Goal: Information Seeking & Learning: Learn about a topic

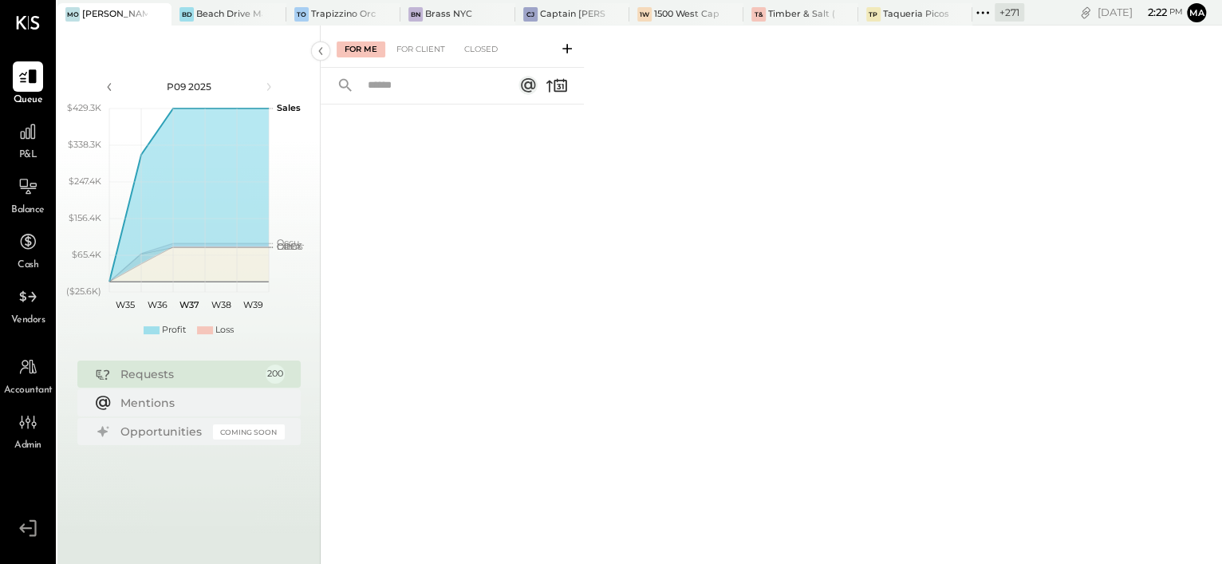
click at [699, 185] on div "For Me For Client Closed" at bounding box center [771, 295] width 901 height 538
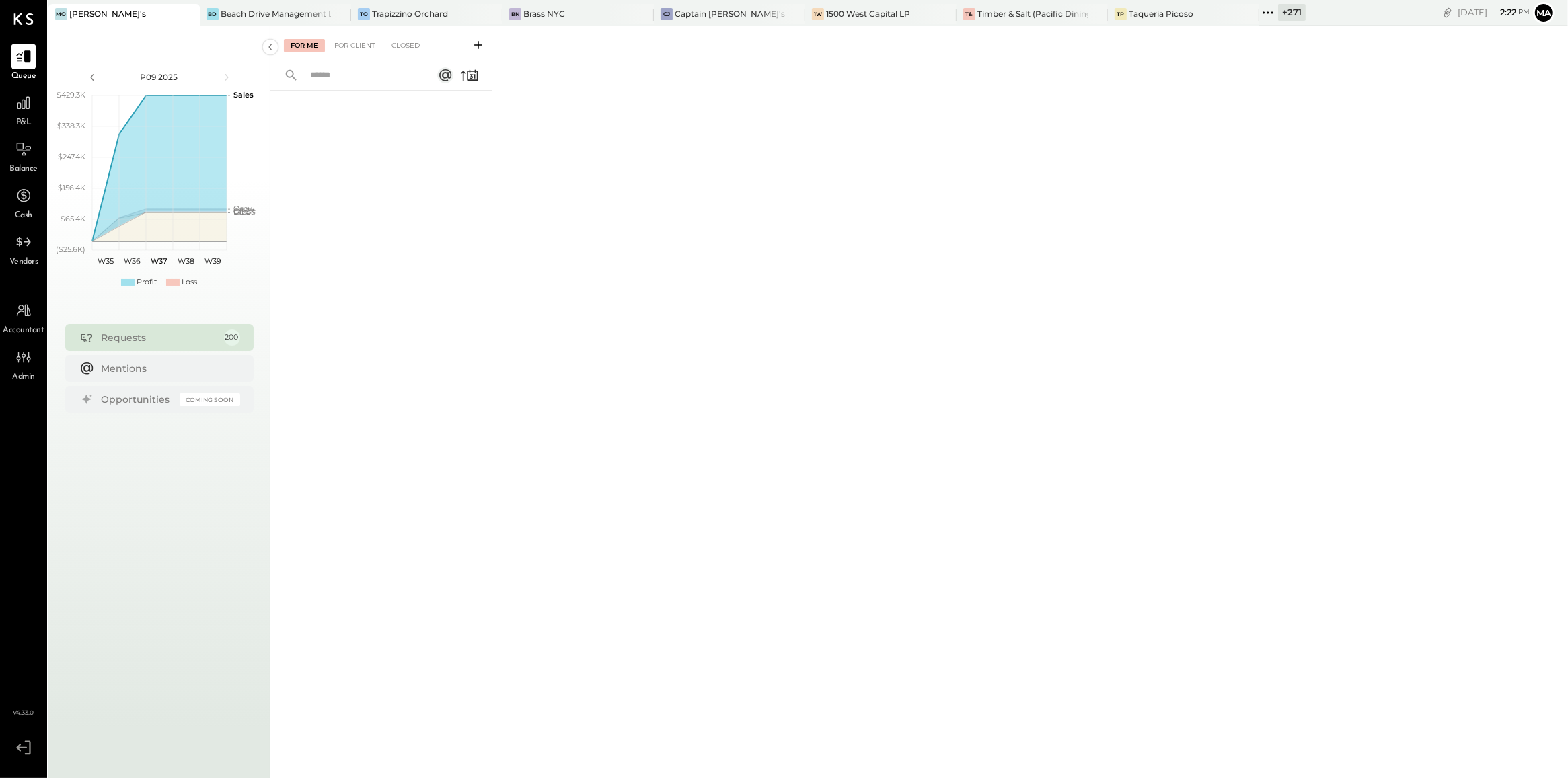
click at [1029, 400] on div "For Me For Client Closed" at bounding box center [919, 400] width 1297 height 748
click at [1029, 15] on div "+ 271" at bounding box center [1291, 13] width 28 height 17
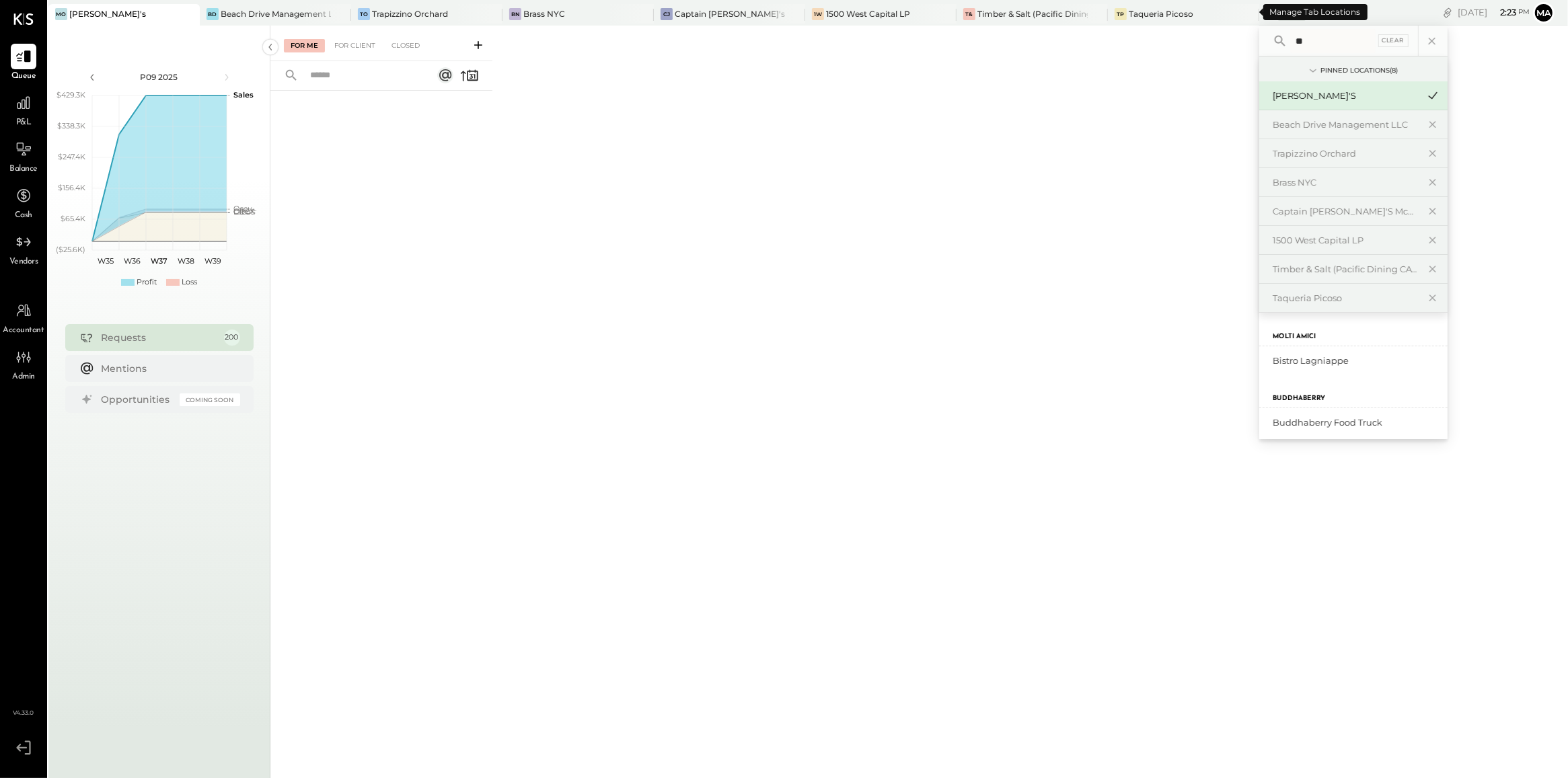
type input "*"
click at [1029, 39] on input "***" at bounding box center [1332, 40] width 85 height 24
type input "****"
click at [1029, 153] on div "Trapizzino Orchard" at bounding box center [1345, 153] width 145 height 13
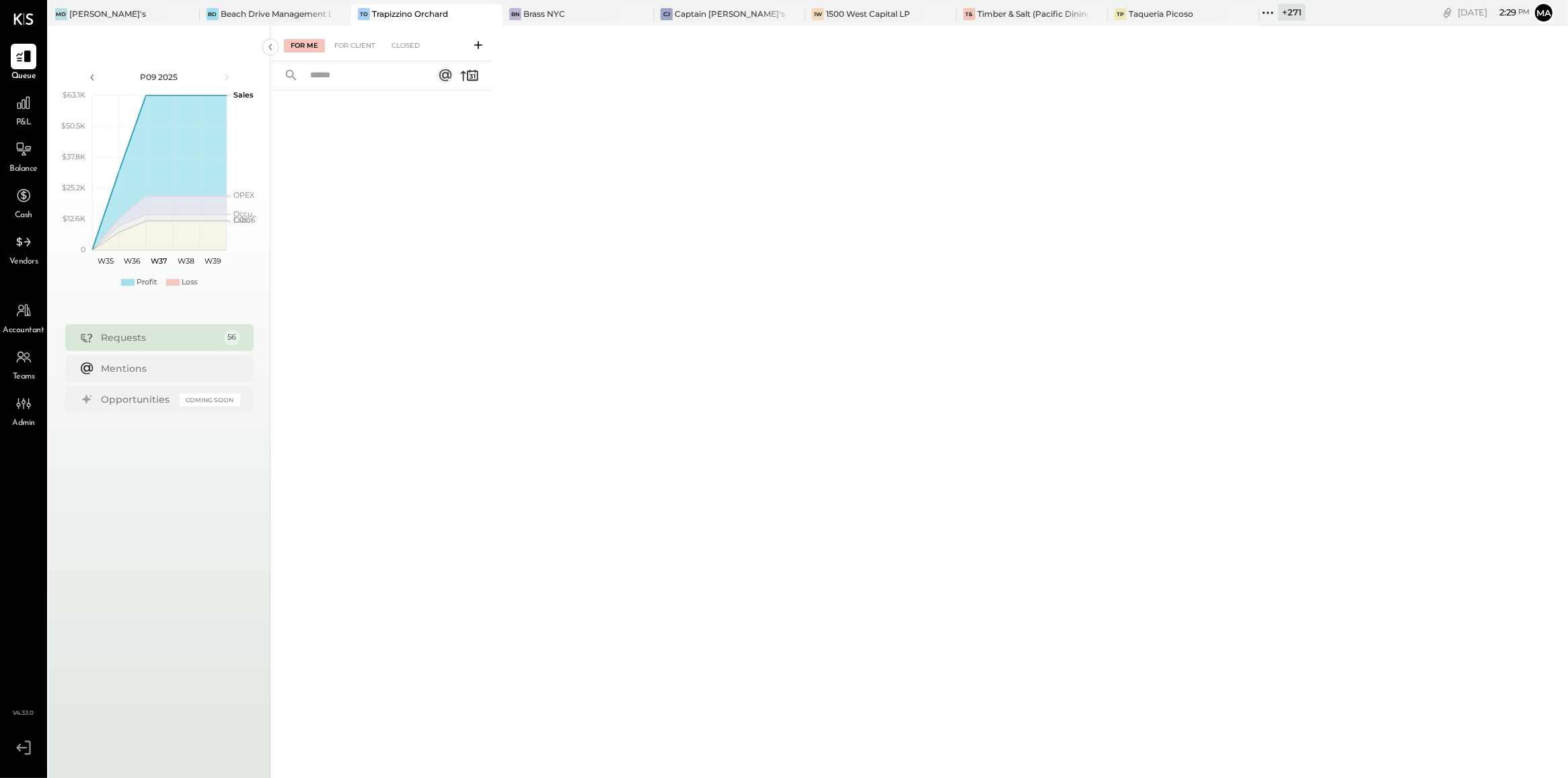
click at [475, 46] on icon at bounding box center [478, 45] width 13 height 13
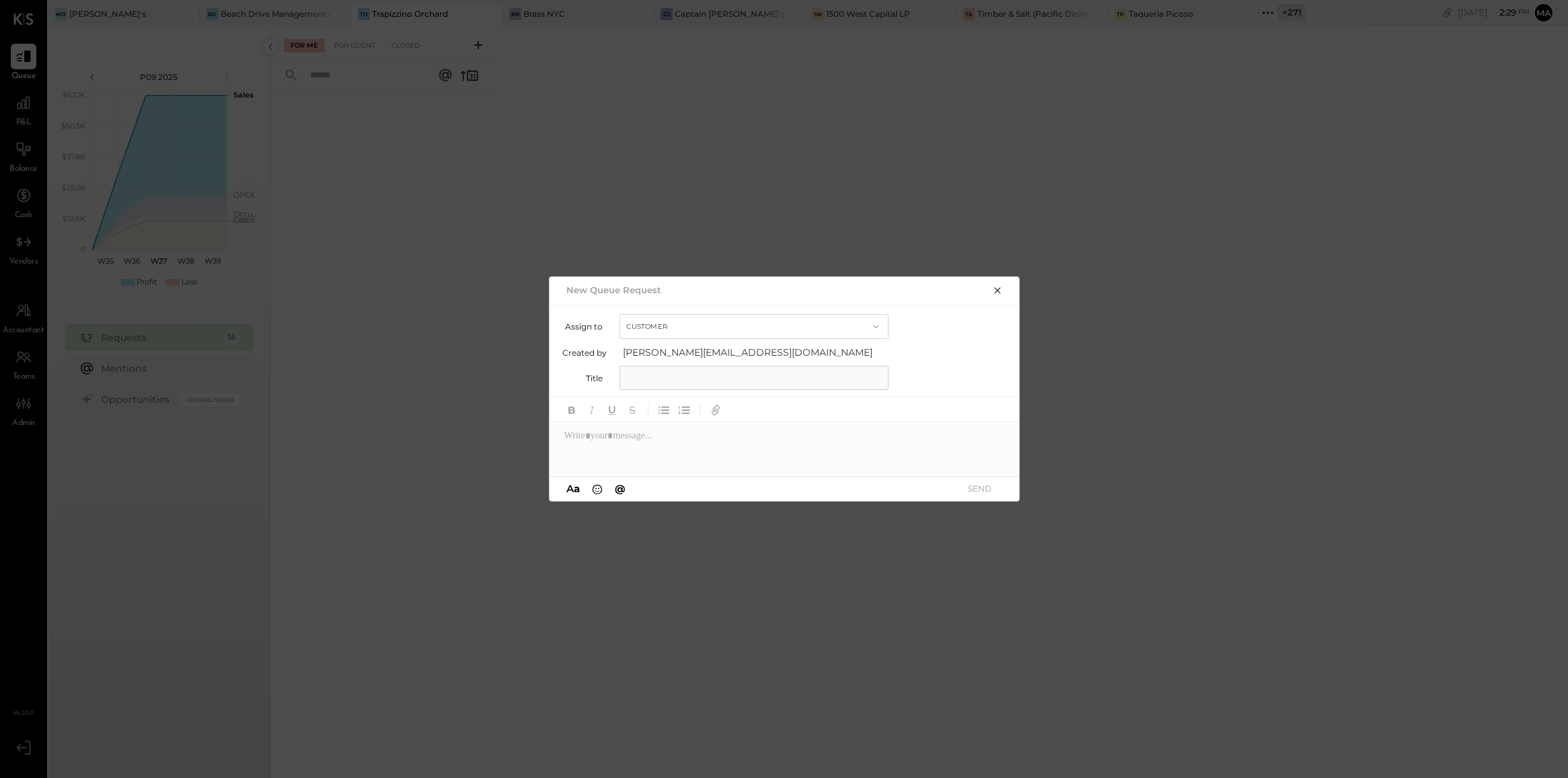
click at [777, 326] on button "Customer" at bounding box center [754, 327] width 269 height 25
click at [770, 357] on div "Accountant" at bounding box center [754, 351] width 268 height 24
click at [758, 377] on input "text" at bounding box center [754, 378] width 269 height 24
type input "*****"
click at [733, 437] on div at bounding box center [785, 449] width 470 height 54
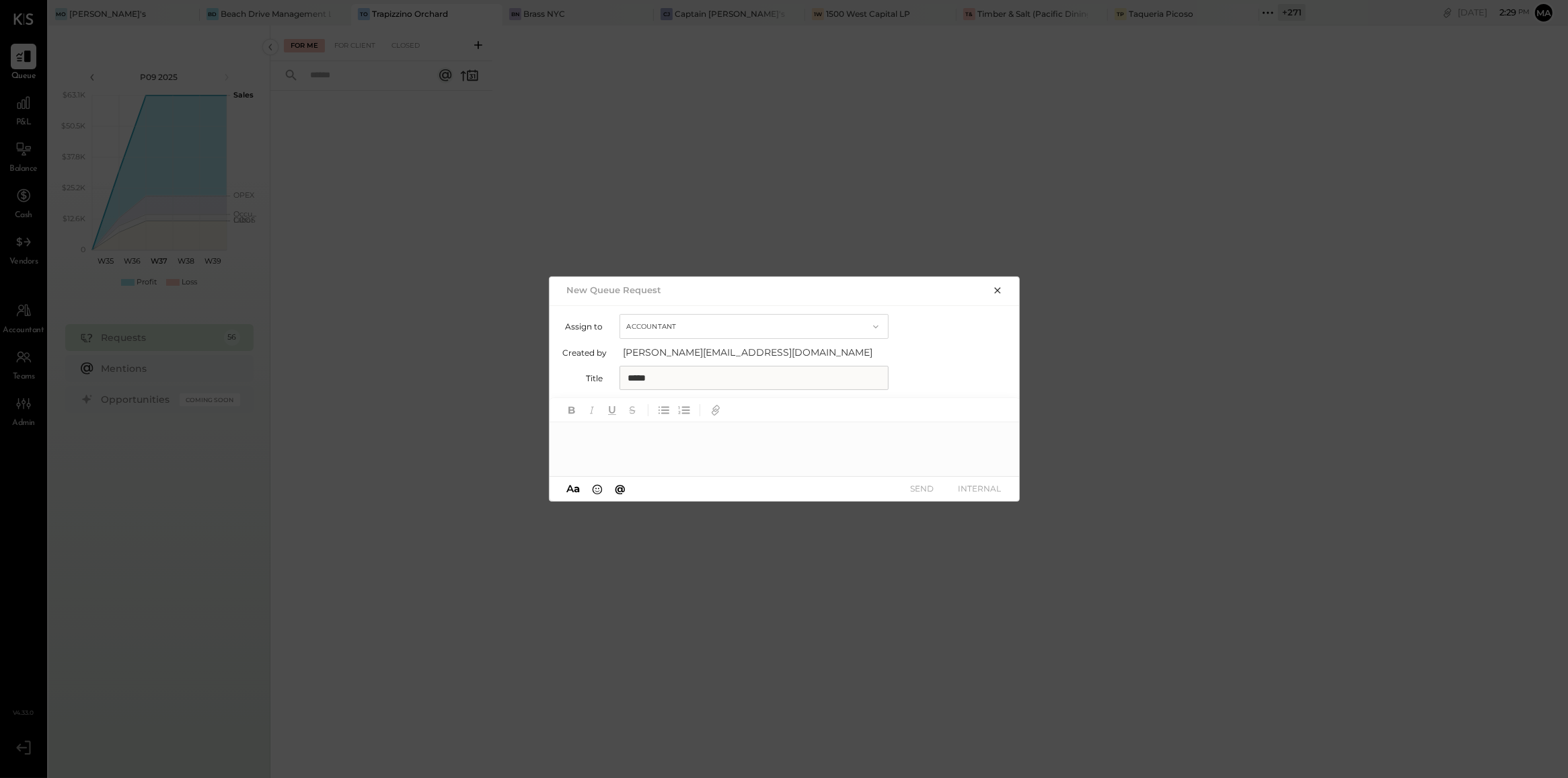
paste div
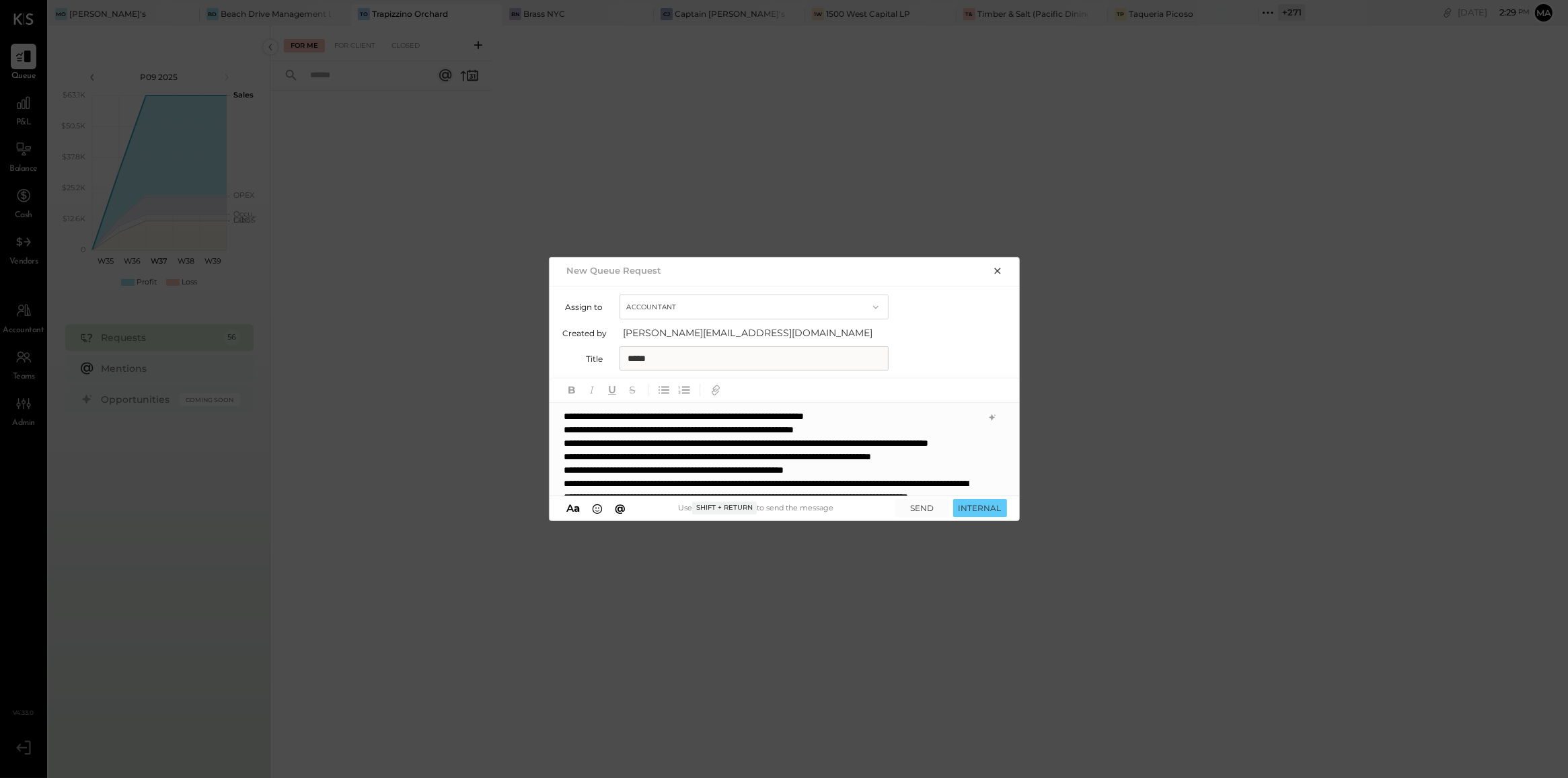
click at [564, 421] on div "**********" at bounding box center [785, 449] width 470 height 94
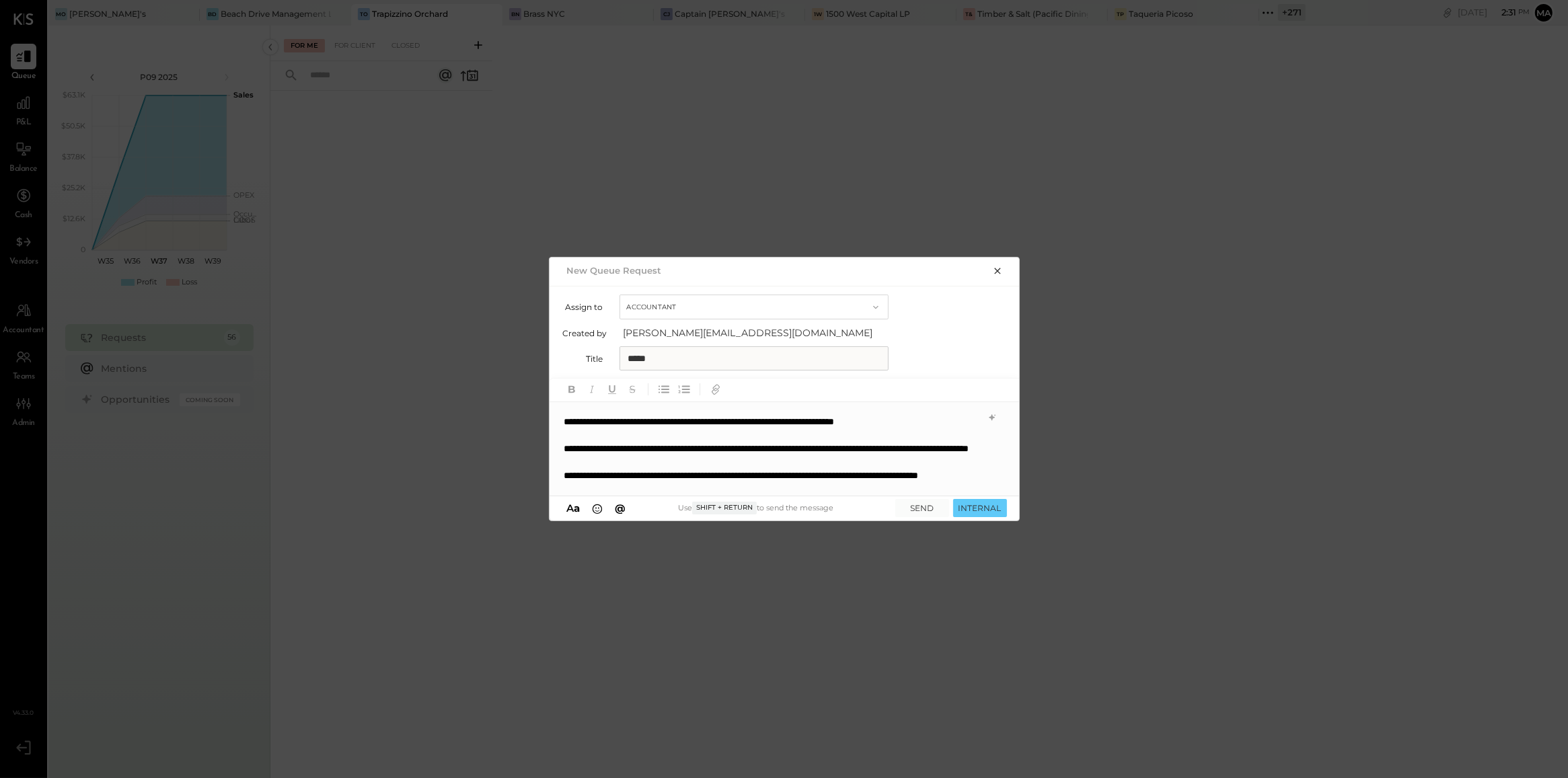
scroll to position [8, 0]
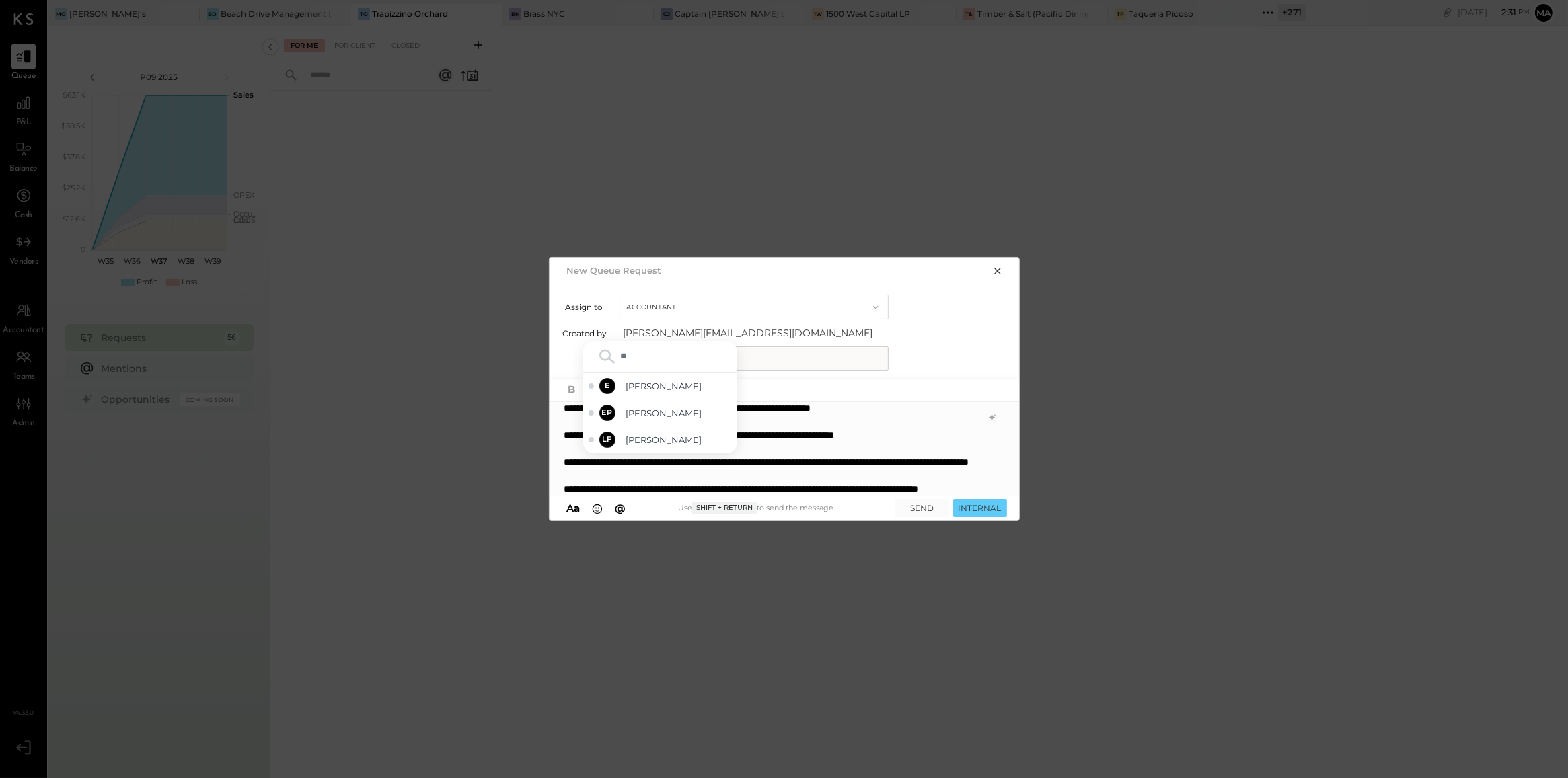
type input "***"
click at [673, 441] on span "Erika Perez" at bounding box center [679, 440] width 105 height 13
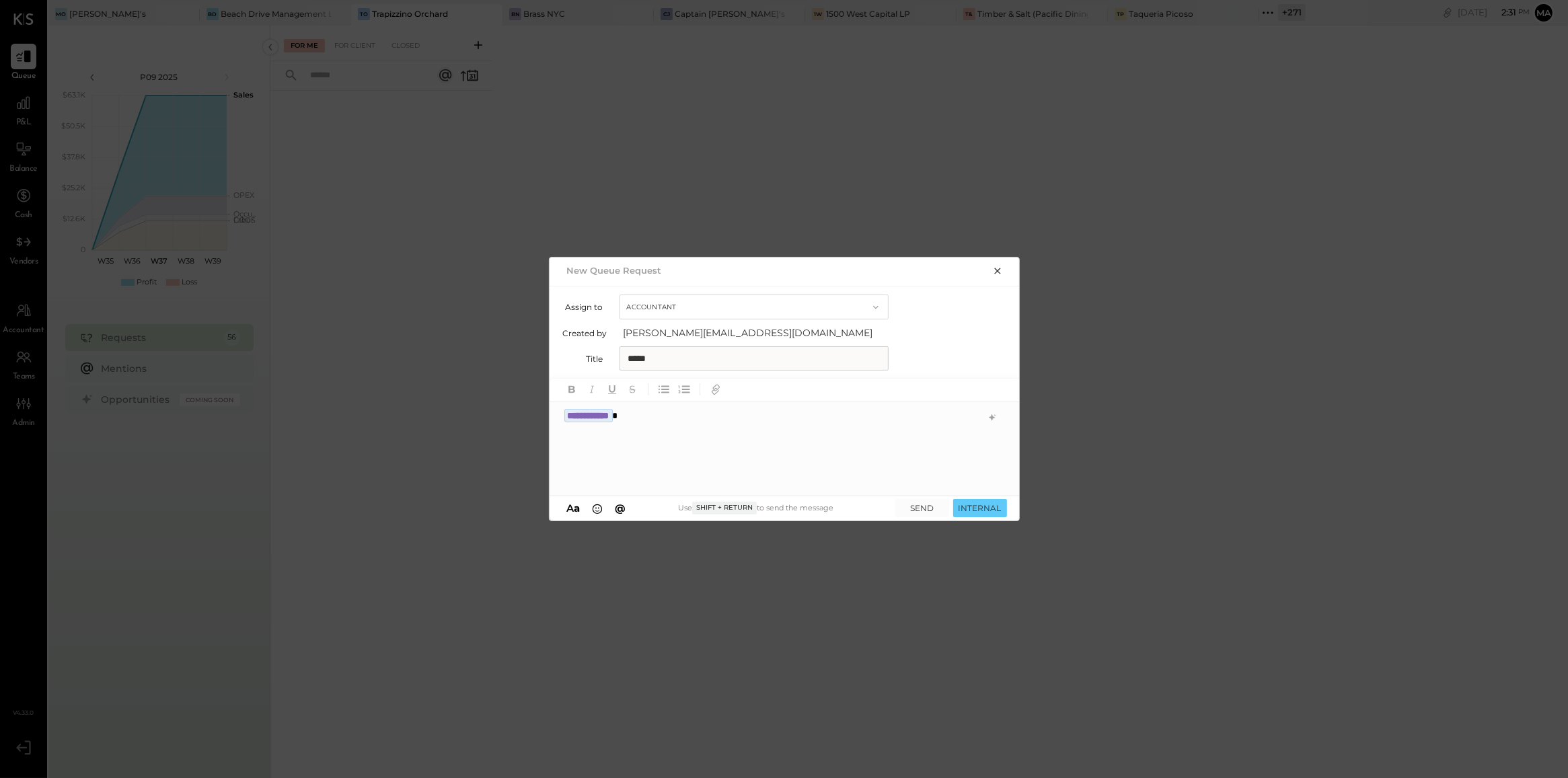
scroll to position [0, 0]
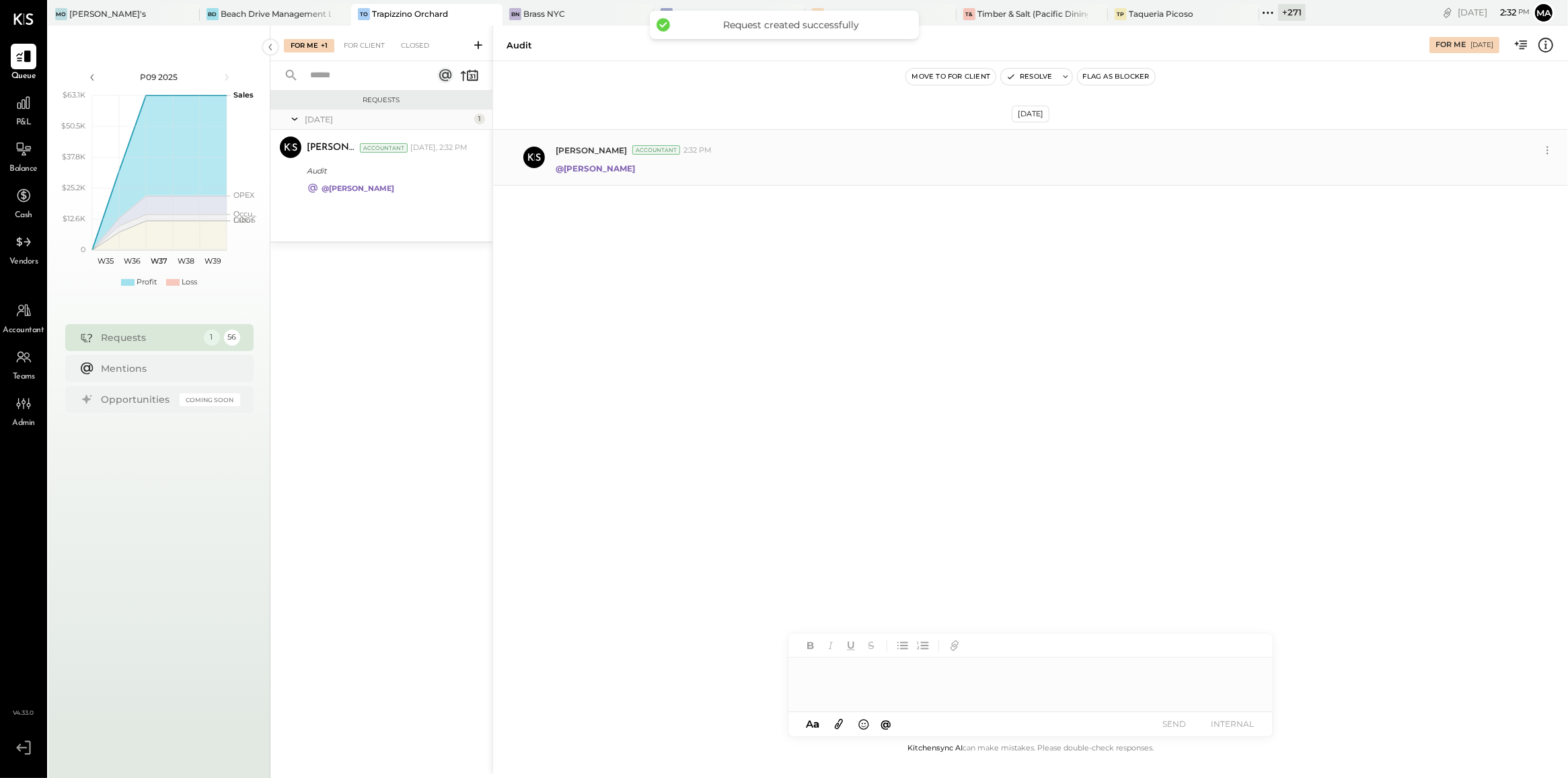
click at [1029, 161] on div "@Erika Perez" at bounding box center [1056, 167] width 1001 height 14
click at [1029, 153] on icon at bounding box center [1547, 150] width 14 height 14
click at [1029, 174] on button "Edit Message" at bounding box center [1514, 173] width 86 height 22
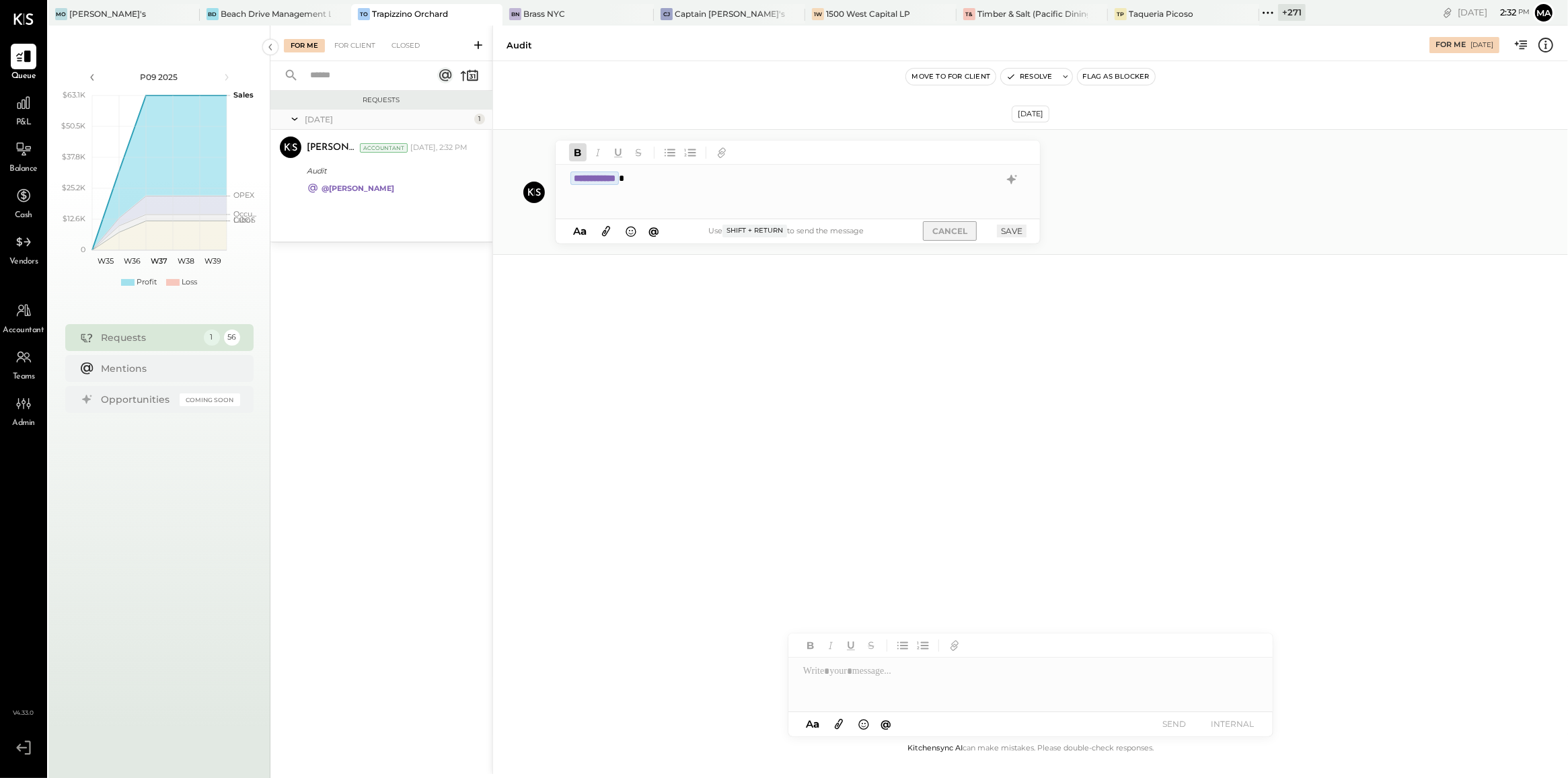
click at [949, 230] on button "CANCEL" at bounding box center [950, 230] width 54 height 19
click at [1029, 148] on icon at bounding box center [1547, 148] width 2 height 2
click at [1029, 176] on button "Edit Message" at bounding box center [1514, 173] width 86 height 22
click at [1010, 232] on button "SAVE" at bounding box center [1011, 230] width 30 height 13
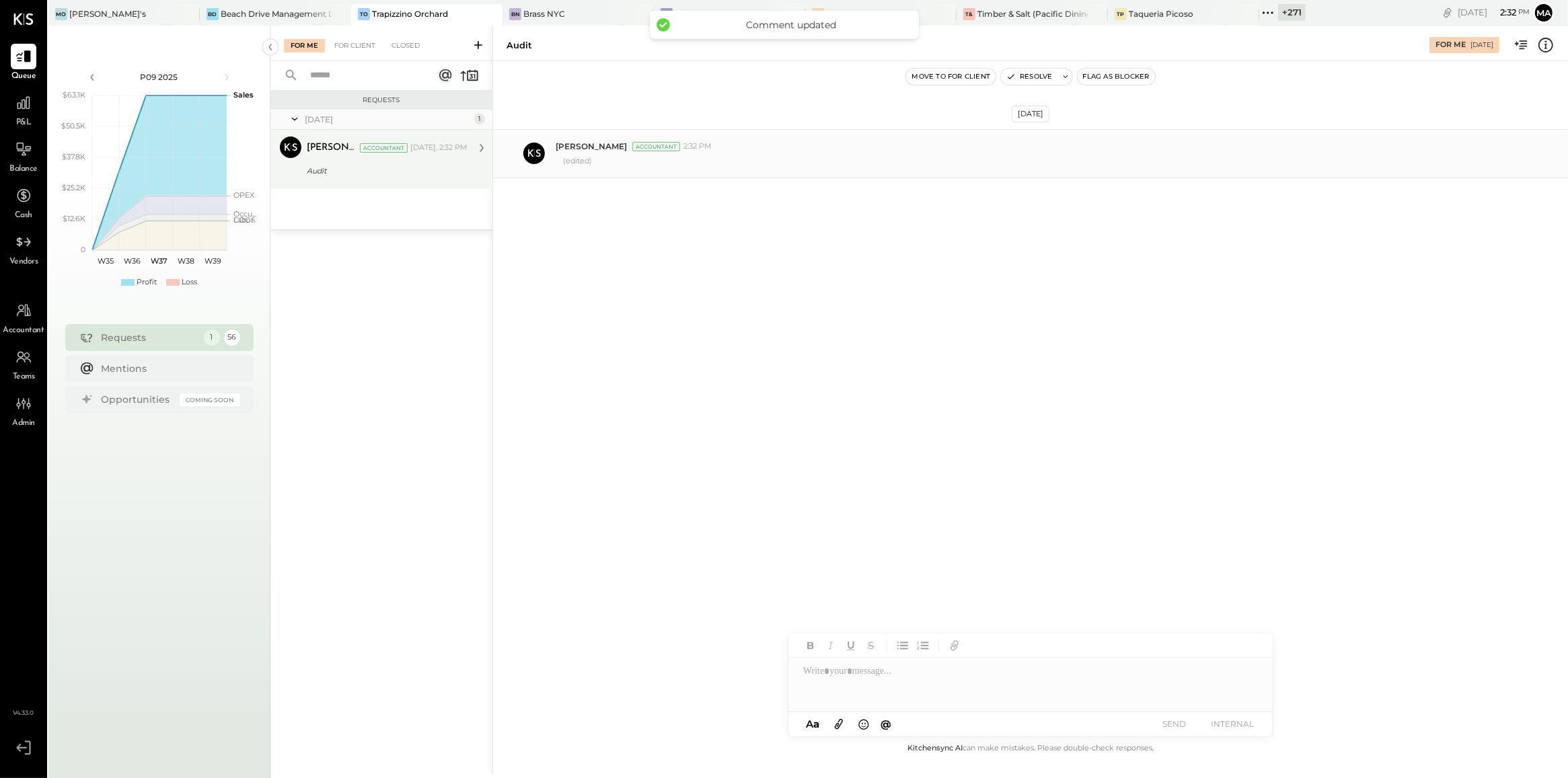
click at [484, 148] on icon at bounding box center [481, 148] width 18 height 18
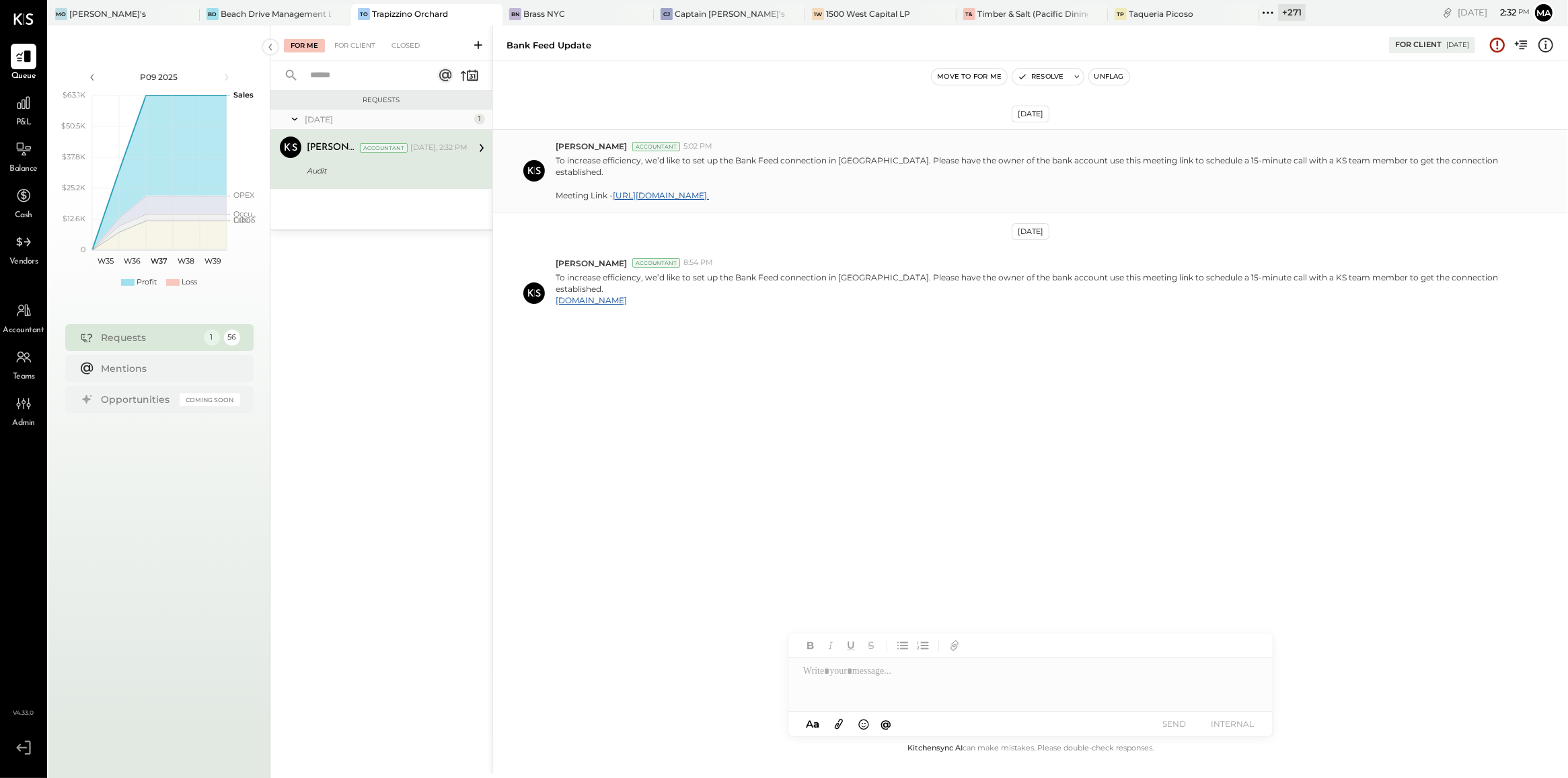
click at [421, 157] on div "Manan Shah Accountant Today, 2:32 PM" at bounding box center [387, 148] width 161 height 19
click at [361, 168] on div "Audit" at bounding box center [385, 171] width 157 height 13
click at [350, 51] on div "For Client" at bounding box center [355, 46] width 55 height 13
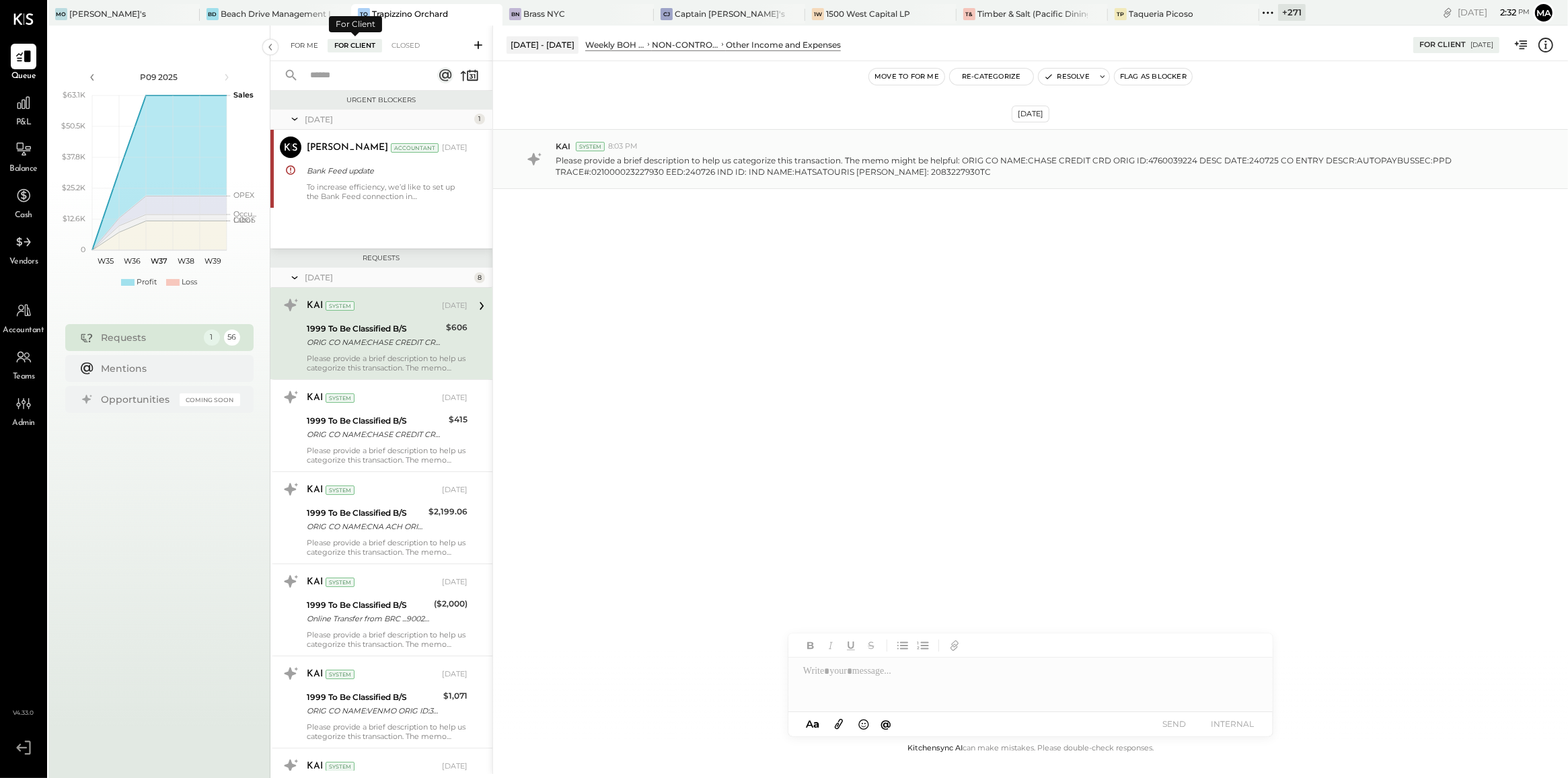
click at [293, 48] on div "For Me" at bounding box center [304, 46] width 41 height 13
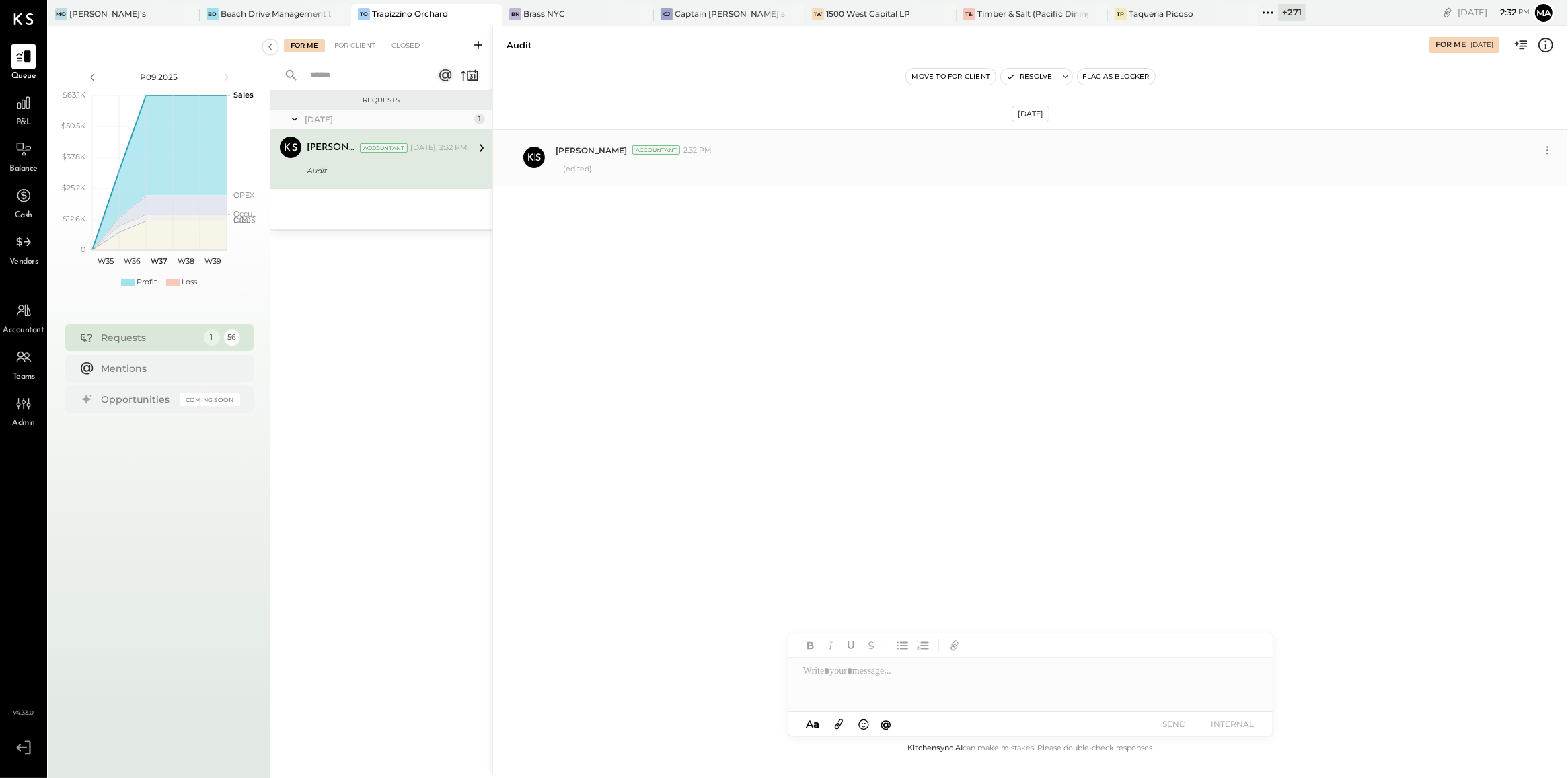
click at [697, 161] on div "(edited)" at bounding box center [1056, 168] width 1001 height 15
click at [1029, 154] on icon at bounding box center [1547, 150] width 14 height 14
click at [1029, 170] on button "Edit Message" at bounding box center [1514, 173] width 86 height 22
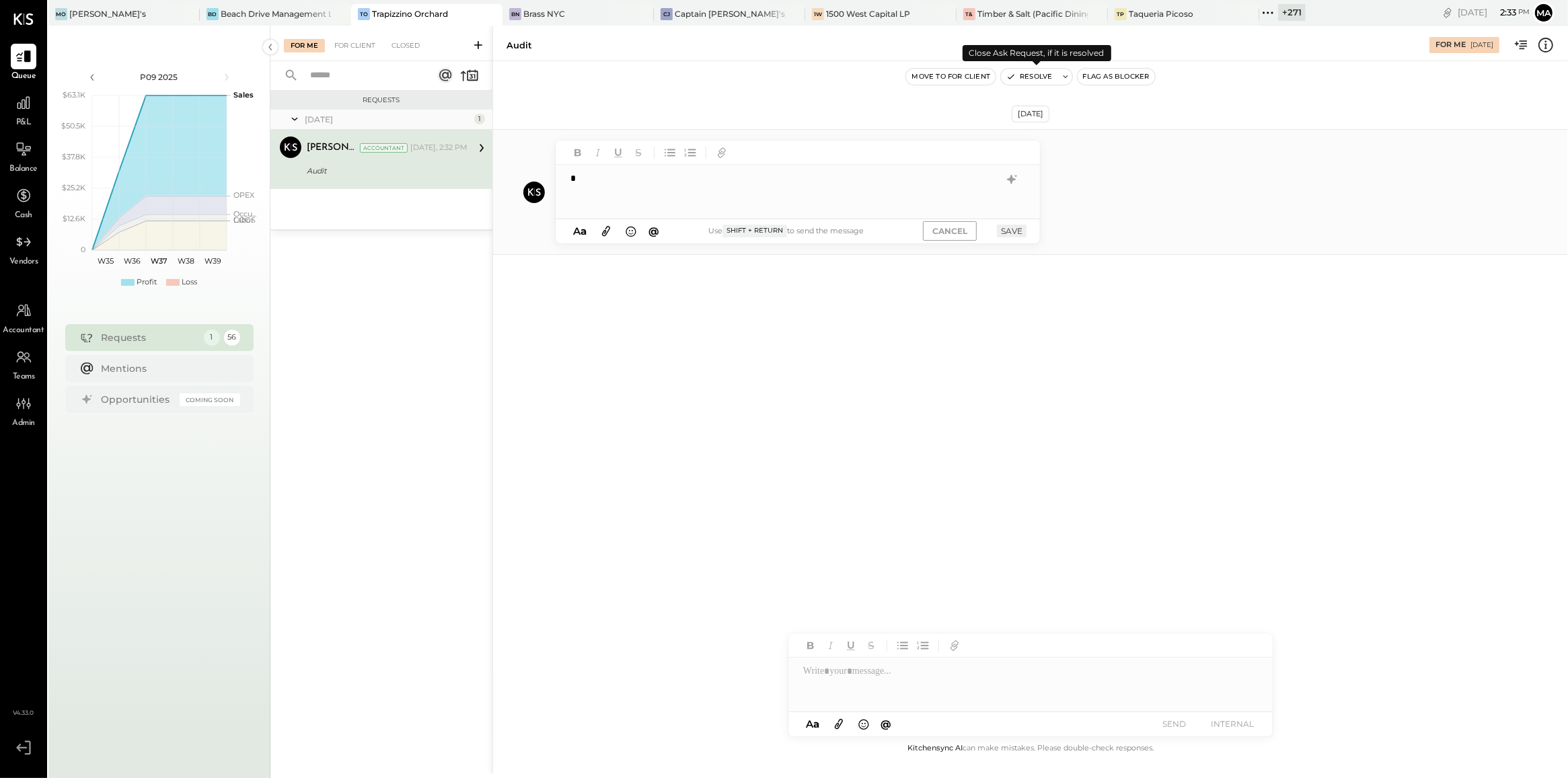
click at [1029, 74] on button "Resolve" at bounding box center [1028, 76] width 56 height 16
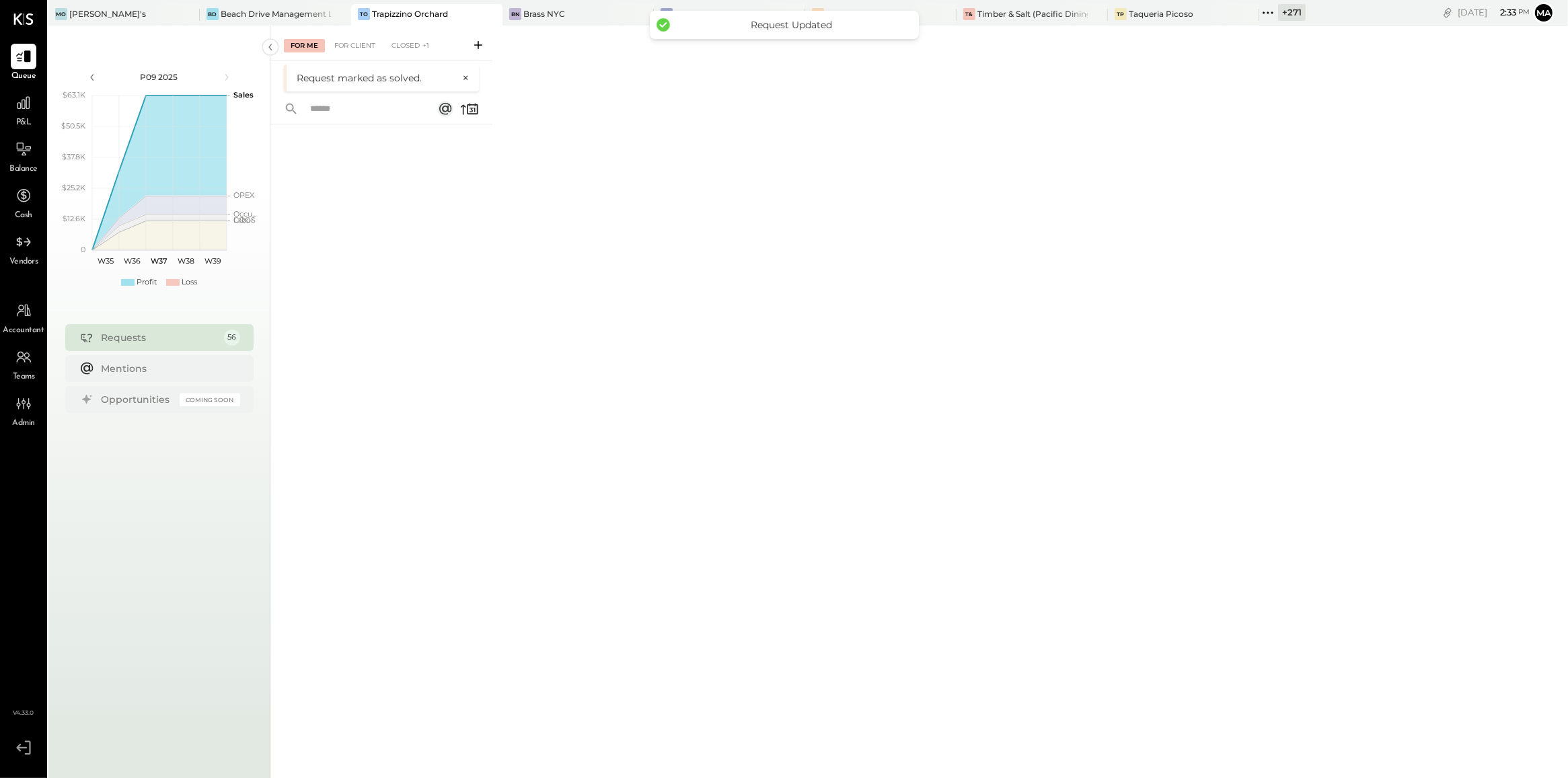
click at [481, 38] on icon at bounding box center [478, 45] width 13 height 13
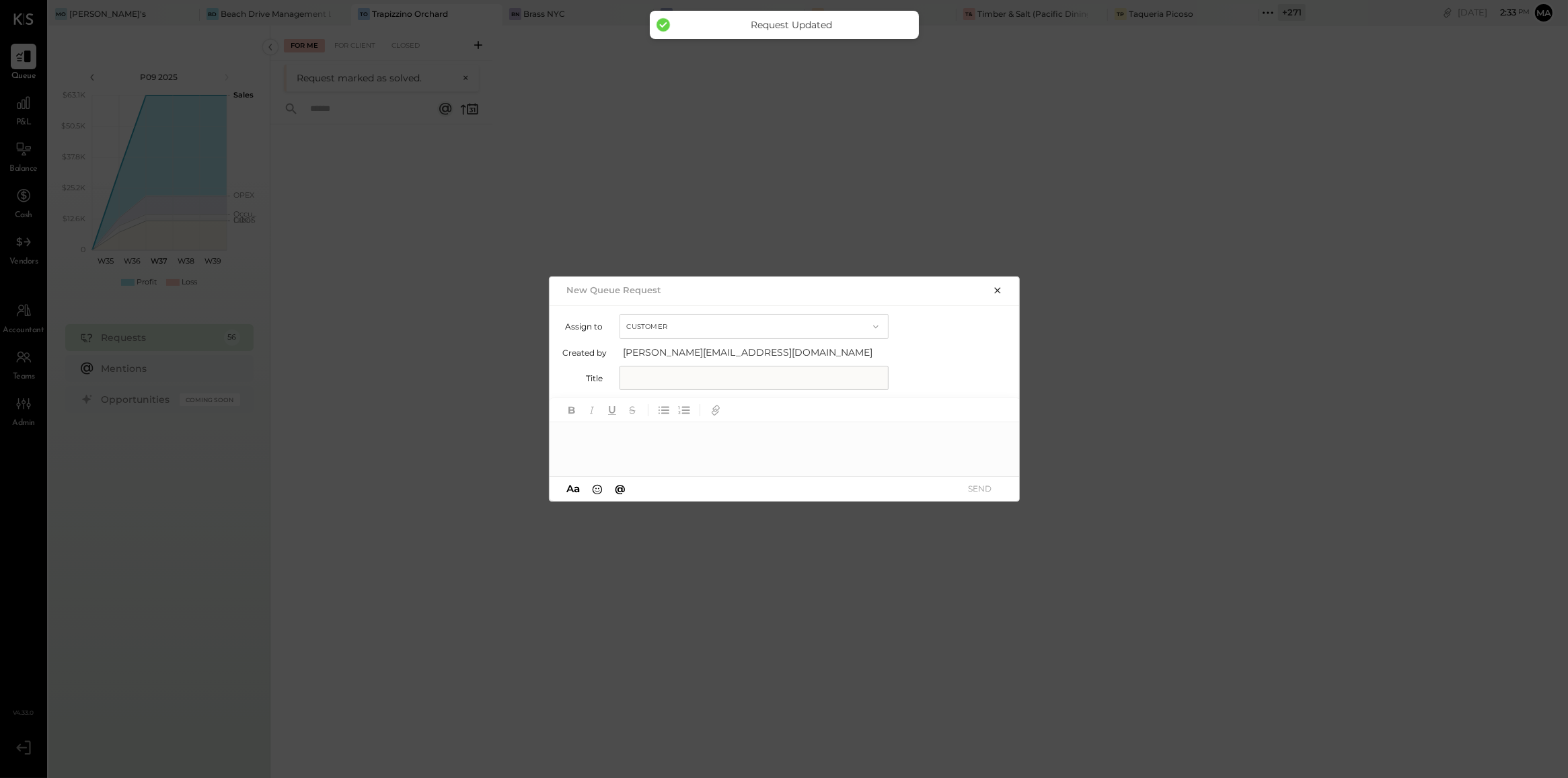
click at [721, 326] on button "Customer" at bounding box center [754, 327] width 269 height 25
click at [714, 351] on div "Accountant" at bounding box center [754, 351] width 268 height 24
click at [710, 378] on input "text" at bounding box center [754, 378] width 269 height 24
type input "*****"
click at [697, 438] on div at bounding box center [785, 449] width 470 height 54
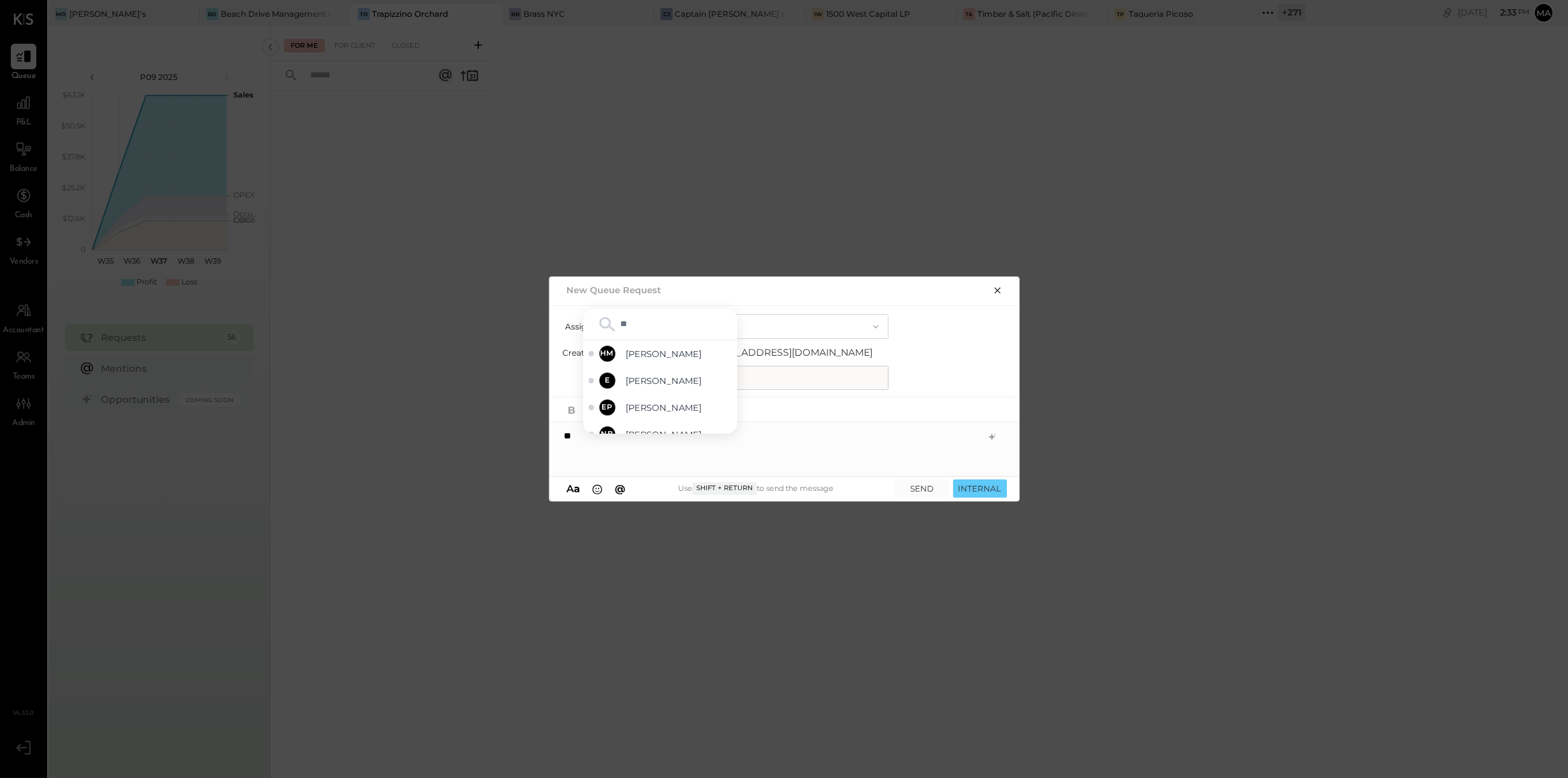
type input "***"
click at [678, 417] on span "Erika Perez" at bounding box center [679, 420] width 105 height 13
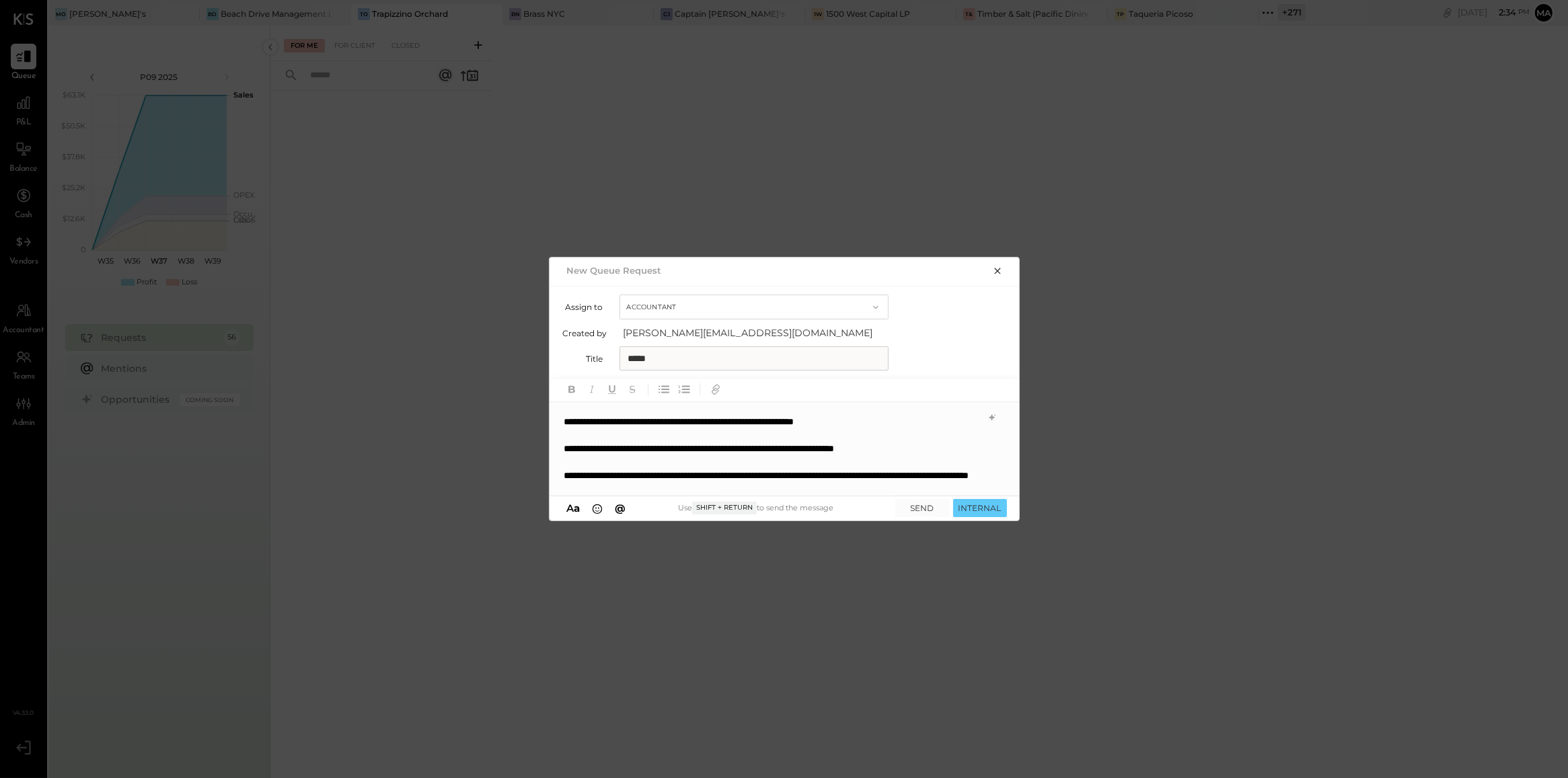
scroll to position [8, 0]
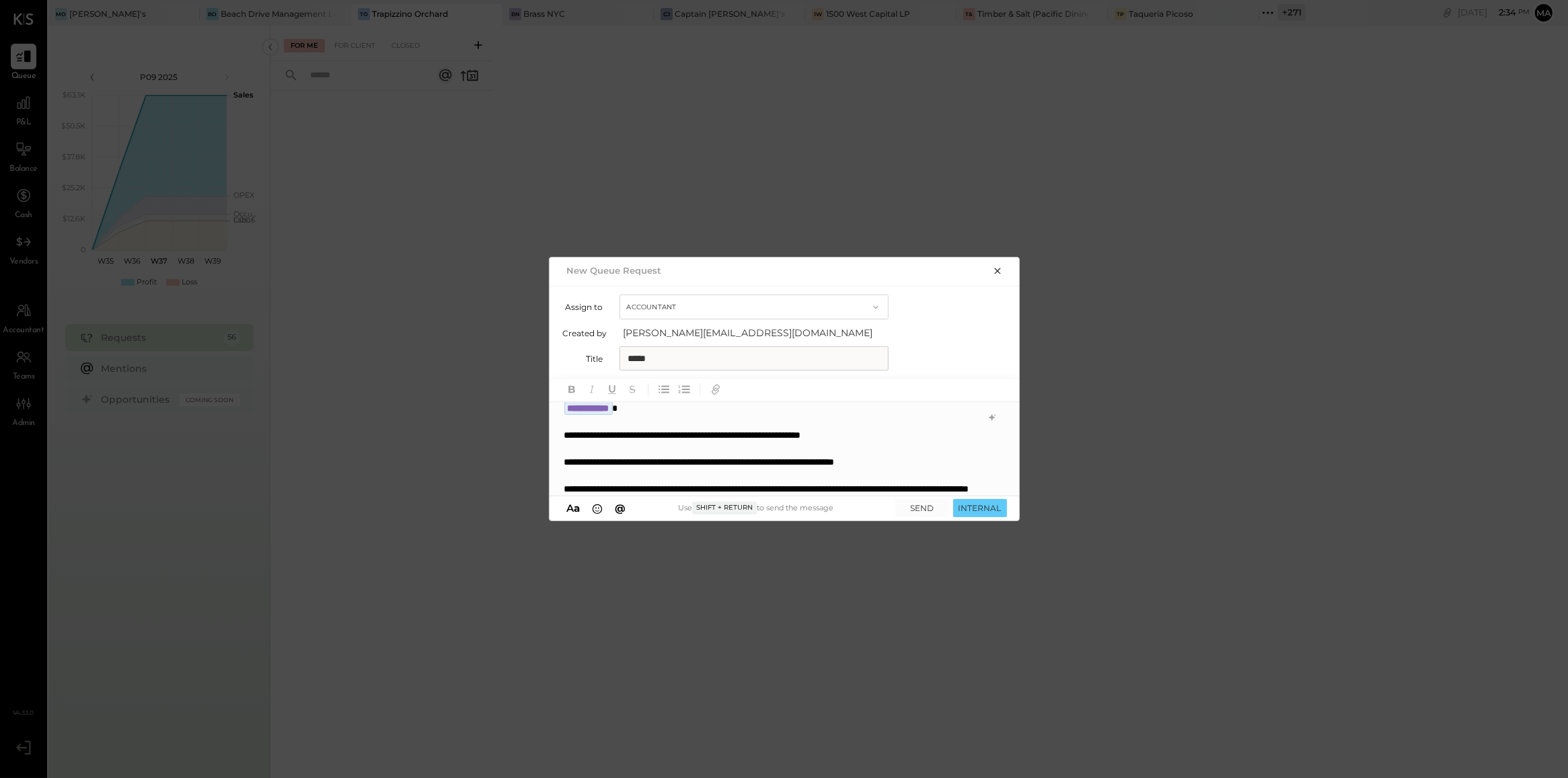
click at [688, 415] on div at bounding box center [771, 421] width 415 height 13
click at [969, 475] on button "INTERNAL" at bounding box center [980, 508] width 54 height 19
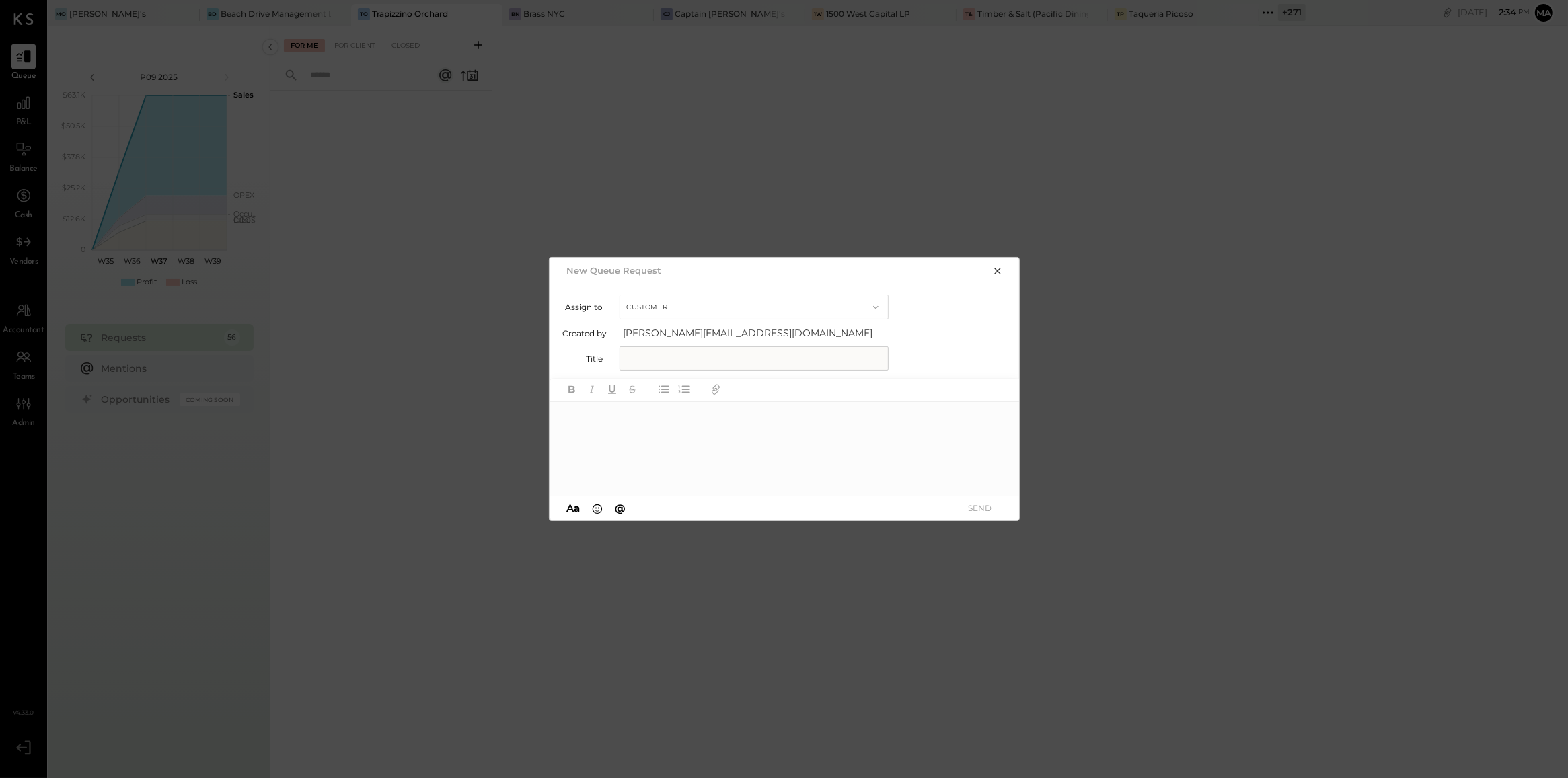
scroll to position [0, 0]
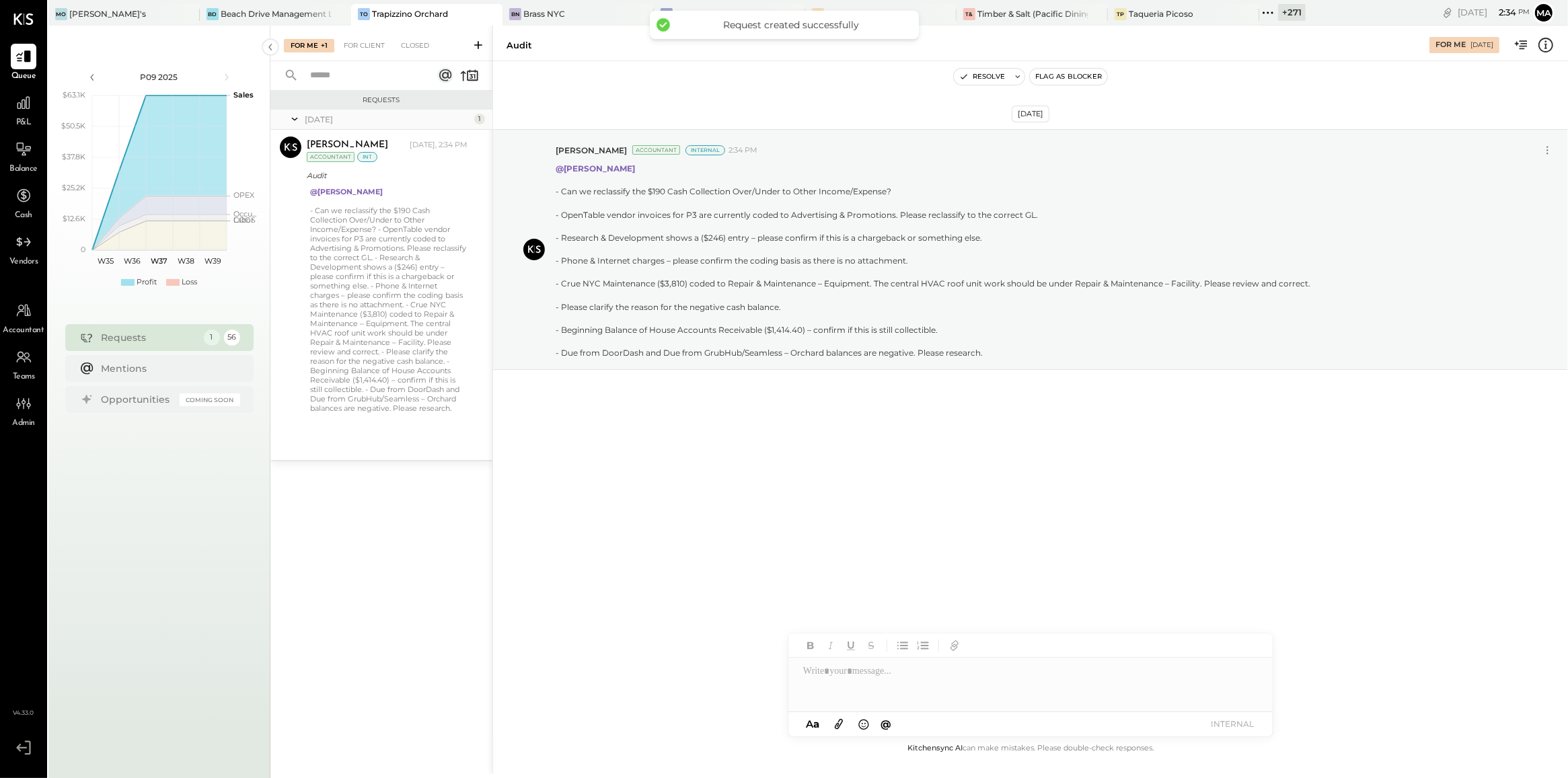
click at [802, 475] on div "Sep 9th, 2025 Manan Shah Accountant Internal 2:34 PM @Erika Perez - Can we recl…" at bounding box center [1030, 401] width 1075 height 679
click at [25, 101] on icon at bounding box center [24, 103] width 13 height 13
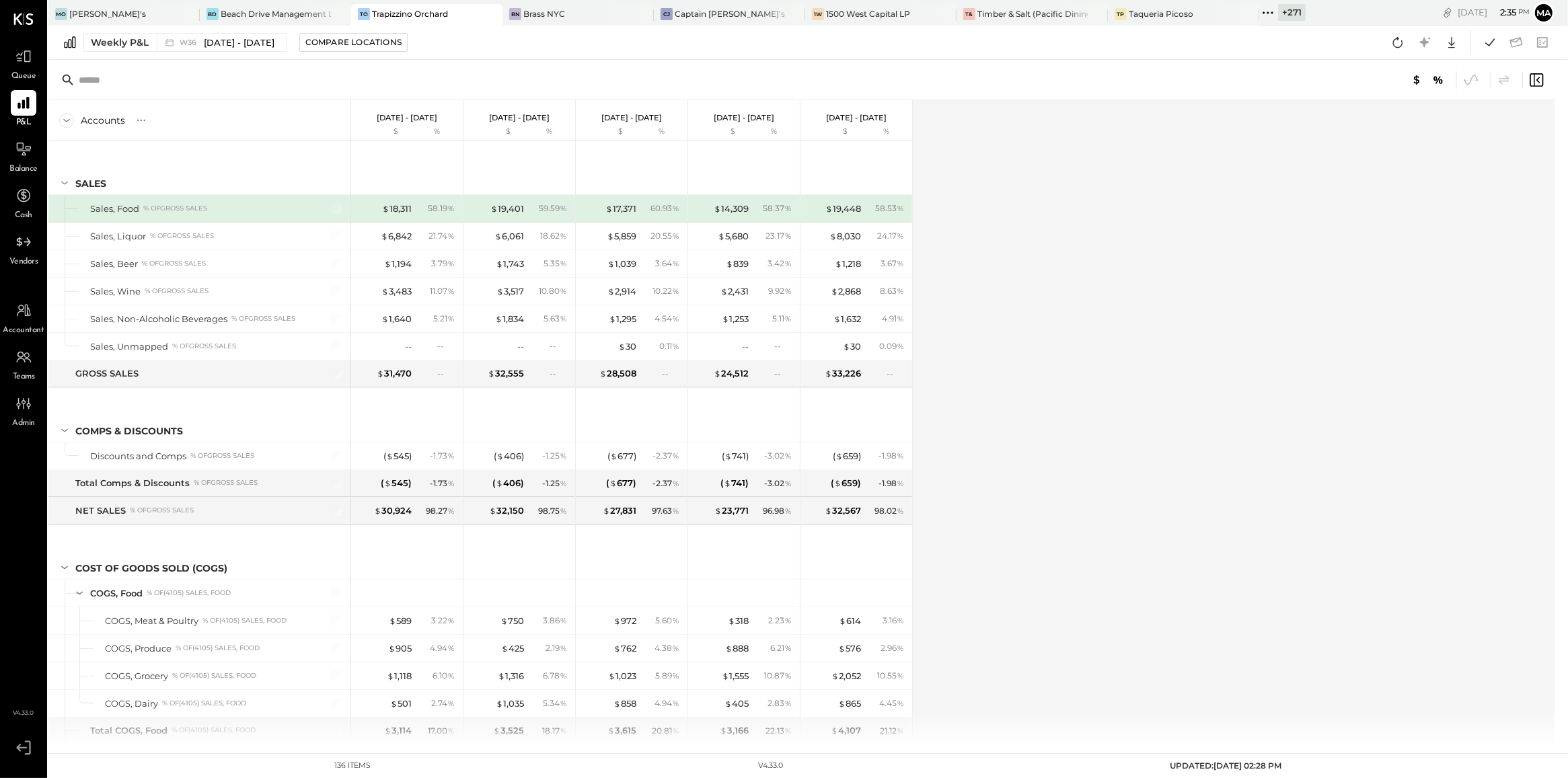
click at [15, 72] on span "Queue" at bounding box center [24, 77] width 25 height 12
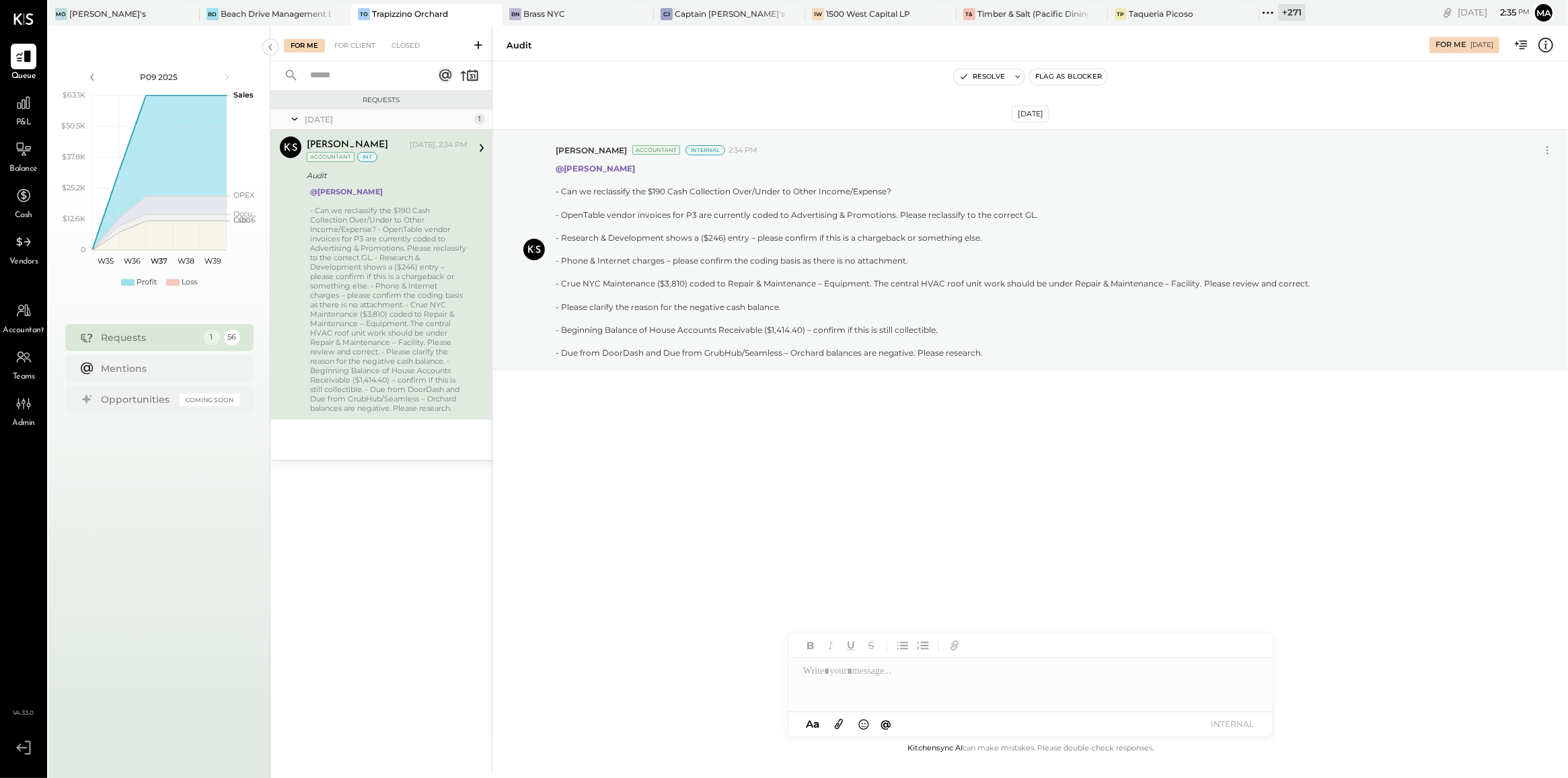
click at [820, 475] on div "Sep 9th, 2025 Manan Shah Accountant Internal 2:34 PM @Erika Perez - Can we recl…" at bounding box center [1030, 401] width 1075 height 679
click at [1029, 150] on icon at bounding box center [1547, 150] width 14 height 14
click at [1029, 174] on button "Edit Message" at bounding box center [1514, 173] width 86 height 22
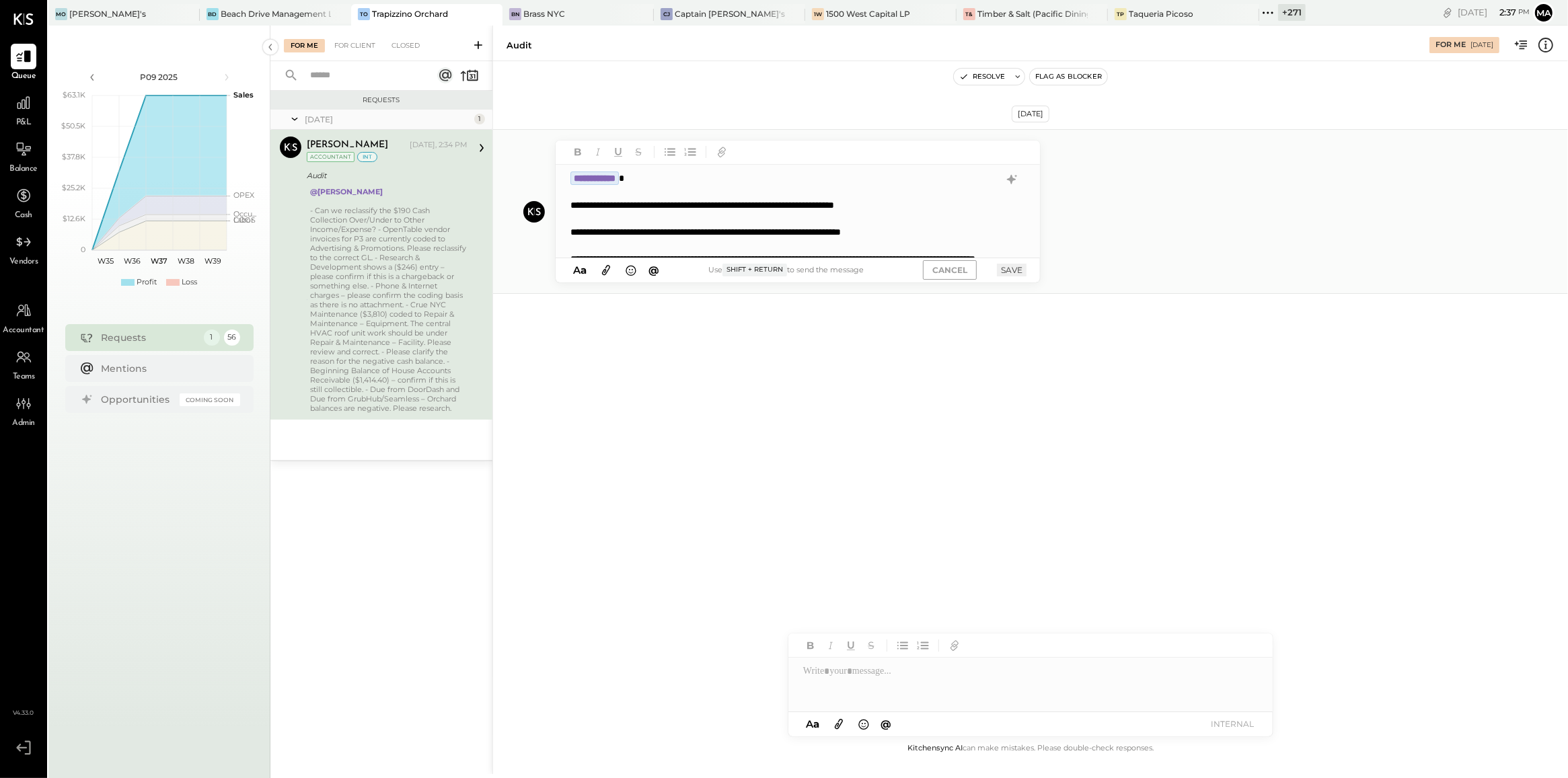
click at [1016, 266] on button "SAVE" at bounding box center [1011, 270] width 30 height 13
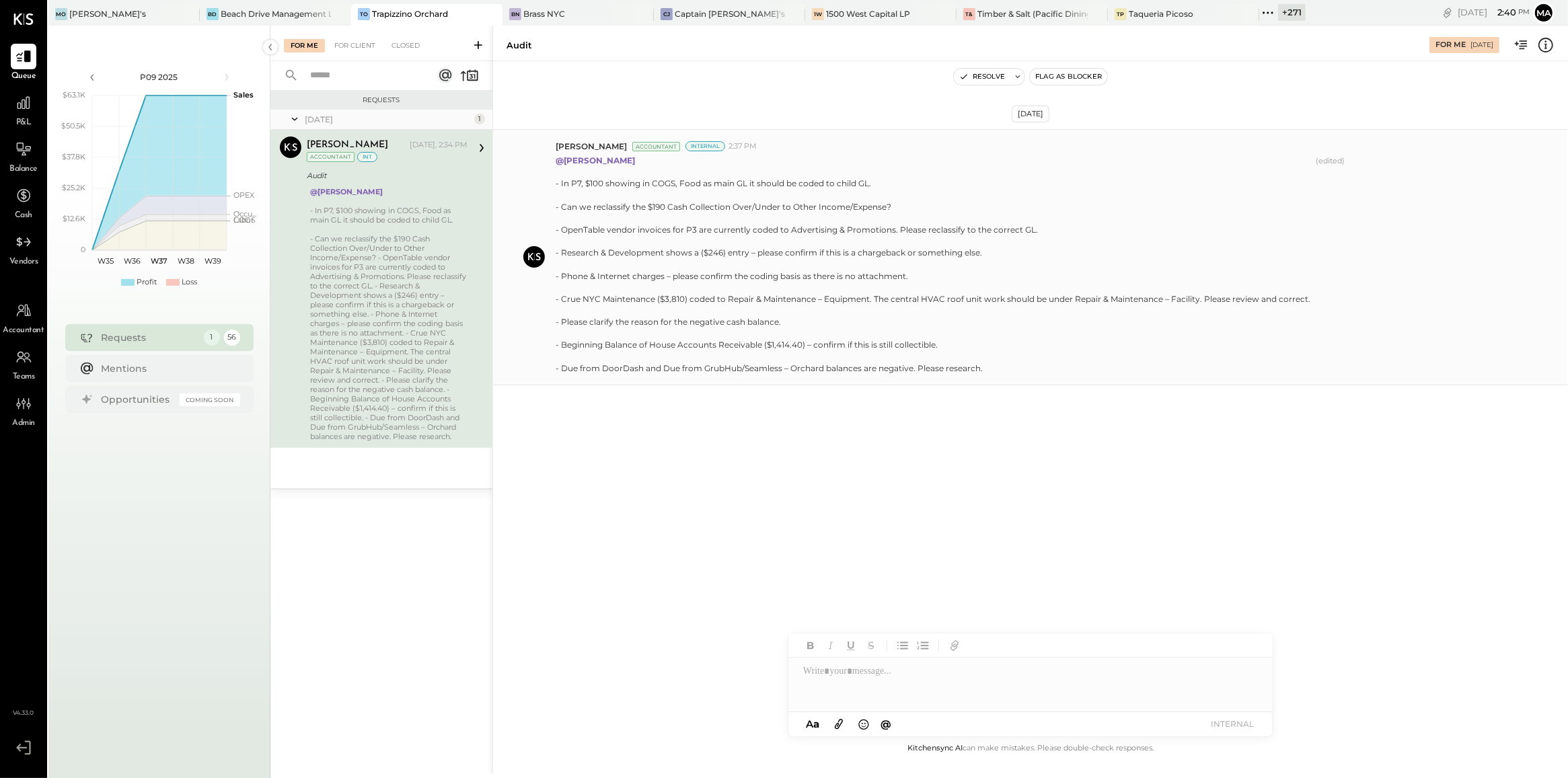
click at [1029, 170] on div at bounding box center [932, 172] width 754 height 12
click at [1029, 239] on div "@Erika Perez - In P7, $100 showing in COGS, Food as main GL it should be coded …" at bounding box center [1056, 262] width 1001 height 222
click at [1029, 176] on div "@Erika Perez - In P7, $100 showing in COGS, Food as main GL it should be coded …" at bounding box center [1056, 262] width 1001 height 222
drag, startPoint x: 824, startPoint y: 191, endPoint x: 754, endPoint y: 286, distance: 118.0
click at [754, 286] on div "- Can we reclassify the $190 Cash Collection Over/Under to Other Income/Expense…" at bounding box center [932, 287] width 754 height 173
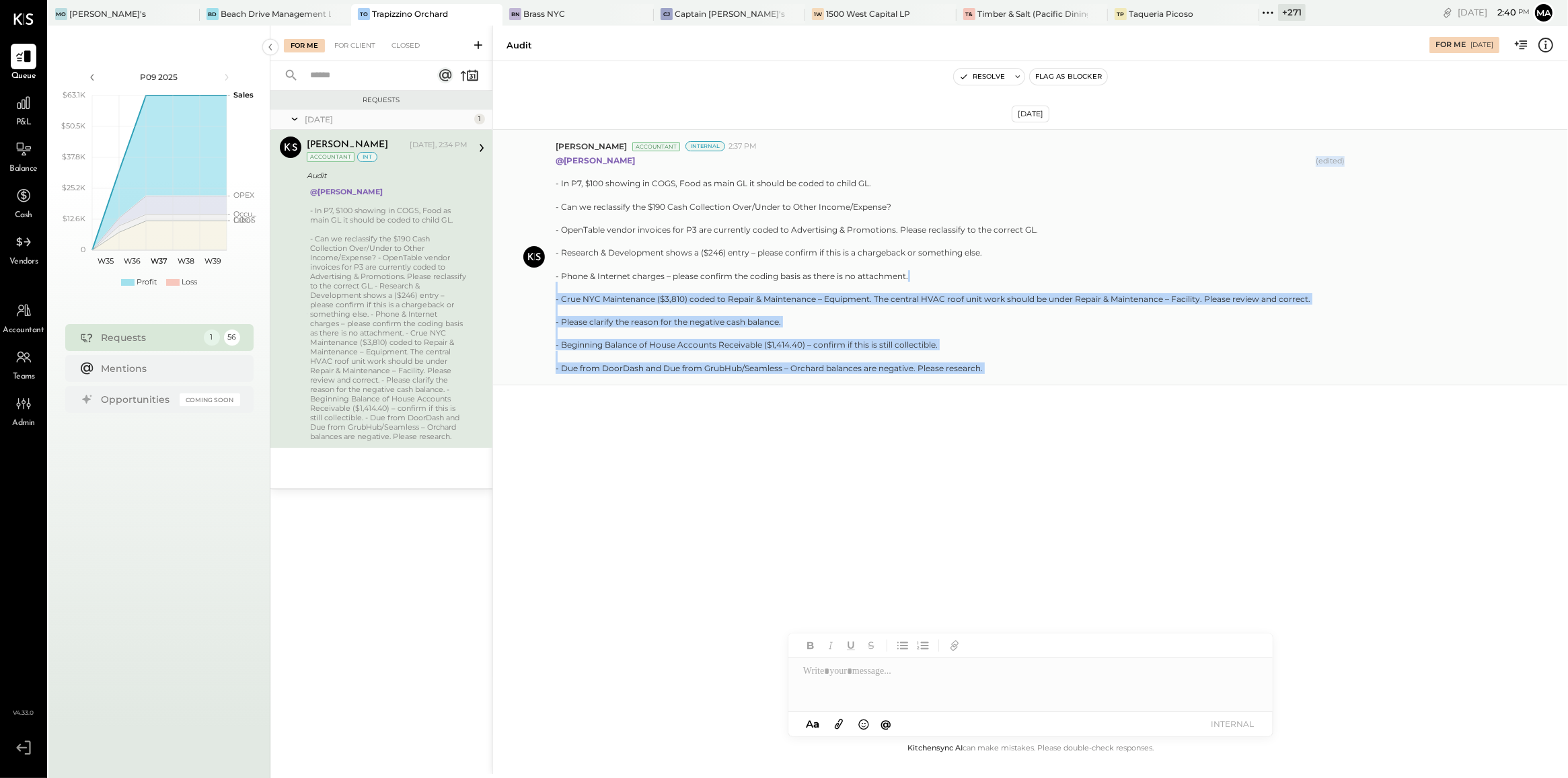
drag, startPoint x: 1359, startPoint y: 173, endPoint x: 1051, endPoint y: 291, distance: 329.8
click at [1029, 291] on div "@Erika Perez - In P7, $100 showing in COGS, Food as main GL it should be coded …" at bounding box center [1056, 262] width 1001 height 222
drag, startPoint x: 1051, startPoint y: 291, endPoint x: 1082, endPoint y: 365, distance: 80.2
click at [1029, 365] on div "- Can we reclassify the $190 Cash Collection Over/Under to Other Income/Expense…" at bounding box center [932, 287] width 754 height 173
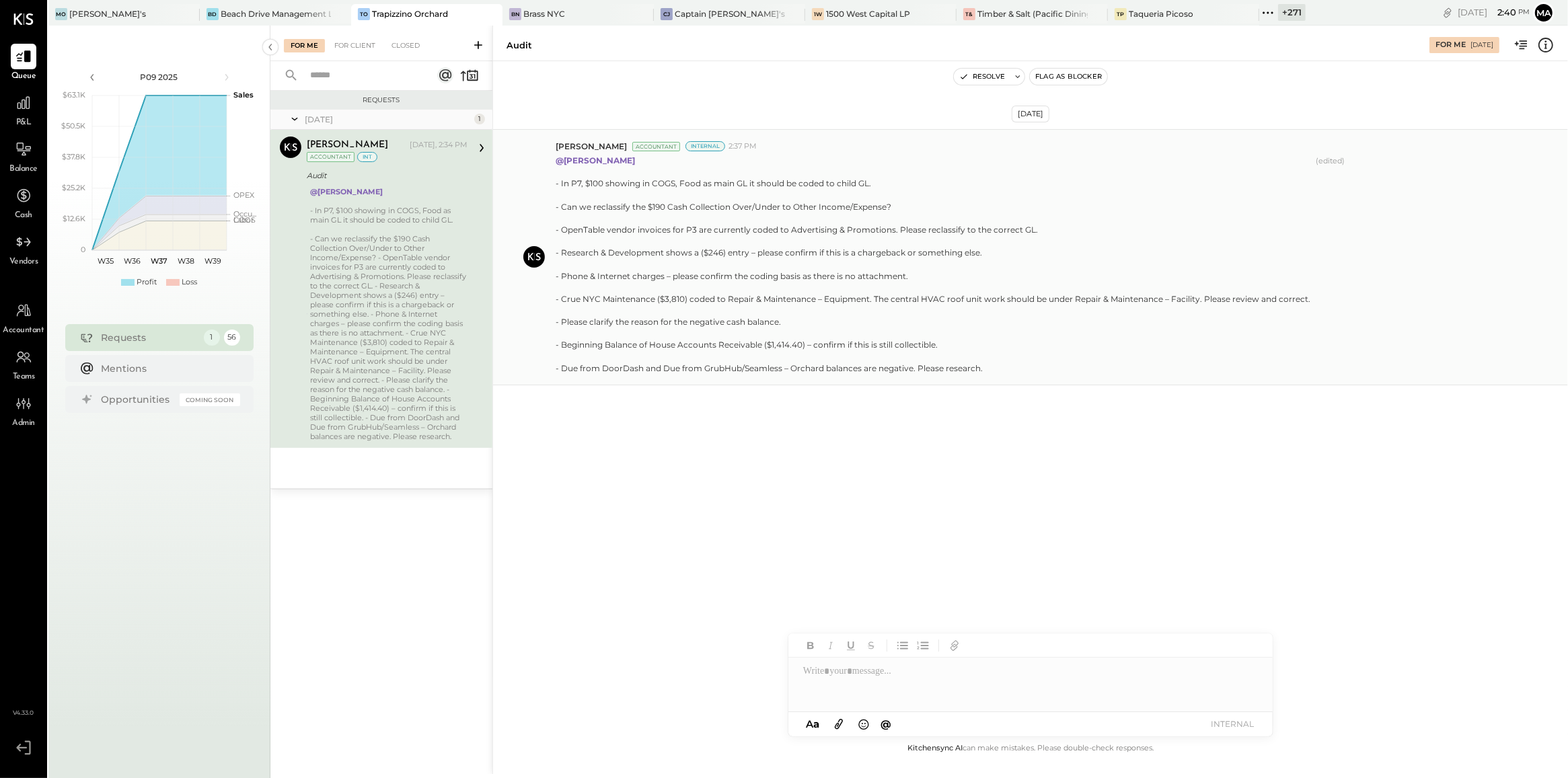
click at [1029, 138] on div "Manan Shah Accountant Internal 2:37 PM @Erika Perez - In P7, $100 showing in CO…" at bounding box center [1030, 257] width 1075 height 256
drag, startPoint x: 1551, startPoint y: 142, endPoint x: 1411, endPoint y: 179, distance: 144.8
click at [1029, 179] on div "Manan Shah Accountant Internal 2:37 PM @Erika Perez - In P7, $100 showing in CO…" at bounding box center [1056, 257] width 1001 height 233
click at [365, 308] on div "- Can we reclassify the $190 Cash Collection Over/Under to Other Income/Expense…" at bounding box center [389, 338] width 158 height 207
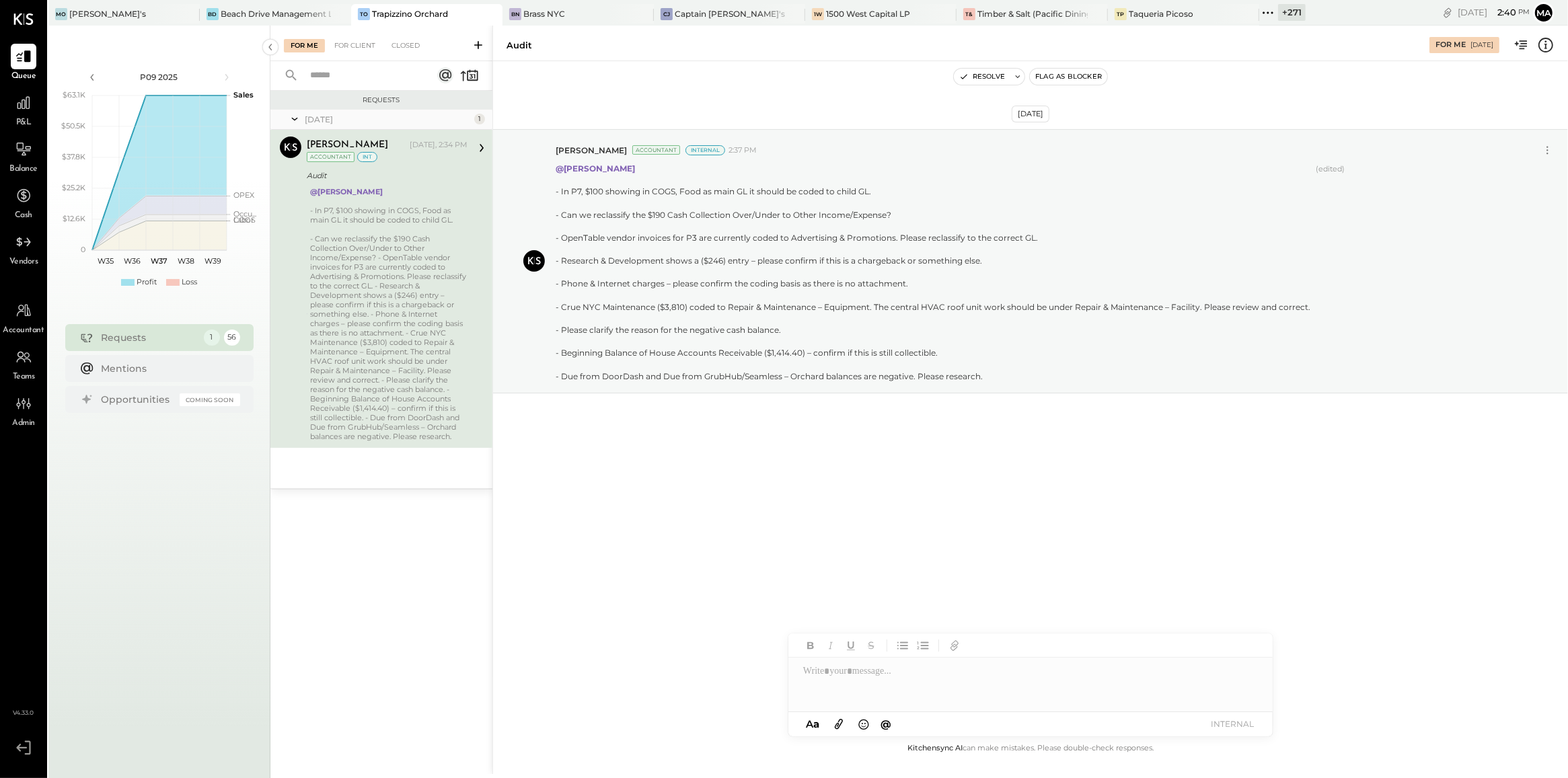
click at [365, 308] on div "- Can we reclassify the $190 Cash Collection Over/Under to Other Income/Expense…" at bounding box center [389, 338] width 158 height 207
click at [1029, 150] on icon at bounding box center [1547, 150] width 14 height 14
click at [1029, 173] on button "Edit Message" at bounding box center [1514, 173] width 86 height 22
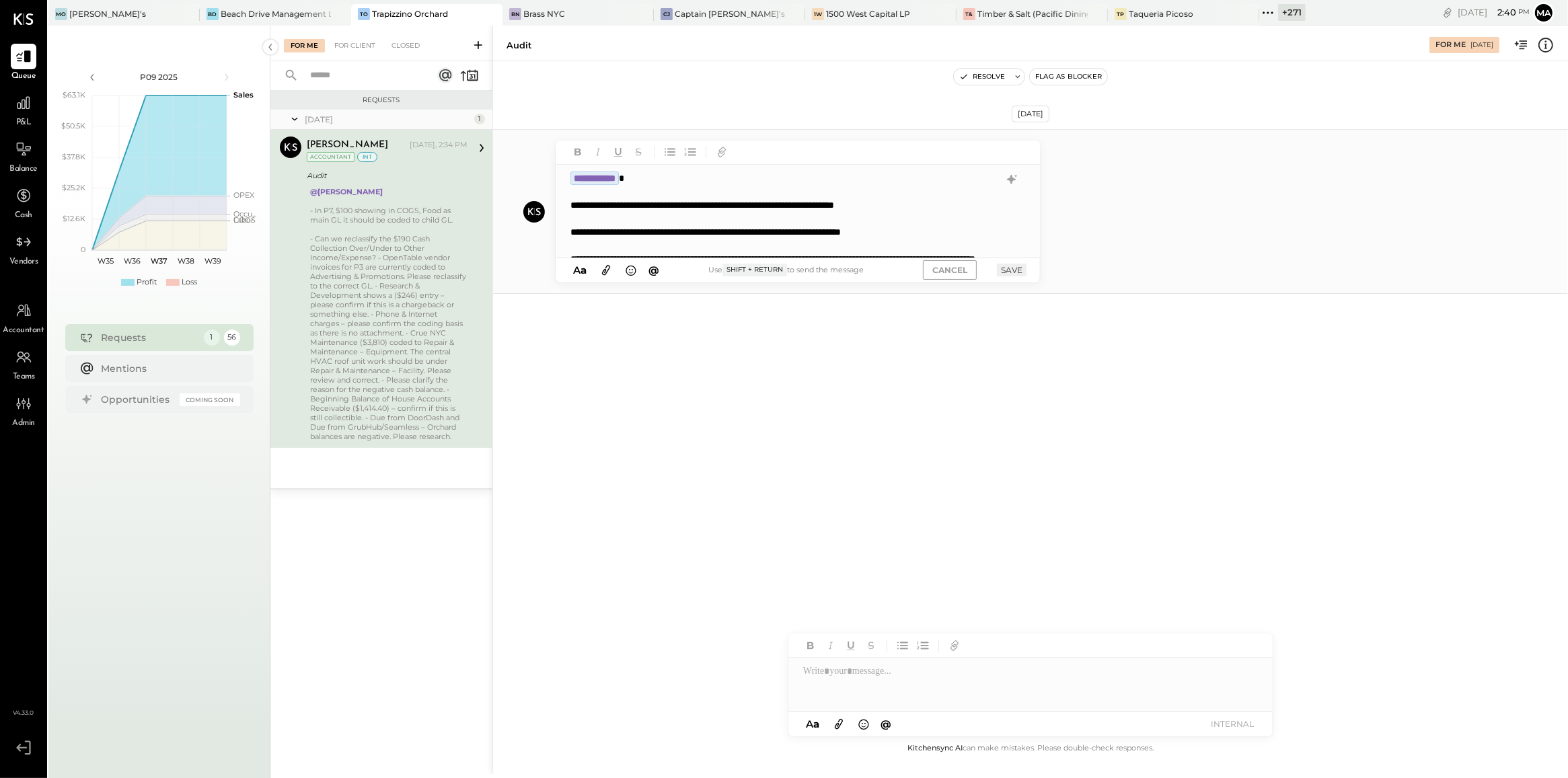
click at [960, 206] on div "**********" at bounding box center [784, 205] width 427 height 13
click at [993, 230] on div "**********" at bounding box center [784, 232] width 427 height 13
click at [1012, 267] on button "SAVE" at bounding box center [1011, 270] width 30 height 13
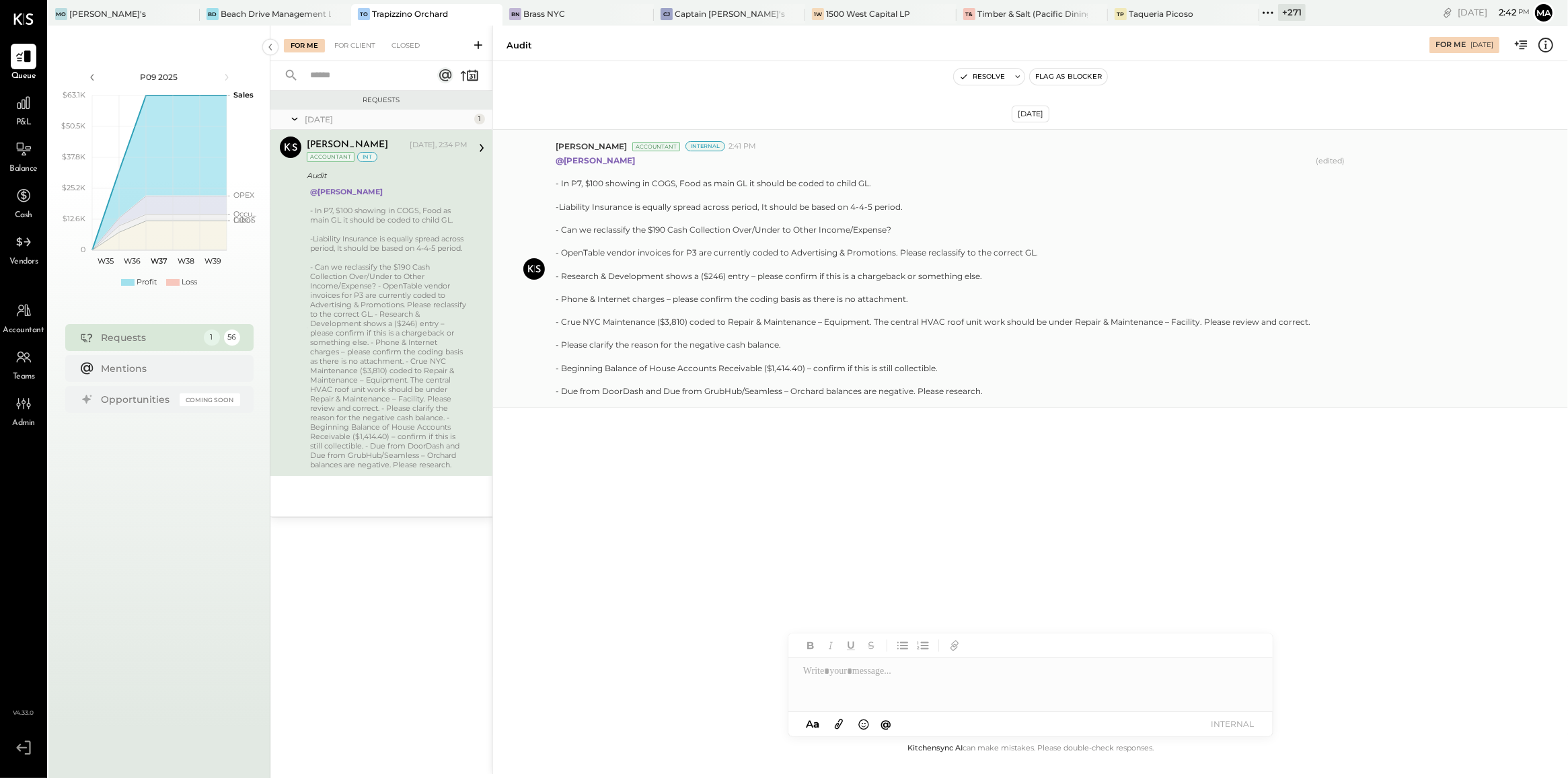
click at [1029, 227] on div "@Erika Perez - In P7, $100 showing in COGS, Food as main GL it should be coded …" at bounding box center [1056, 274] width 1001 height 244
click at [378, 311] on div "- Can we reclassify the $190 Cash Collection Over/Under to Other Income/Expense…" at bounding box center [389, 366] width 158 height 207
click at [1029, 150] on icon at bounding box center [1547, 150] width 14 height 14
click at [1029, 169] on button "Edit Message" at bounding box center [1514, 173] width 86 height 22
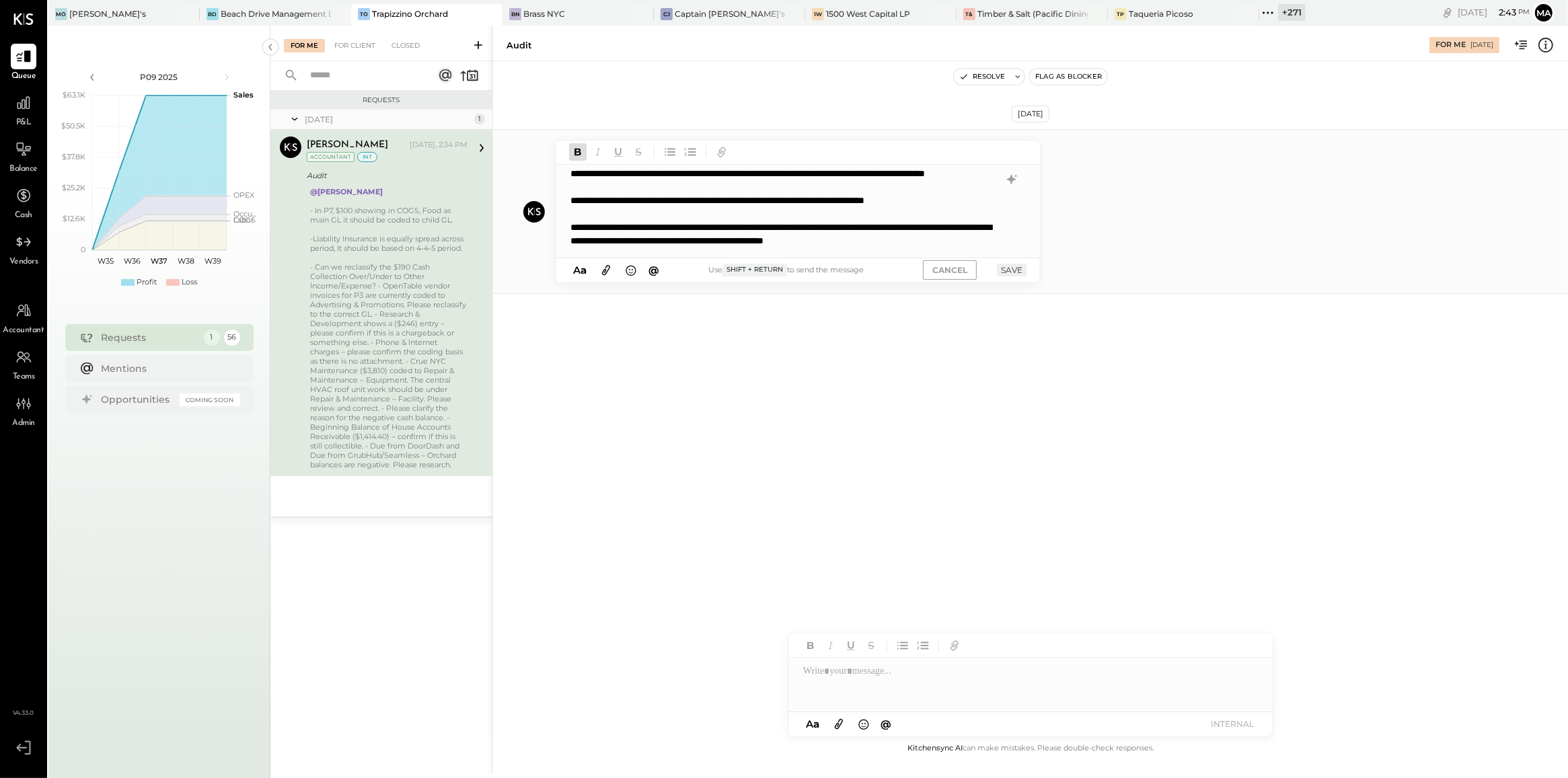
scroll to position [143, 0]
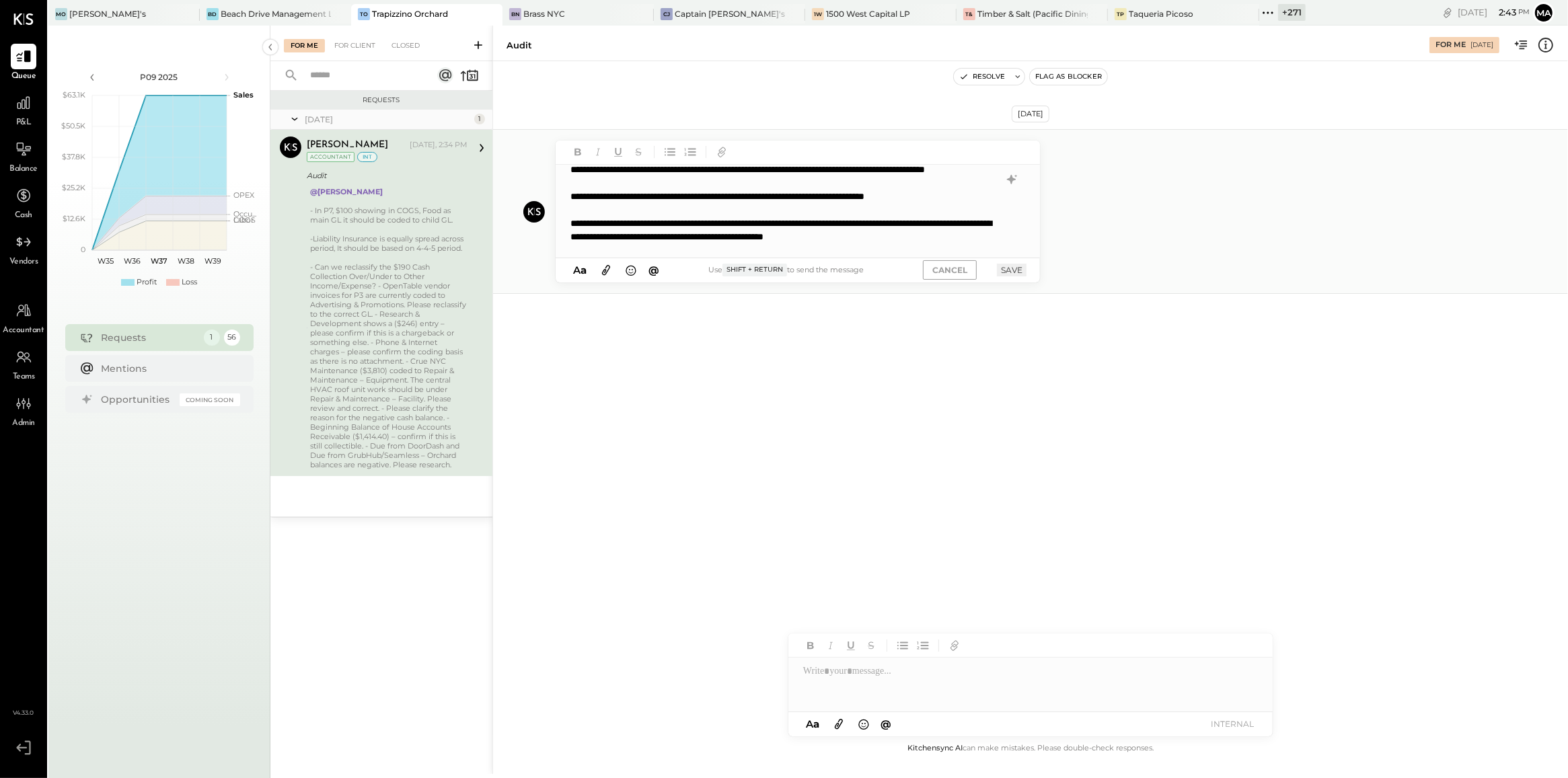
click at [663, 226] on div "**********" at bounding box center [784, 249] width 427 height 282
click at [714, 228] on div "**********" at bounding box center [784, 249] width 427 height 282
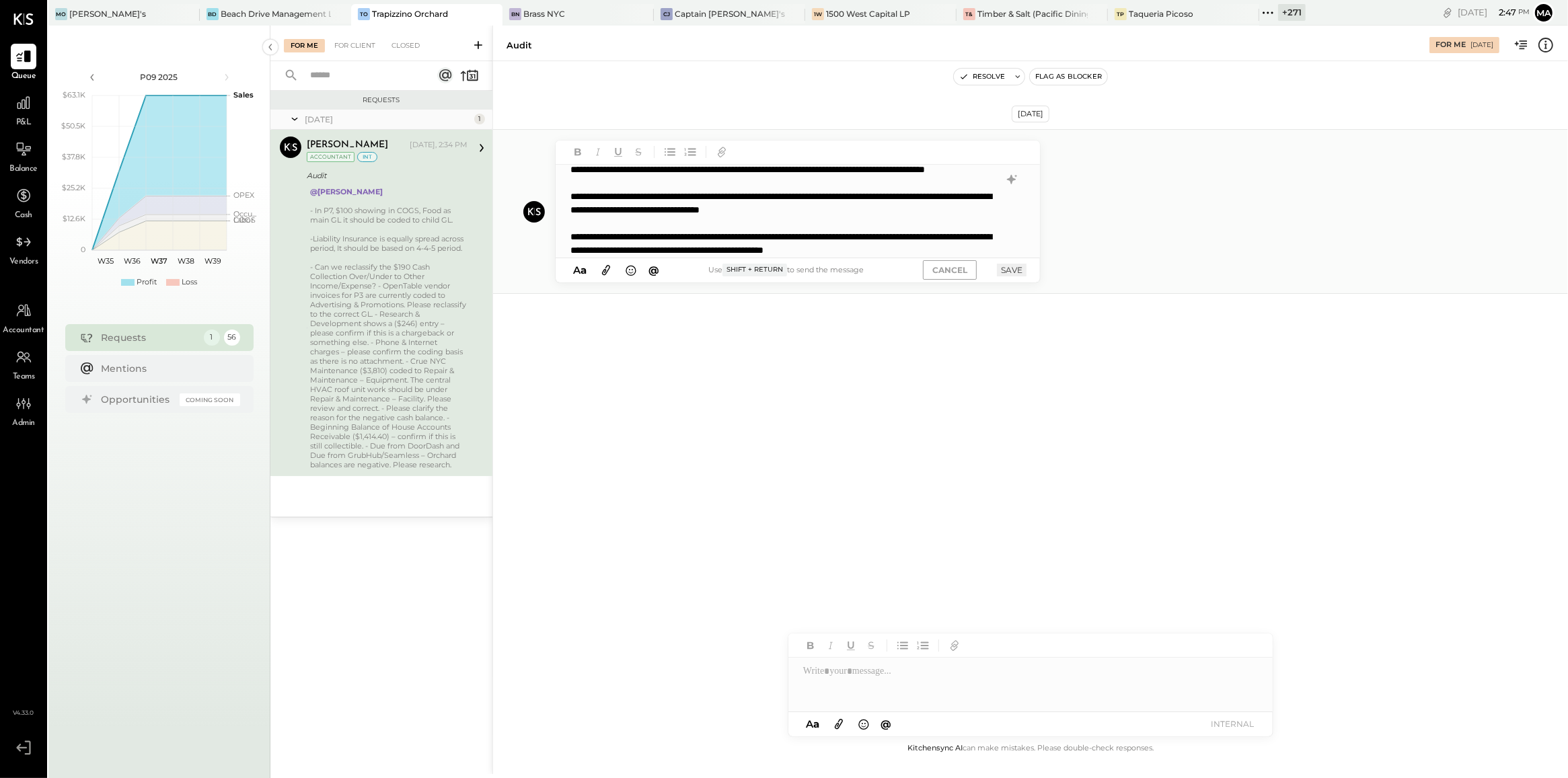
click at [1017, 271] on button "SAVE" at bounding box center [1011, 270] width 30 height 13
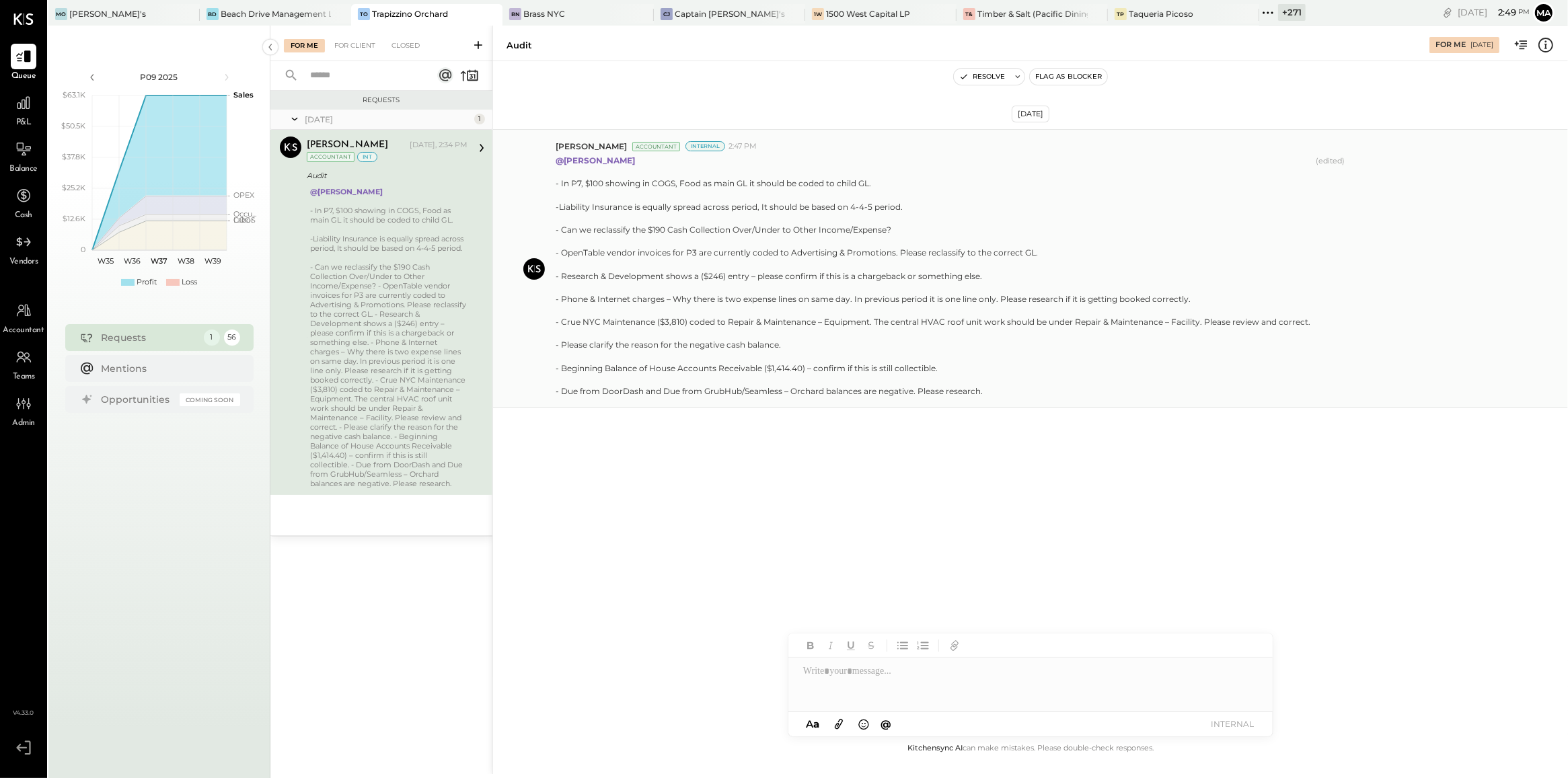
click at [1029, 194] on div "@Erika Perez - In P7, $100 showing in COGS, Food as main GL it should be coded …" at bounding box center [1056, 274] width 1001 height 244
click at [448, 389] on div "- Can we reclassify the $190 Cash Collection Over/Under to Other Income/Expense…" at bounding box center [389, 375] width 158 height 226
click at [1029, 150] on icon at bounding box center [1547, 150] width 14 height 14
click at [1029, 174] on button "Edit Message" at bounding box center [1514, 173] width 86 height 22
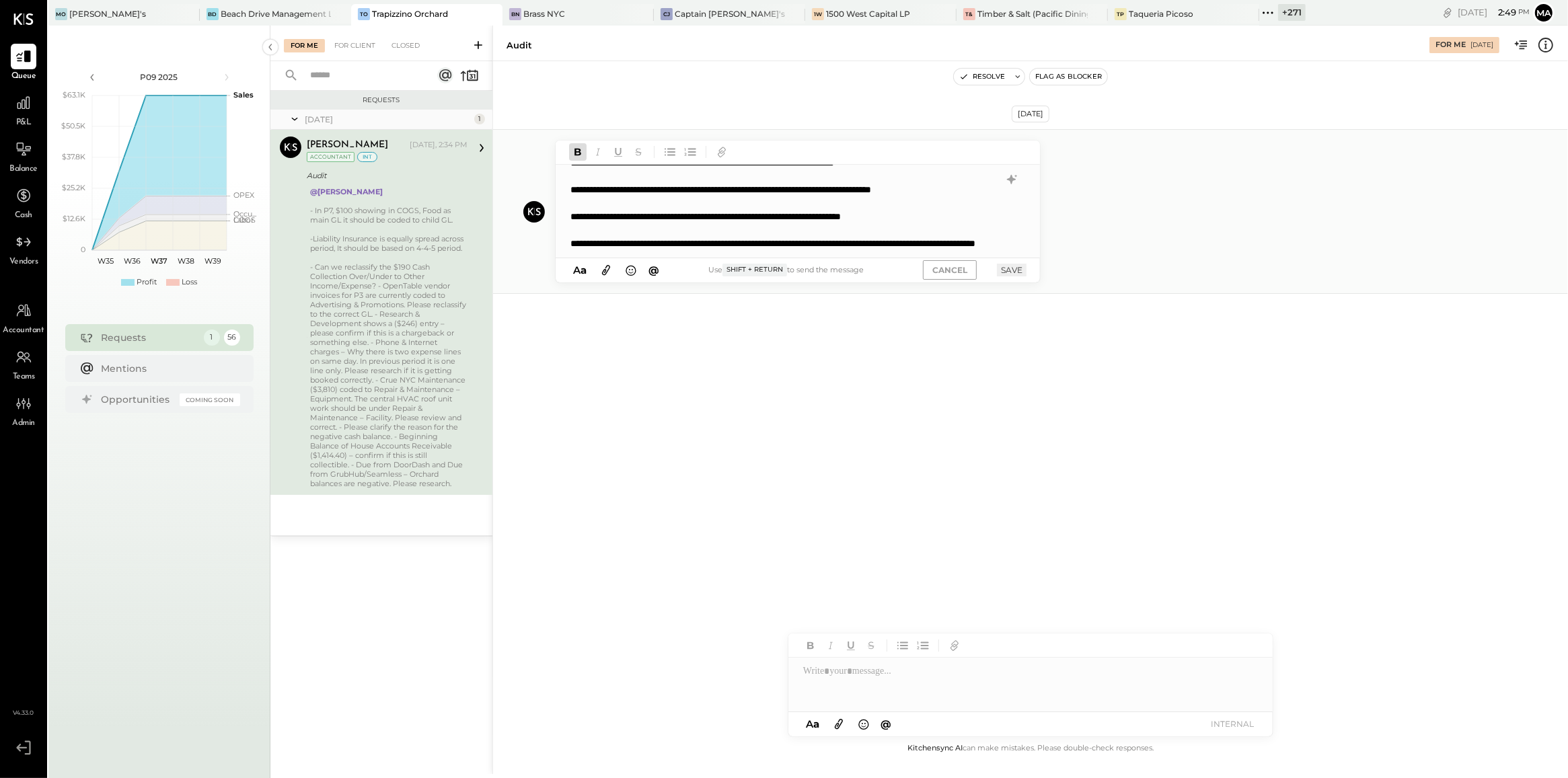
scroll to position [44, 0]
click at [980, 193] on div "**********" at bounding box center [784, 188] width 427 height 13
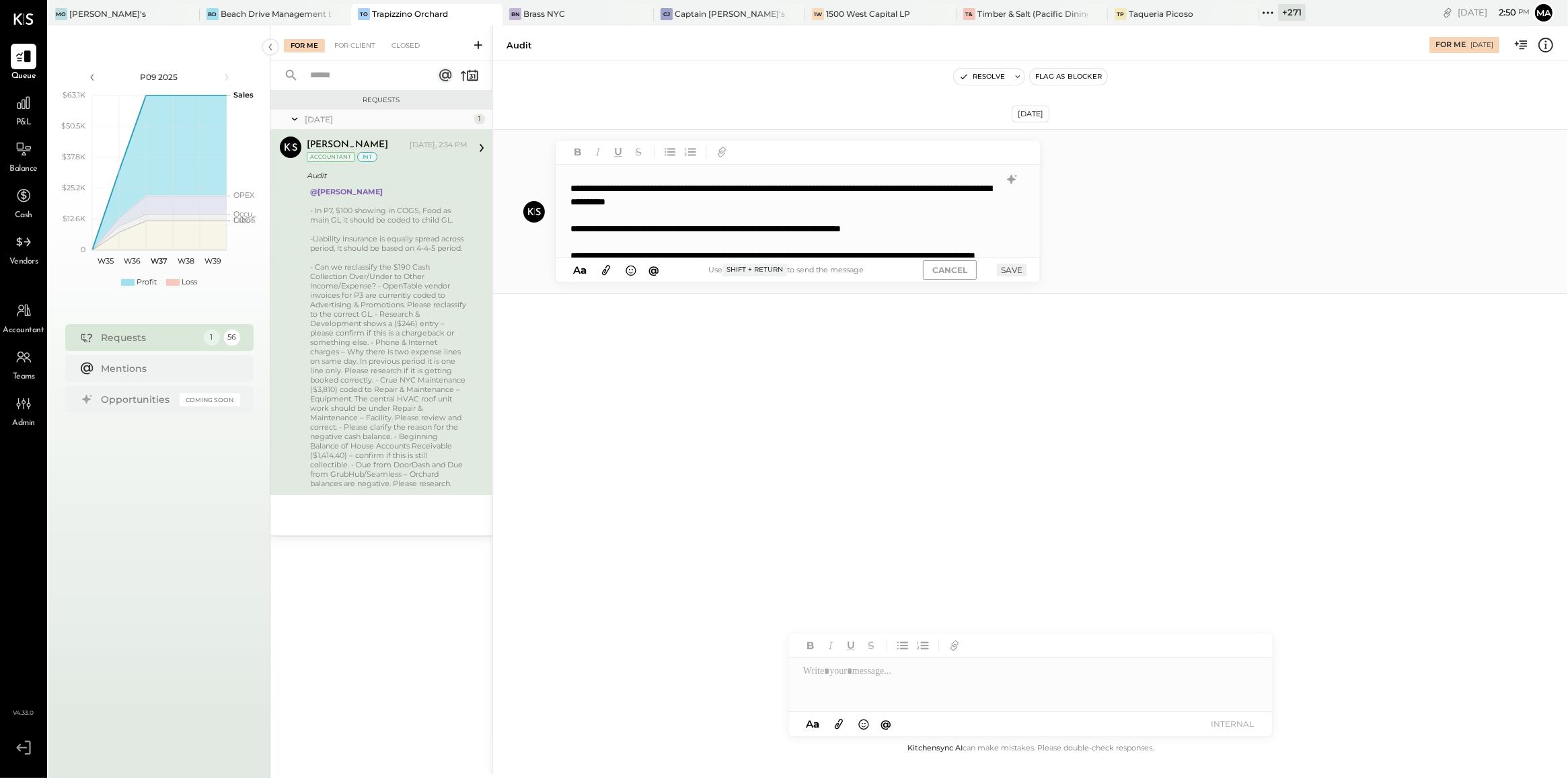
click at [813, 204] on div "**********" at bounding box center [784, 195] width 427 height 27
click at [1001, 266] on button "SAVE" at bounding box center [1011, 270] width 30 height 13
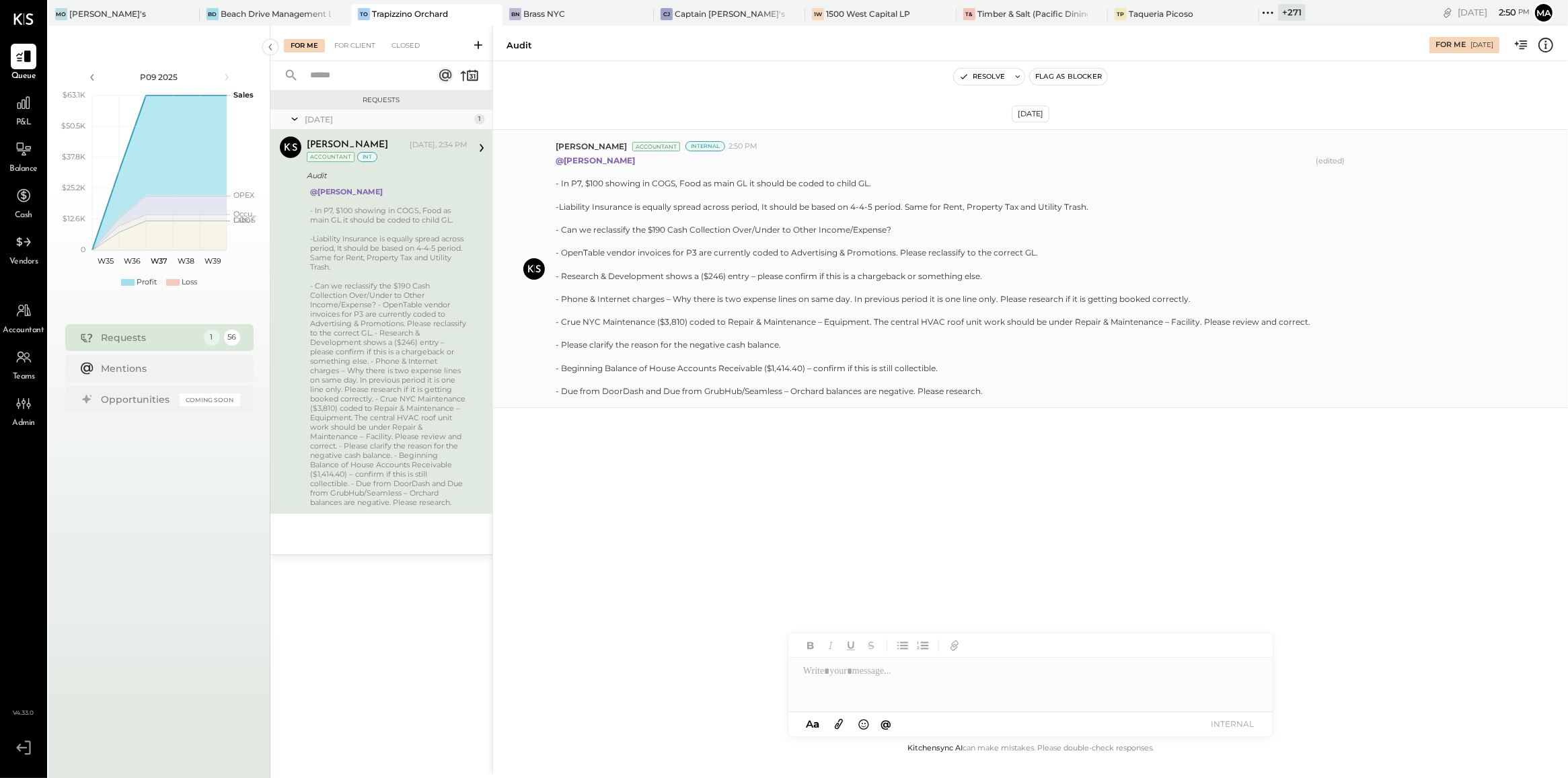
click at [457, 334] on div "- Can we reclassify the $190 Cash Collection Over/Under to Other Income/Expense…" at bounding box center [389, 394] width 158 height 226
click at [1029, 148] on icon at bounding box center [1547, 150] width 14 height 14
click at [1029, 174] on button "Edit Message" at bounding box center [1514, 173] width 86 height 22
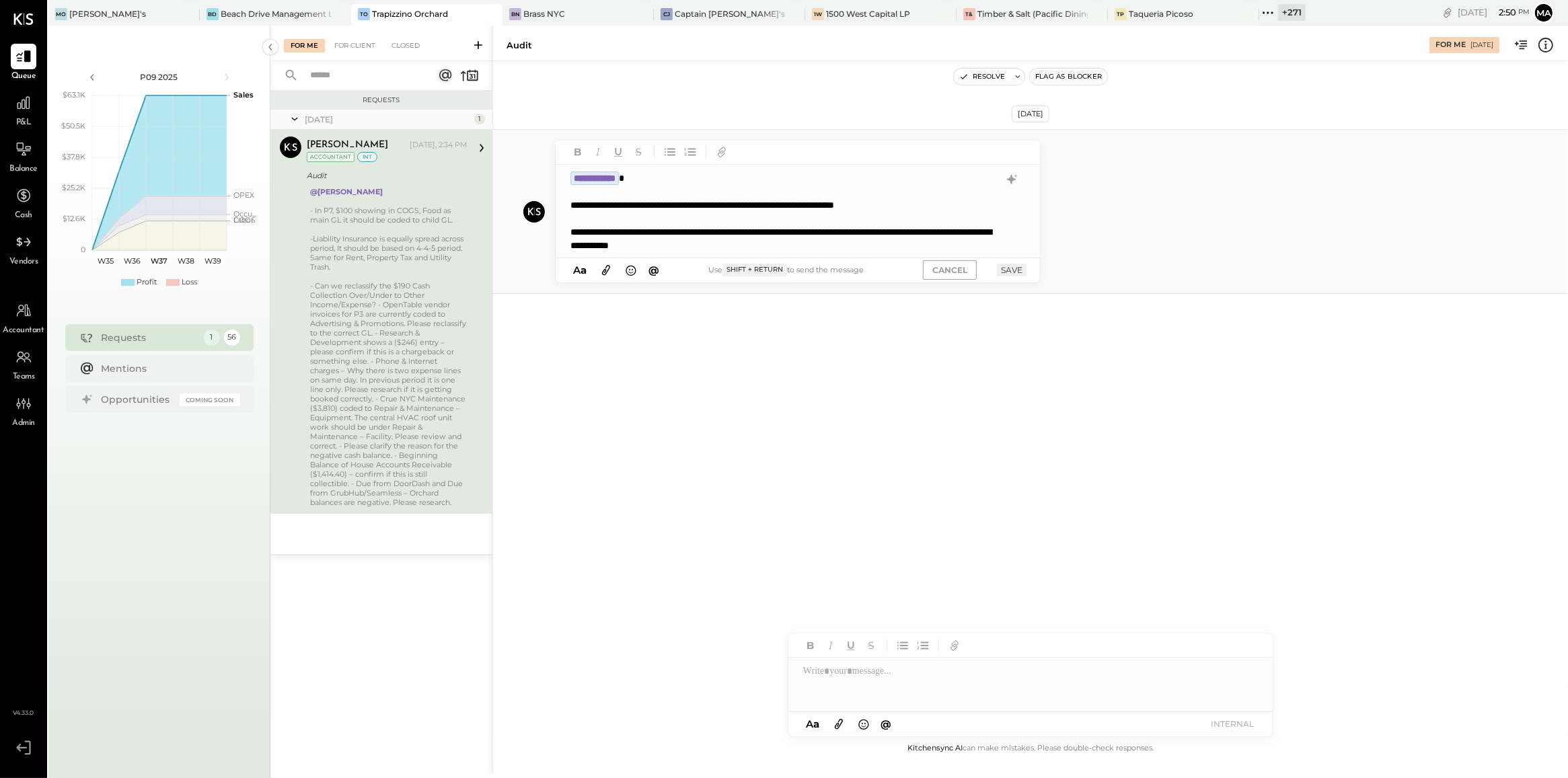
click at [844, 250] on div "**********" at bounding box center [784, 239] width 427 height 27
click at [1019, 266] on button "SAVE" at bounding box center [1011, 270] width 30 height 13
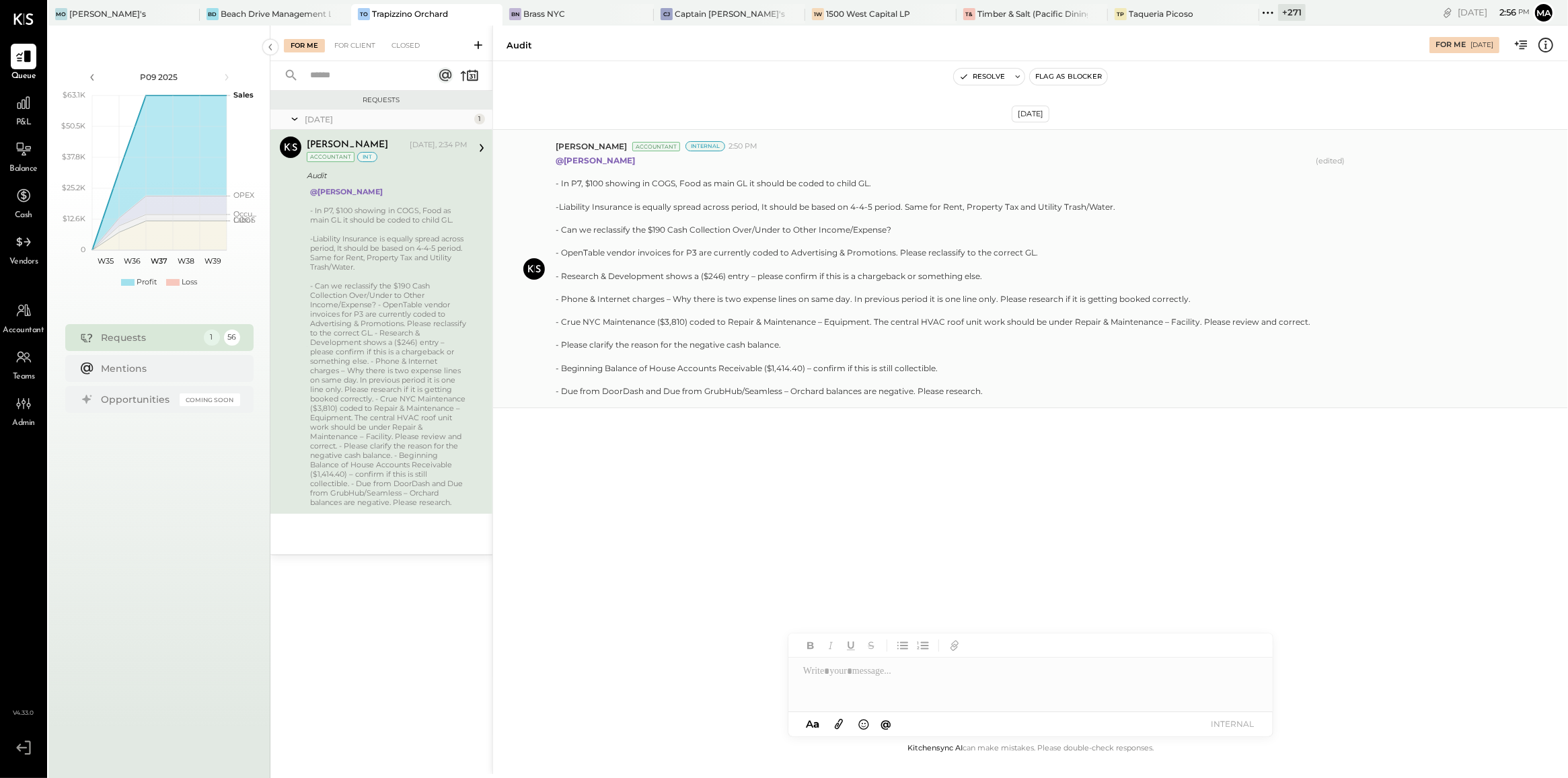
click at [341, 363] on div "- Can we reclassify the $190 Cash Collection Over/Under to Other Income/Expense…" at bounding box center [389, 394] width 158 height 226
click at [1029, 157] on icon at bounding box center [1547, 150] width 14 height 14
click at [1029, 169] on button "Edit Message" at bounding box center [1514, 173] width 86 height 22
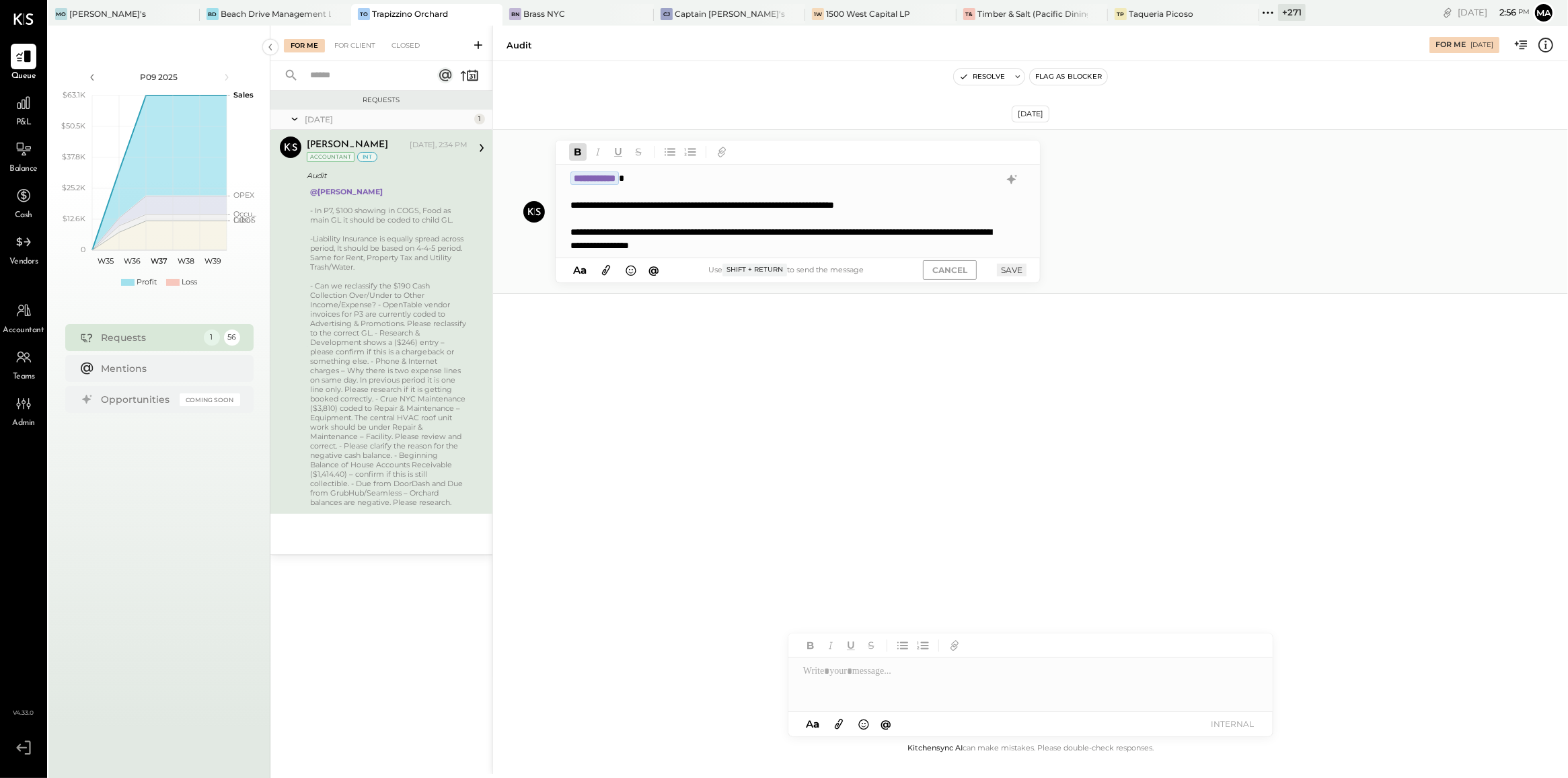
scroll to position [309, 0]
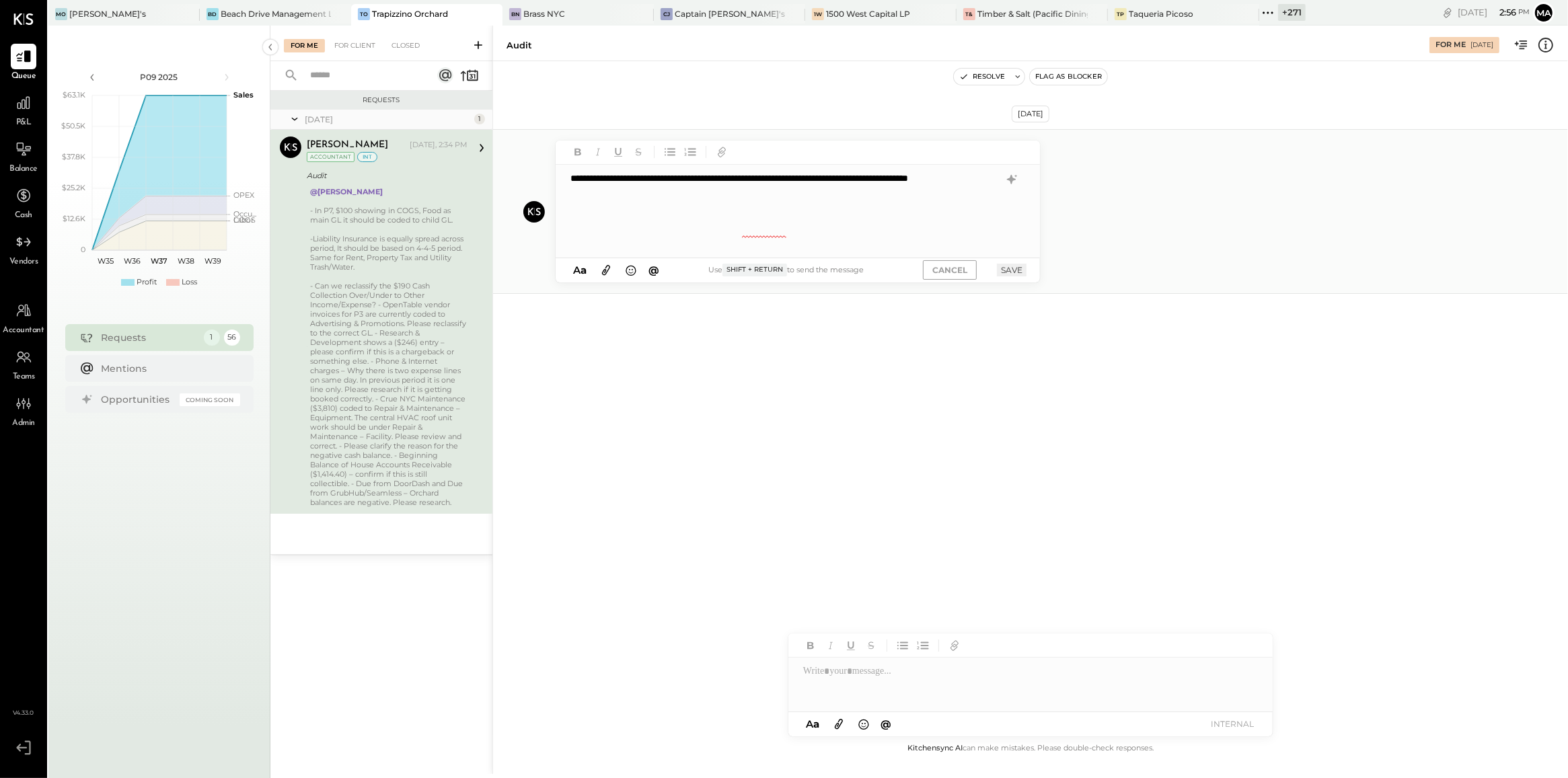
click at [732, 253] on div "**********" at bounding box center [797, 211] width 484 height 94
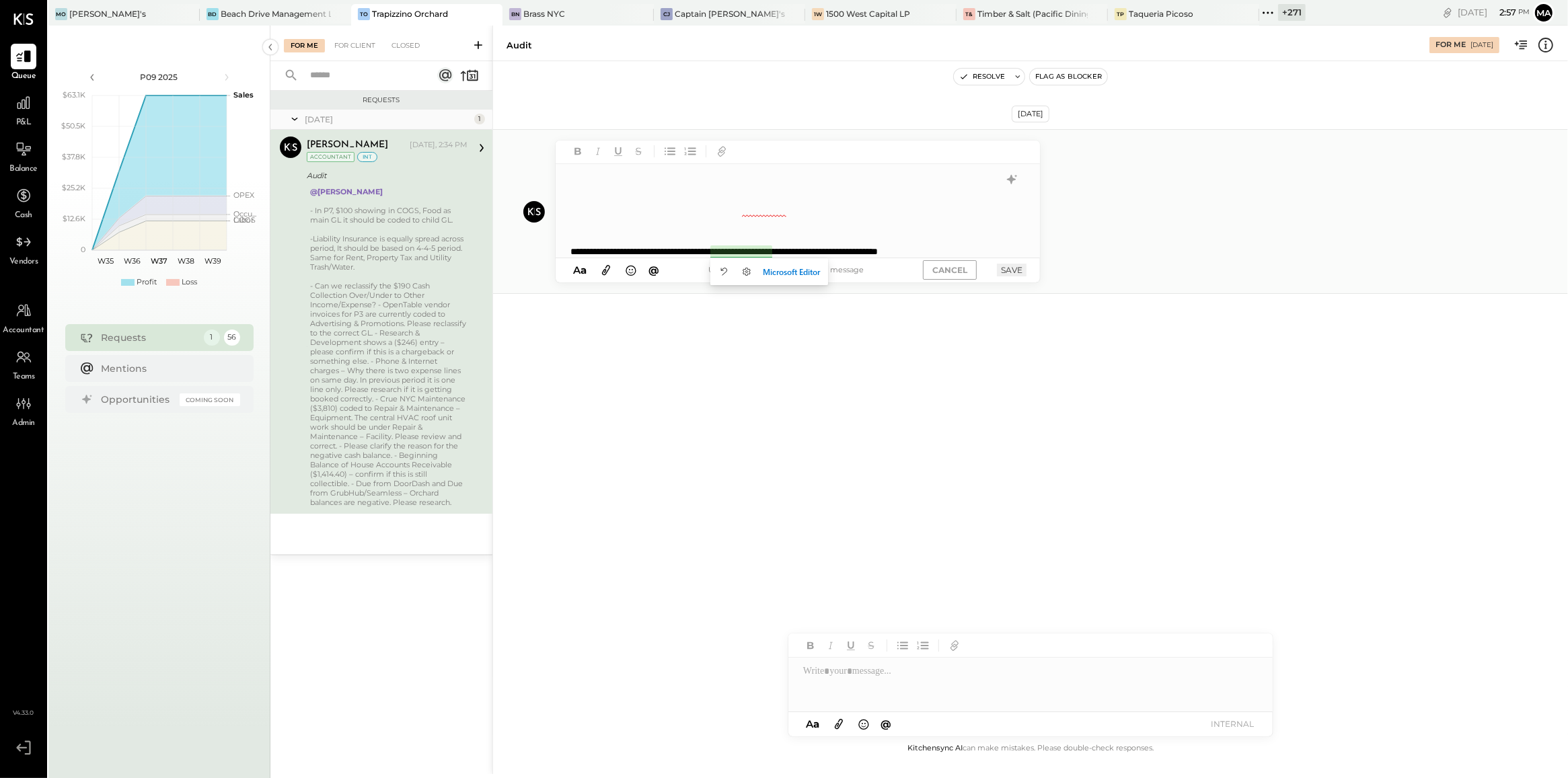
scroll to position [343, 0]
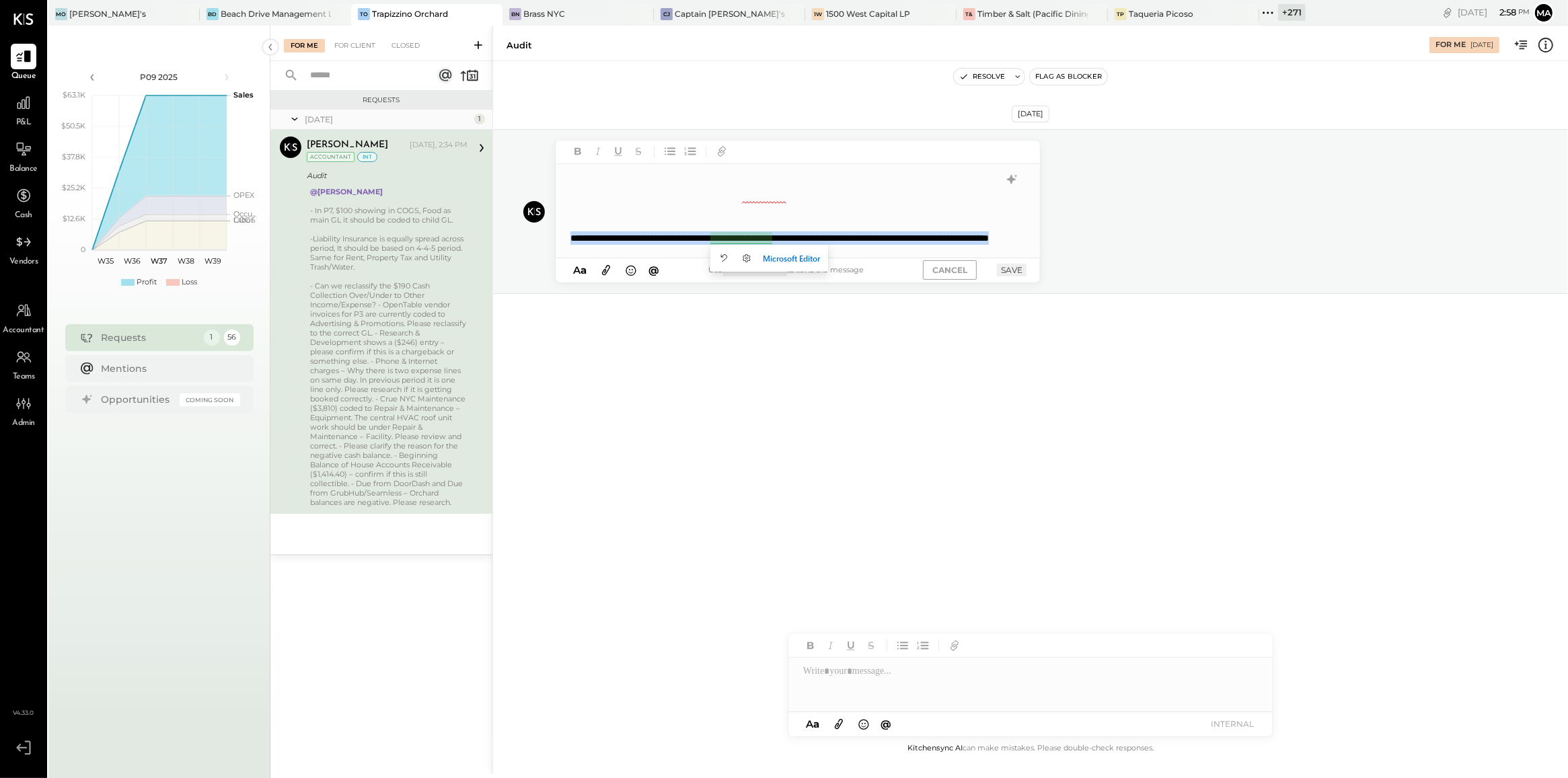
copy div "**********"
click at [1017, 268] on button "SAVE" at bounding box center [1011, 270] width 30 height 13
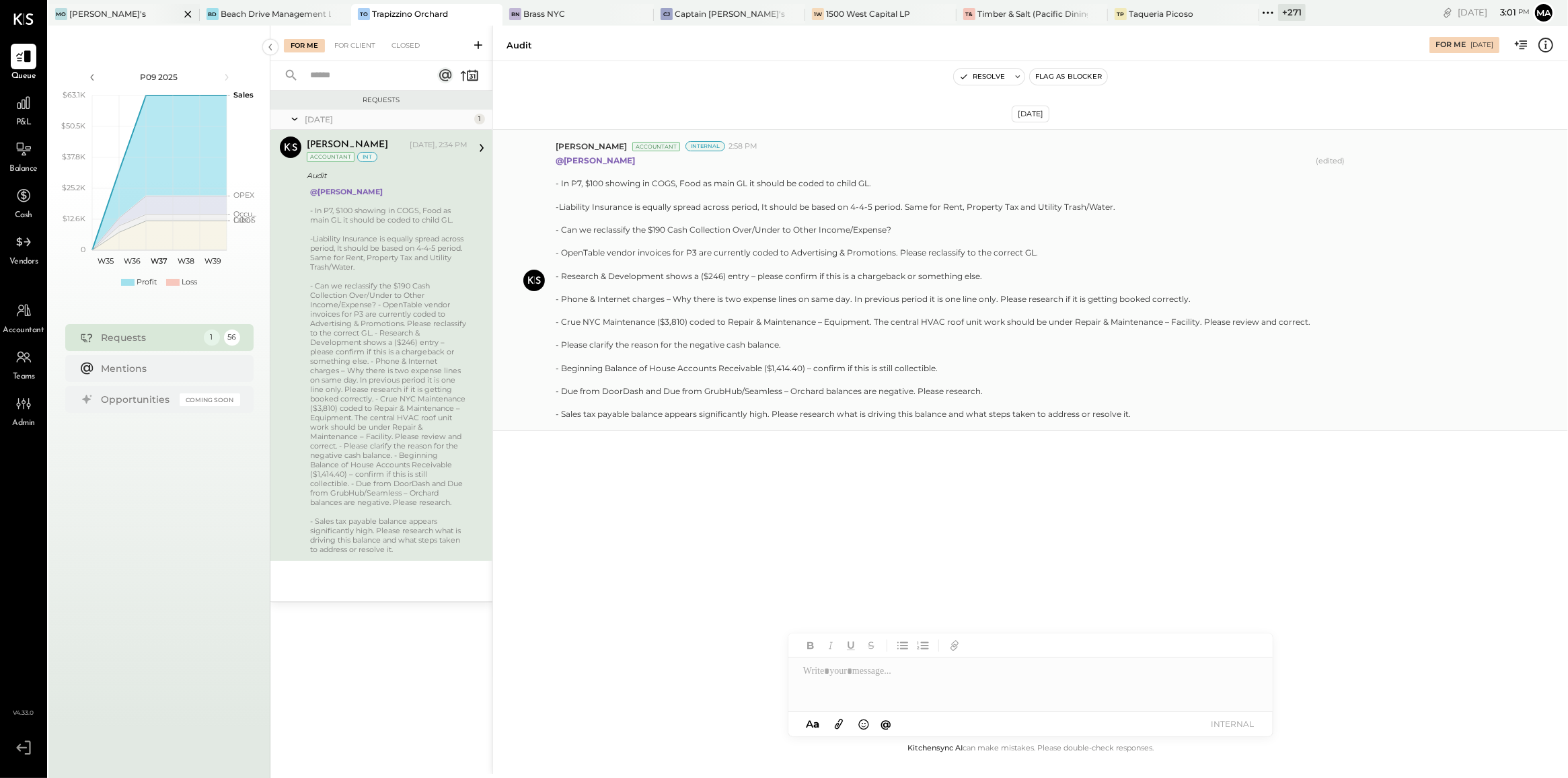
click at [99, 20] on div "[PERSON_NAME]'s" at bounding box center [123, 15] width 151 height 22
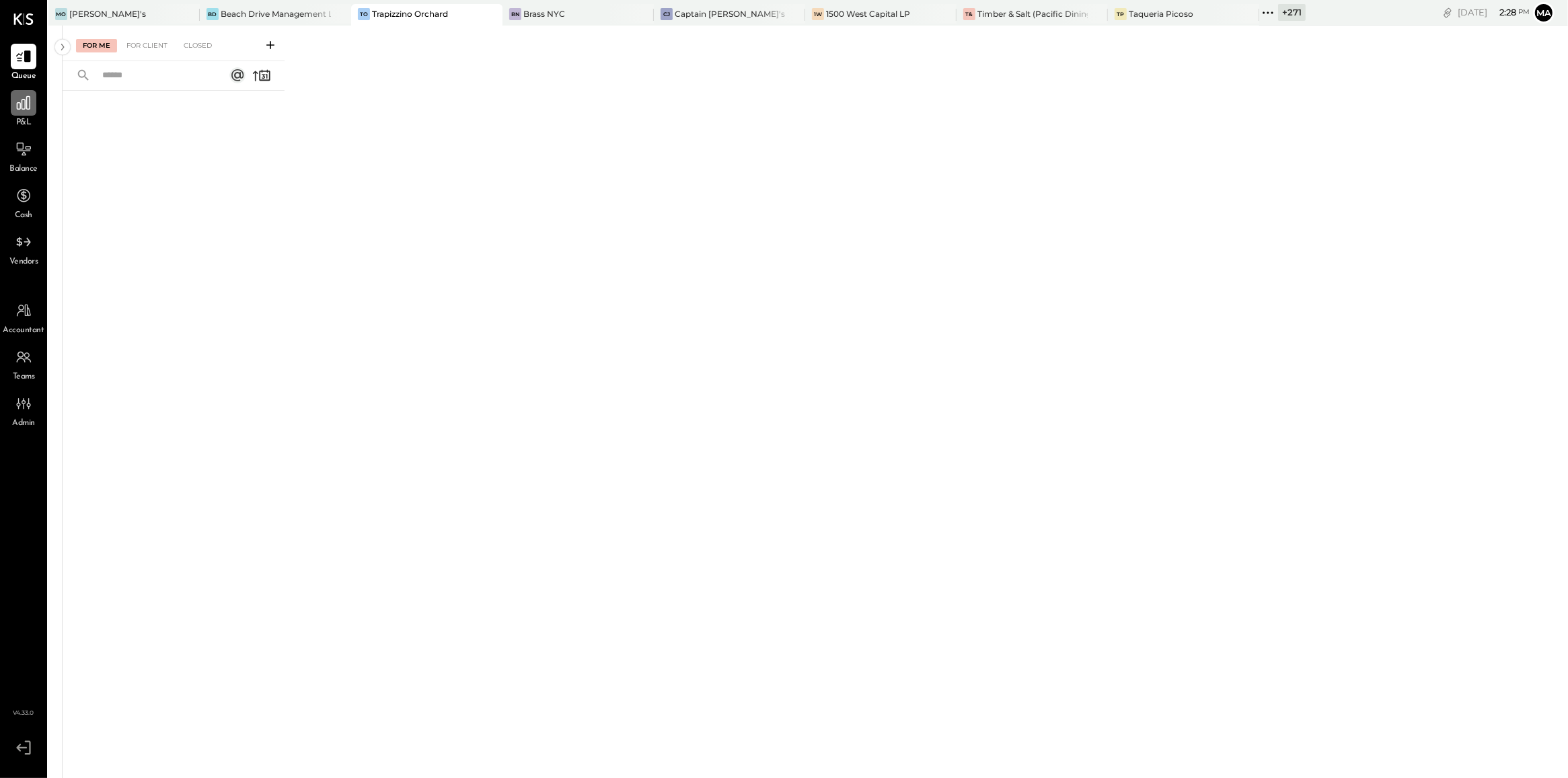
click at [25, 101] on icon at bounding box center [24, 103] width 13 height 13
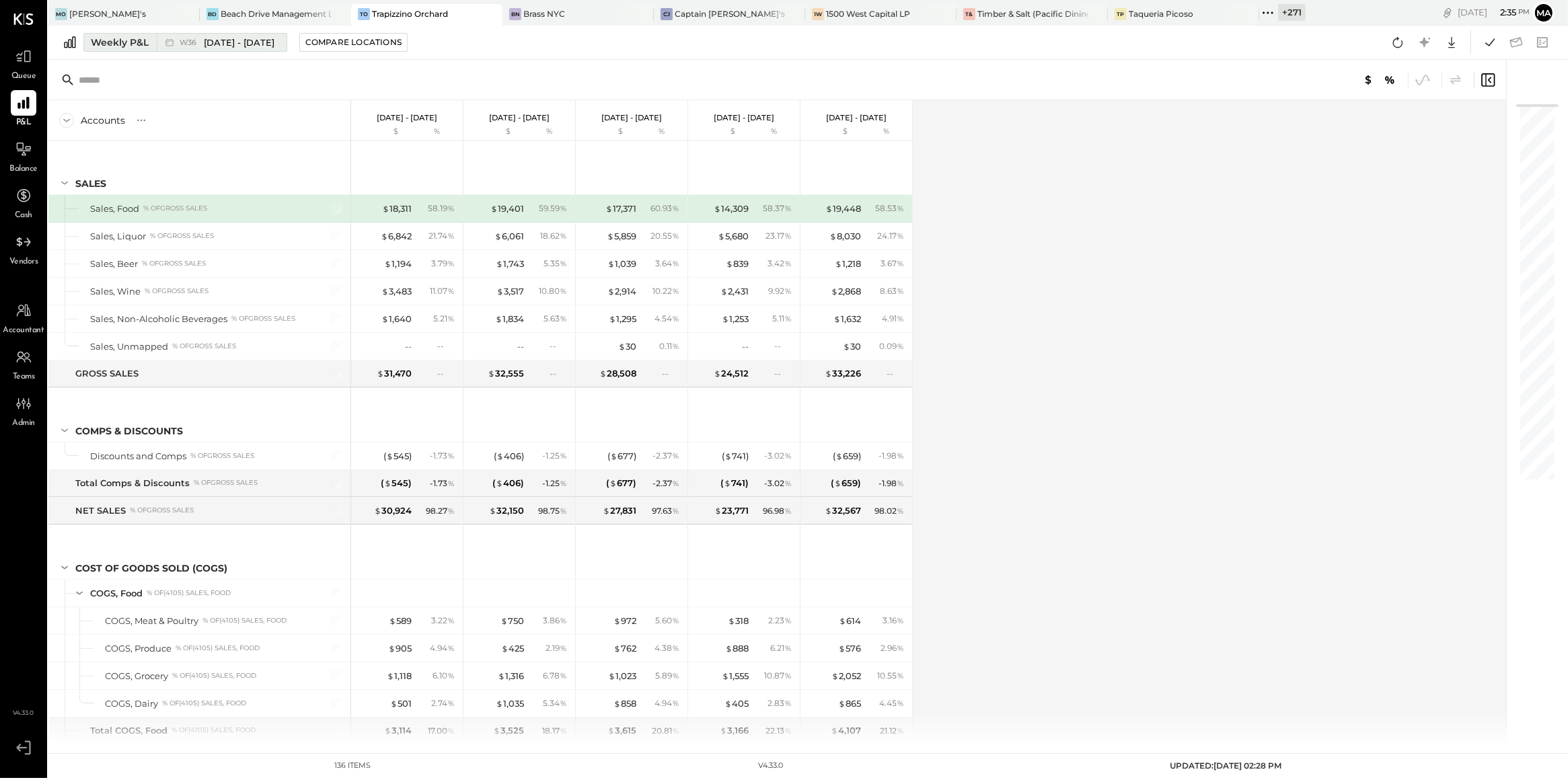
click at [229, 44] on span "[DATE] - [DATE]" at bounding box center [239, 42] width 71 height 13
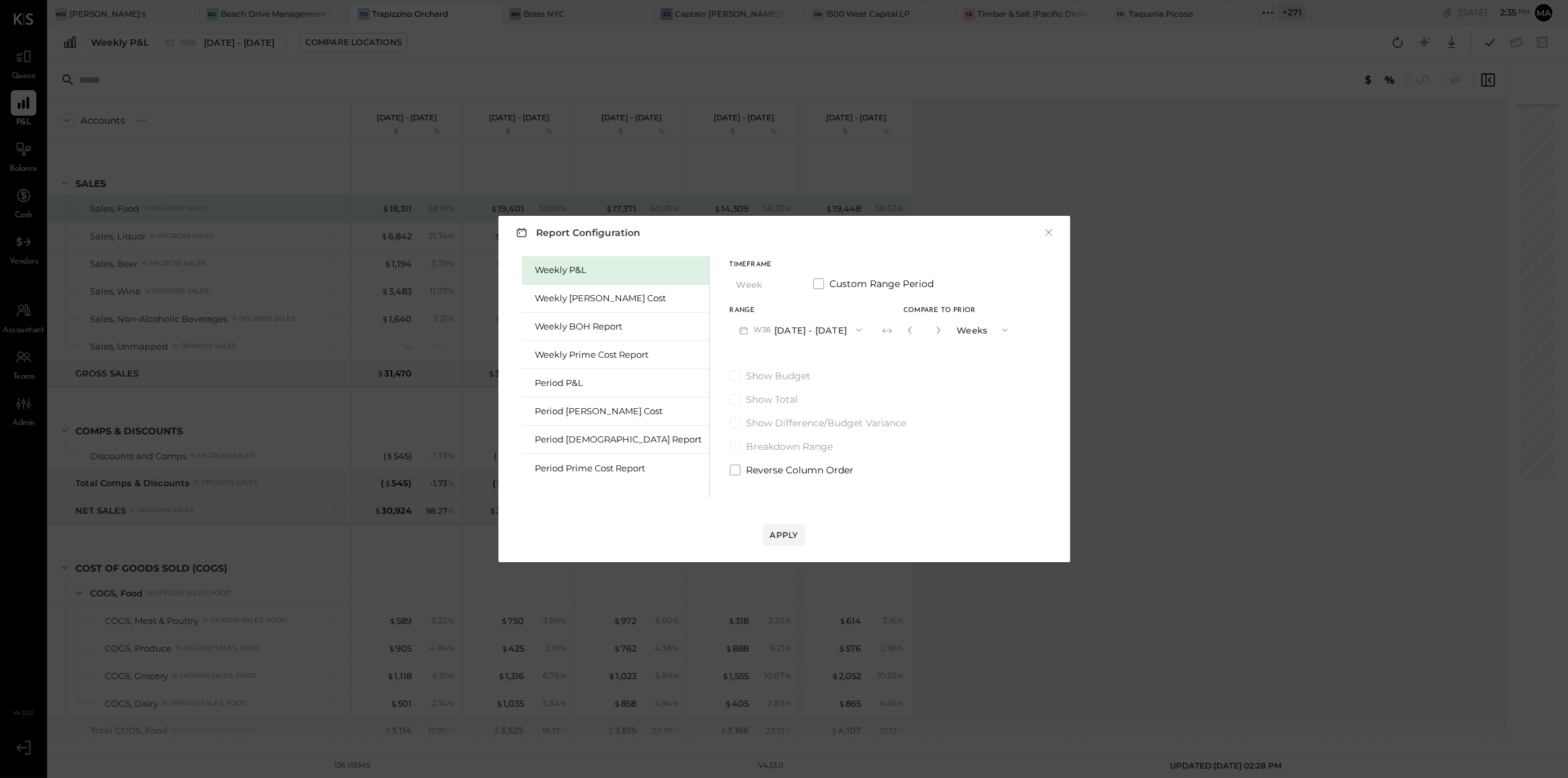
click at [119, 51] on div "Report Configuration × Weekly P&L Weekly [PERSON_NAME] Cost Weekly BOH Report W…" at bounding box center [784, 389] width 1568 height 778
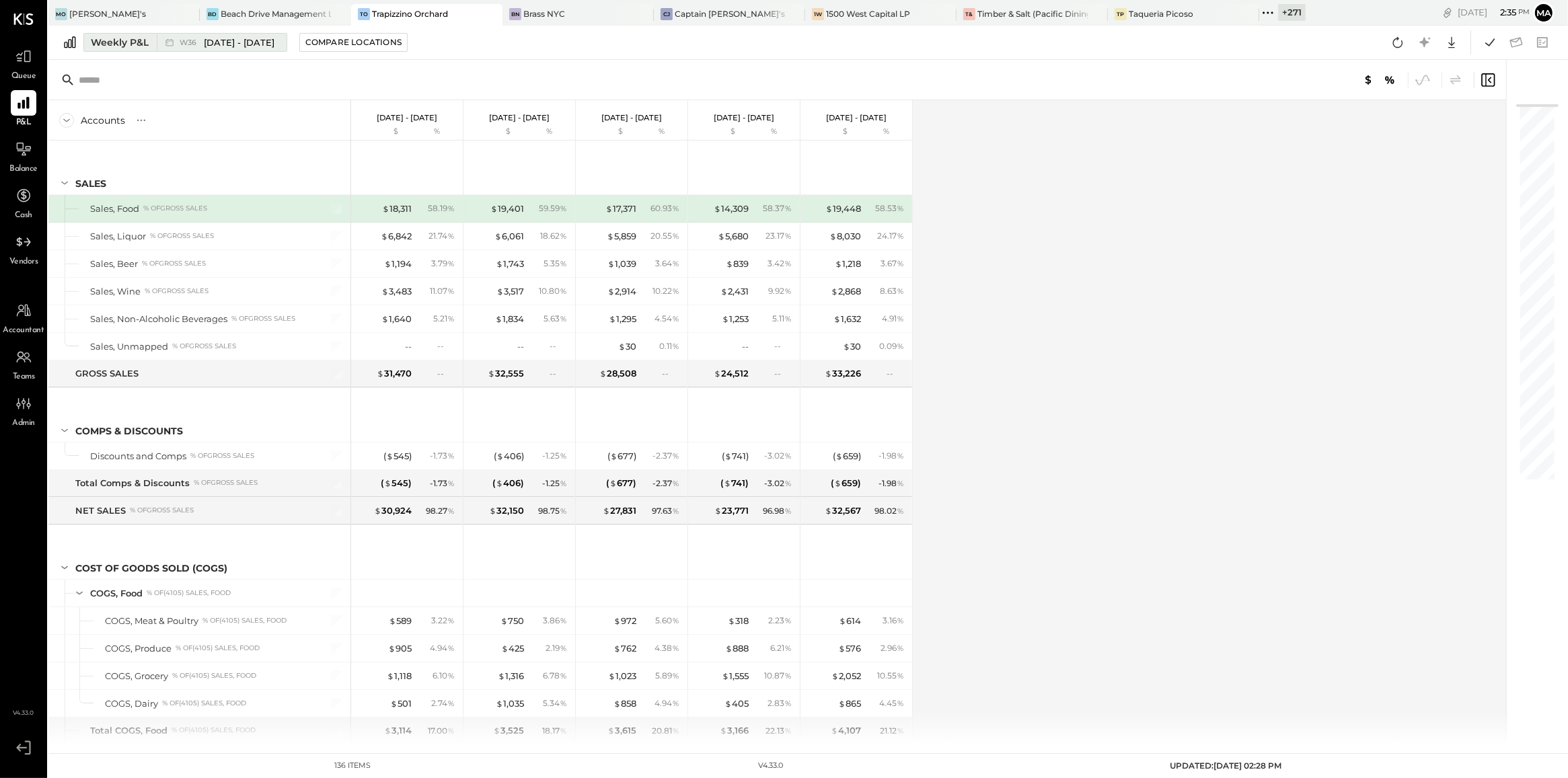
click at [188, 40] on span "W36" at bounding box center [190, 42] width 21 height 8
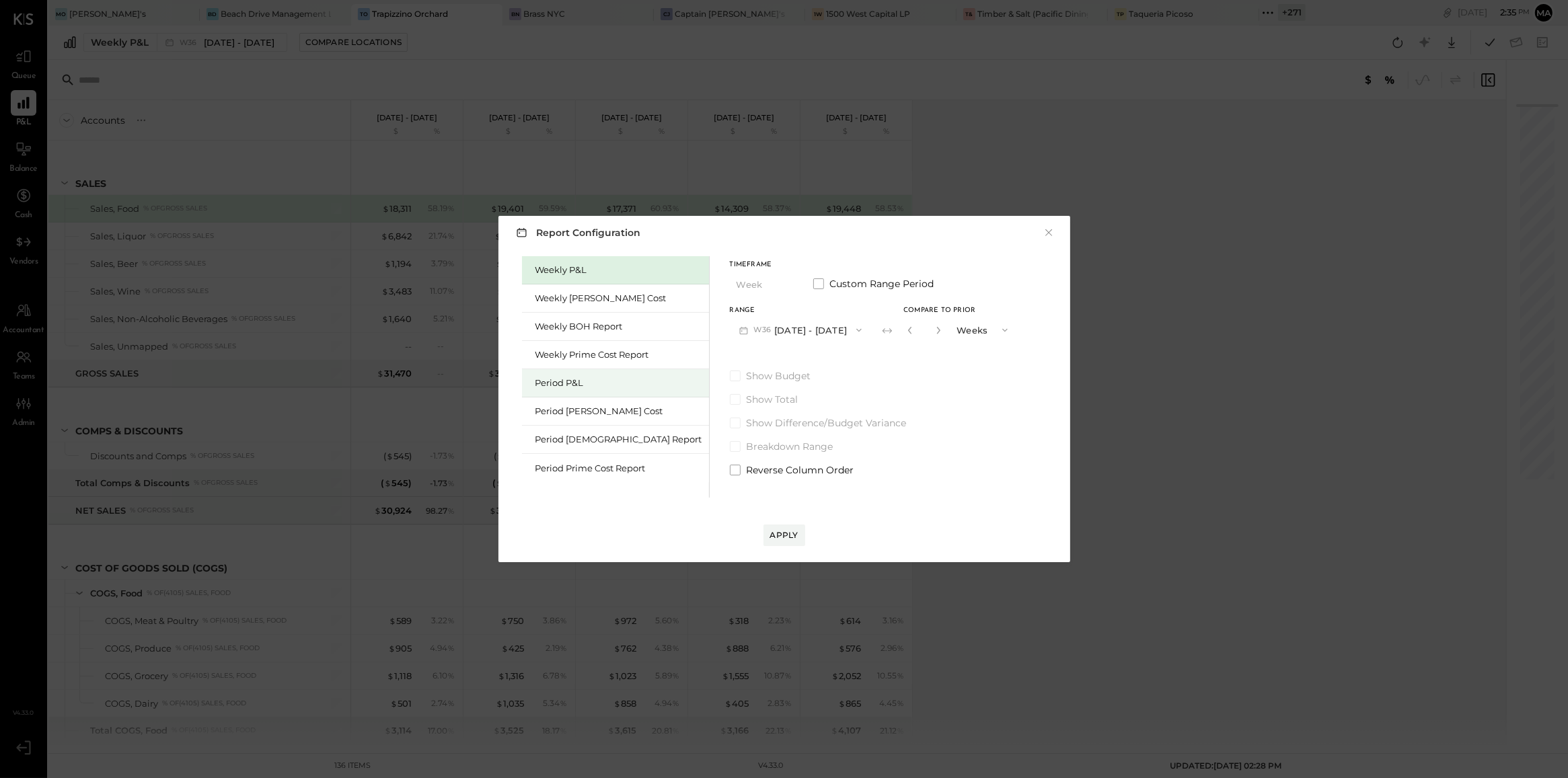
click at [569, 337] on div "Period P&L" at bounding box center [619, 383] width 167 height 13
click at [754, 327] on button "P09 [DATE] - [DATE]" at bounding box center [800, 330] width 140 height 25
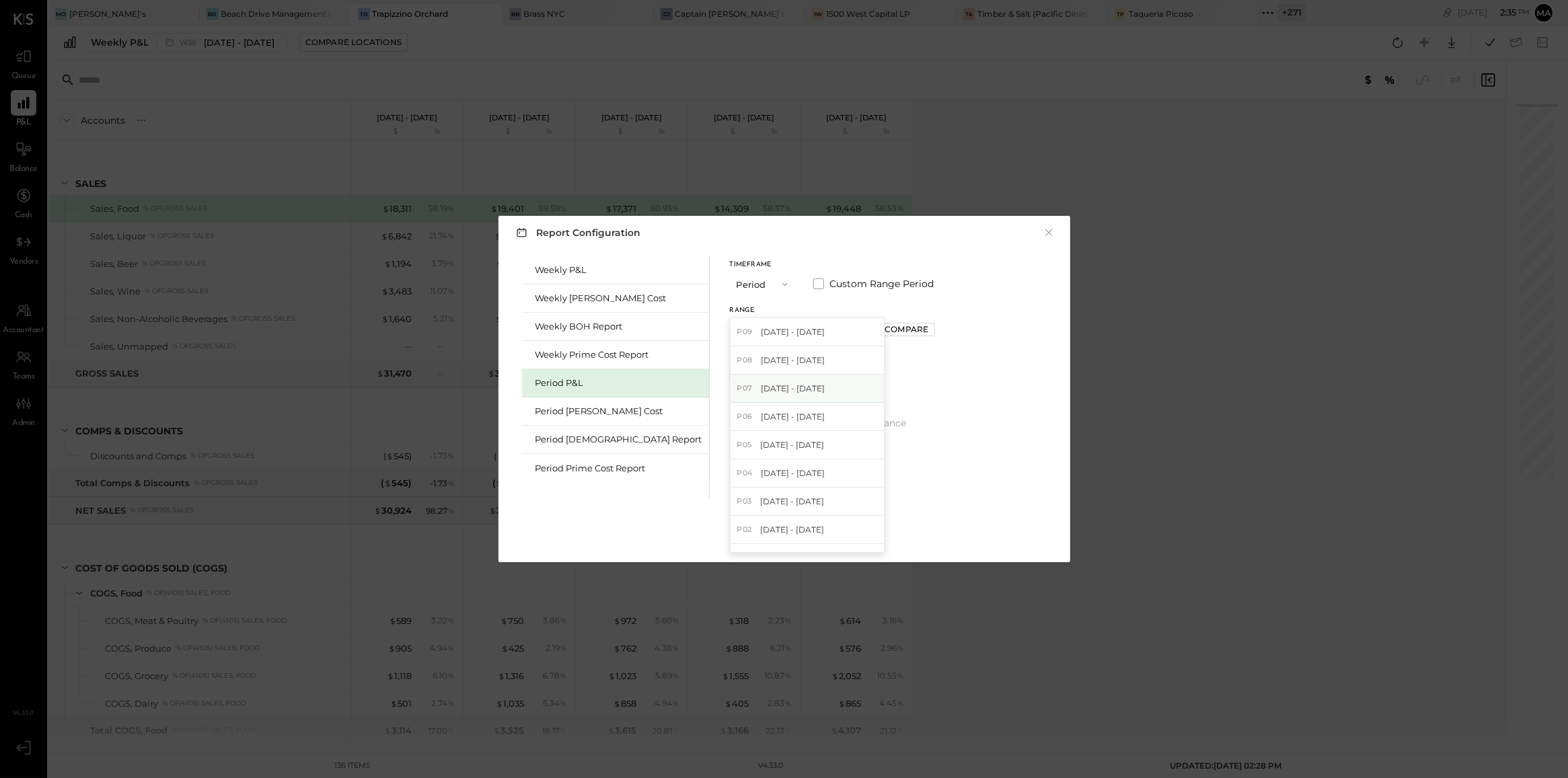
click at [754, 337] on span "[DATE] - [DATE]" at bounding box center [792, 389] width 64 height 12
click at [754, 335] on div "Compare" at bounding box center [906, 330] width 44 height 12
click at [754, 328] on icon "button" at bounding box center [937, 330] width 8 height 8
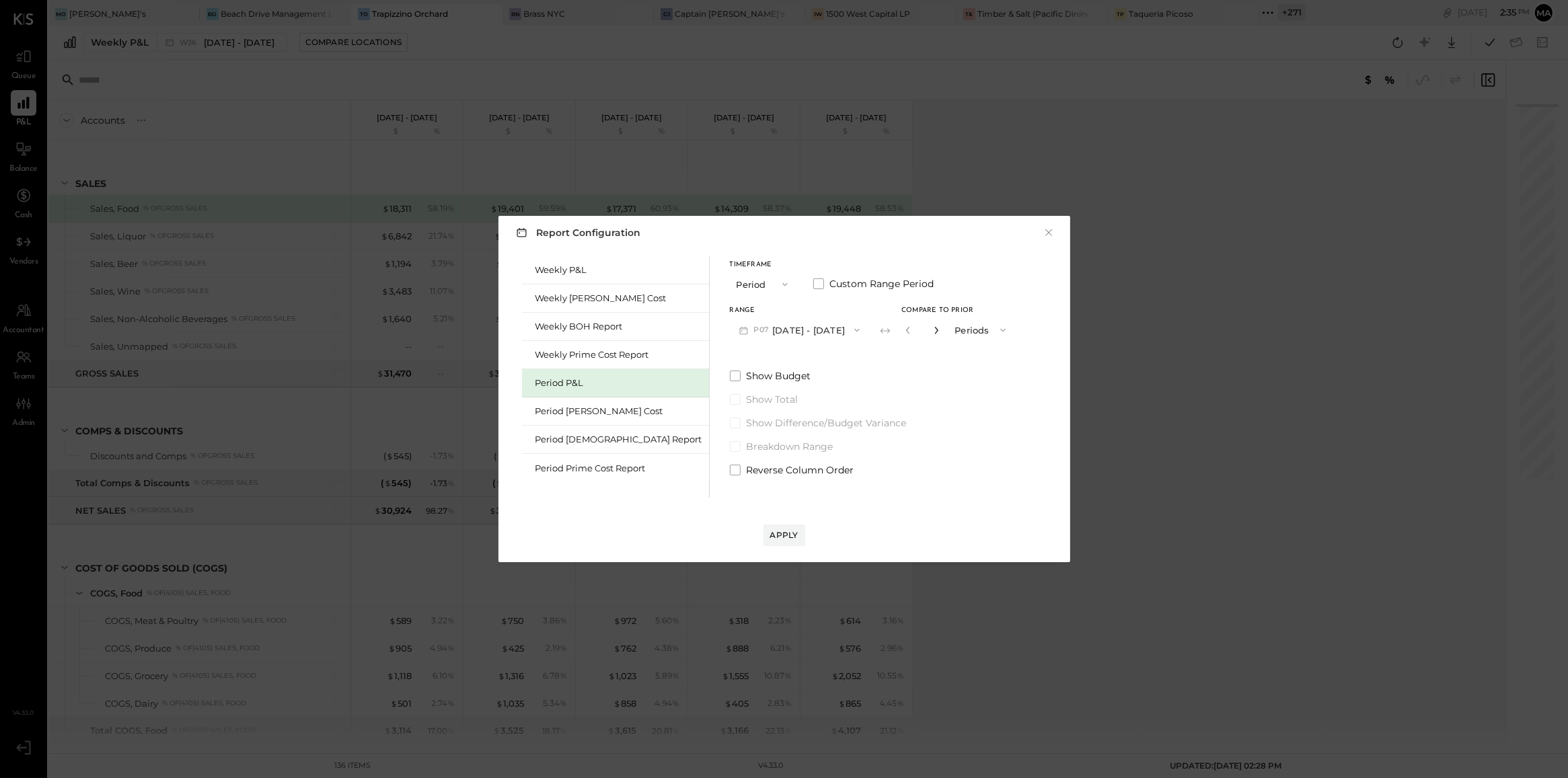
type input "*"
click at [754, 337] on div "Apply" at bounding box center [784, 535] width 29 height 12
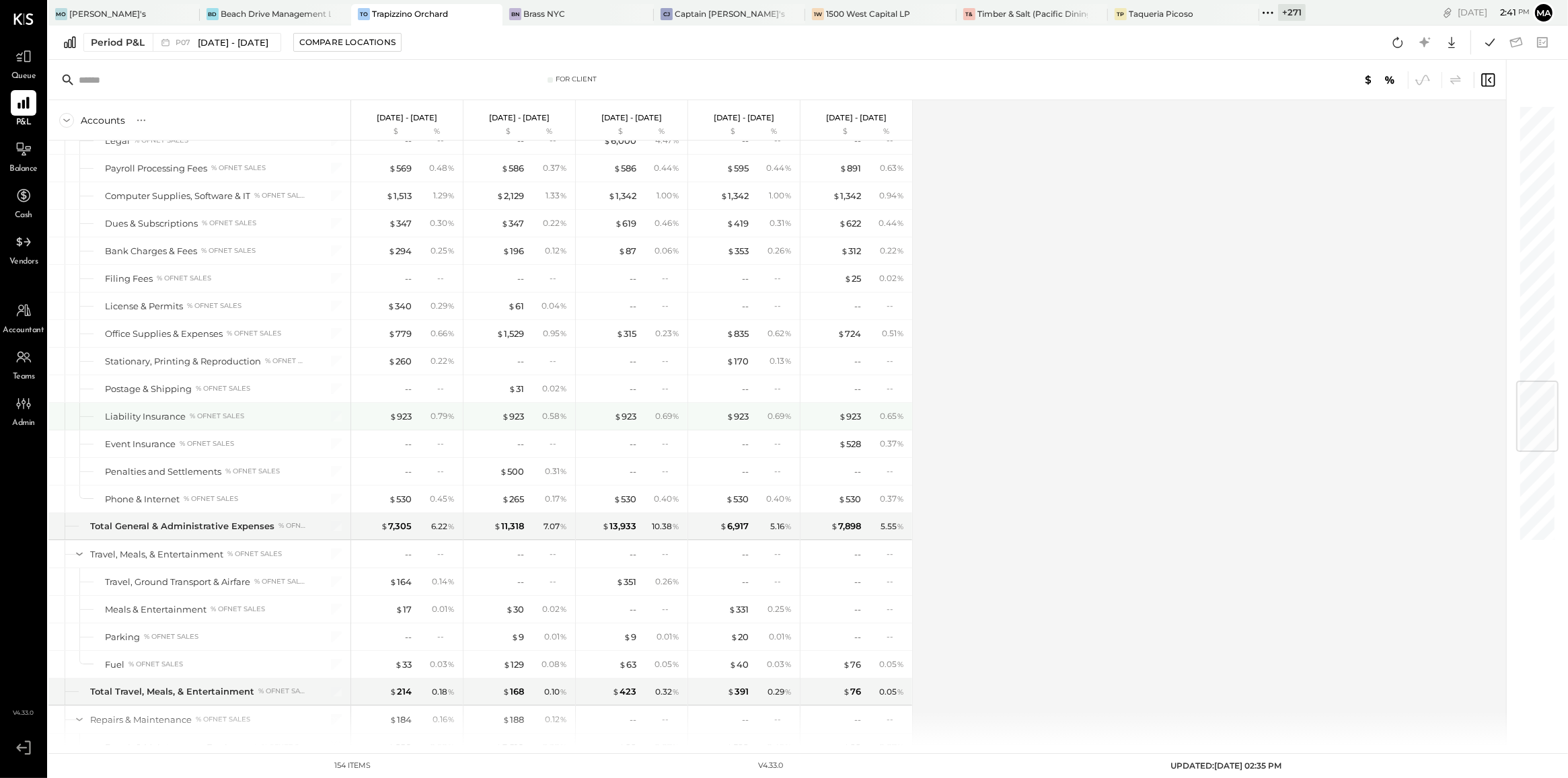
scroll to position [2354, 0]
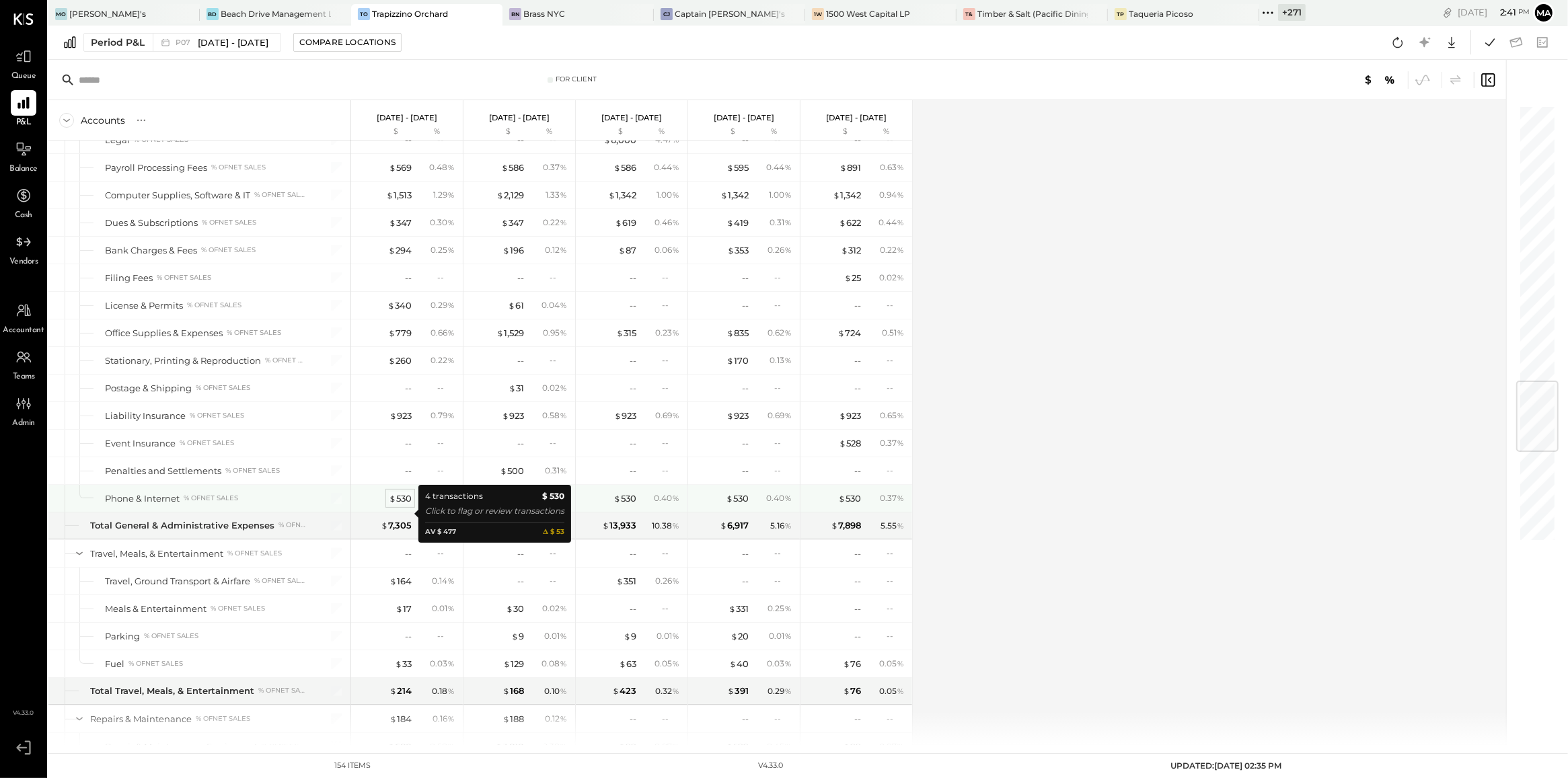
click at [404, 337] on div "$ 530" at bounding box center [400, 498] width 23 height 13
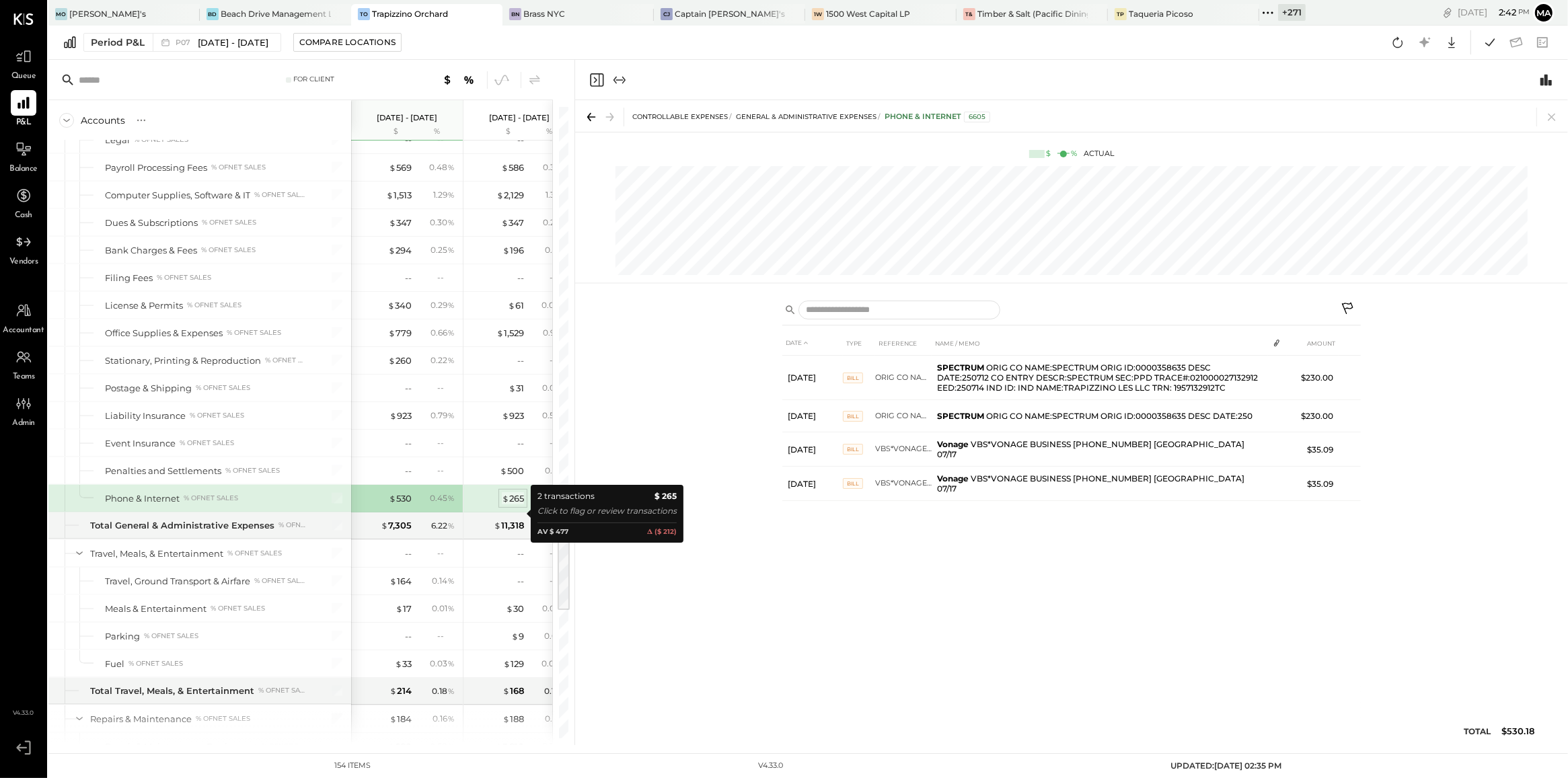
click at [514, 337] on div "$ 265" at bounding box center [513, 498] width 22 height 13
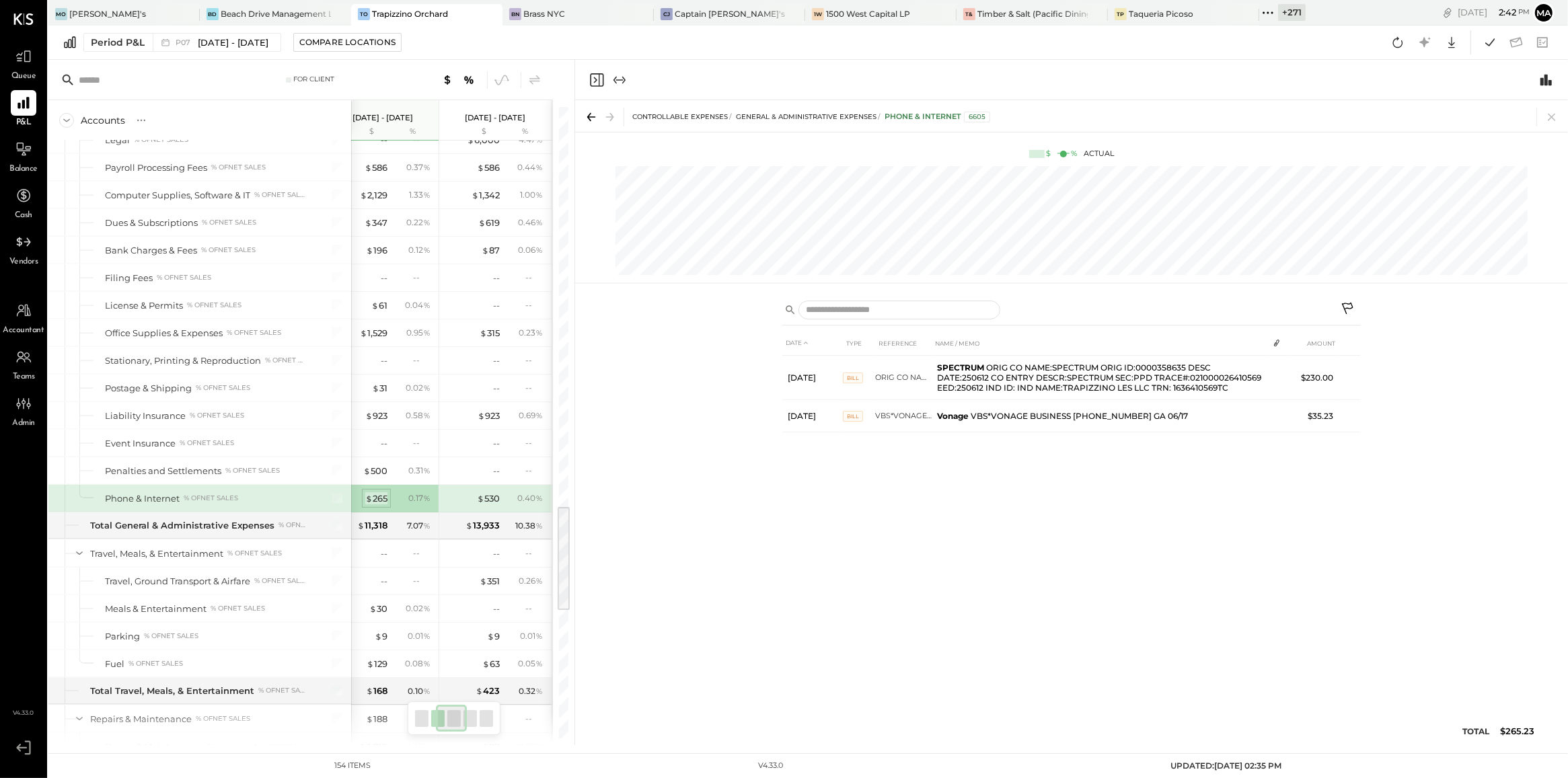
scroll to position [0, 158]
click at [467, 337] on div "$ 530" at bounding box center [465, 498] width 23 height 13
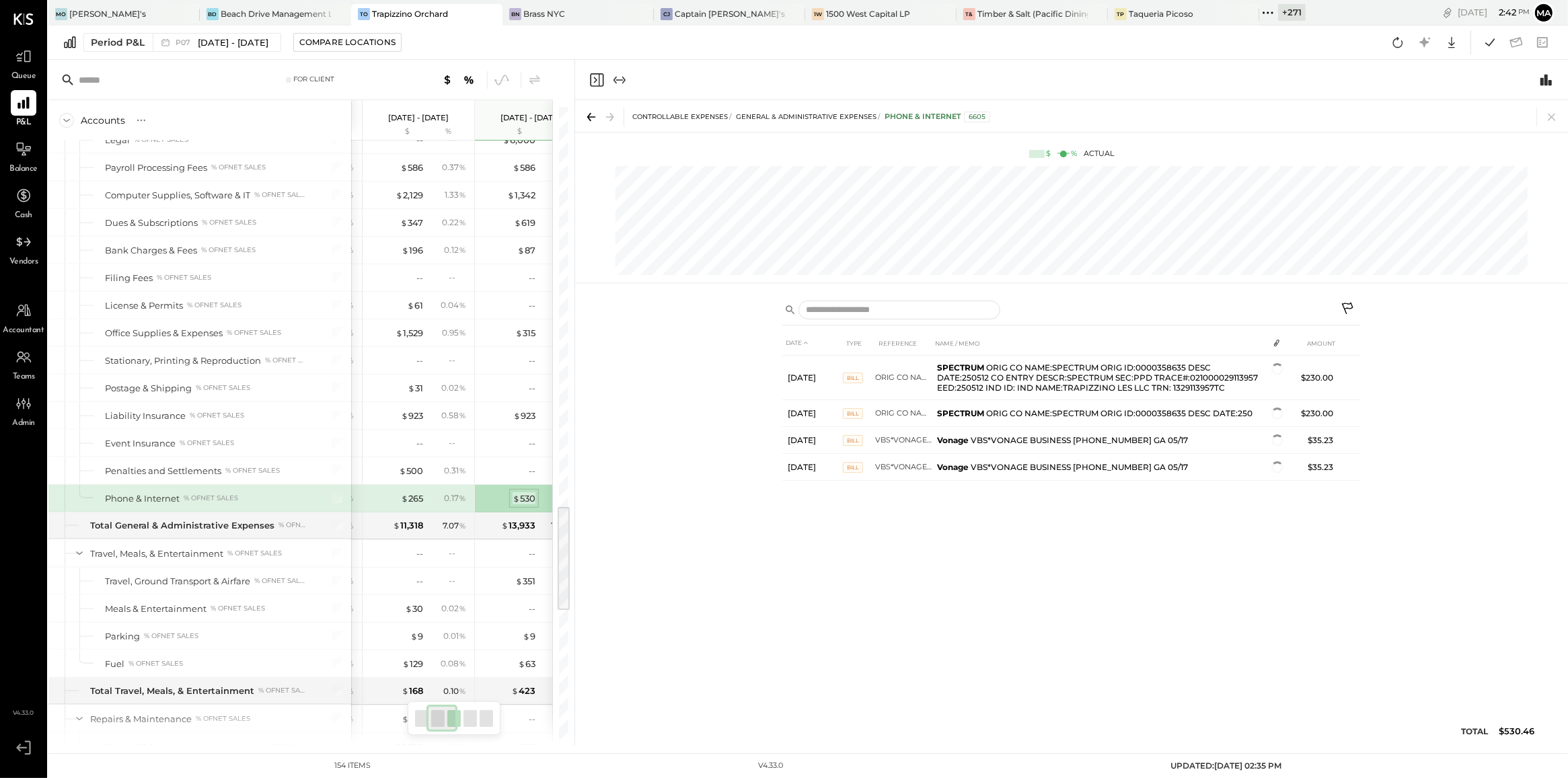
scroll to position [0, 93]
click at [422, 337] on div "$ 265" at bounding box center [420, 498] width 22 height 13
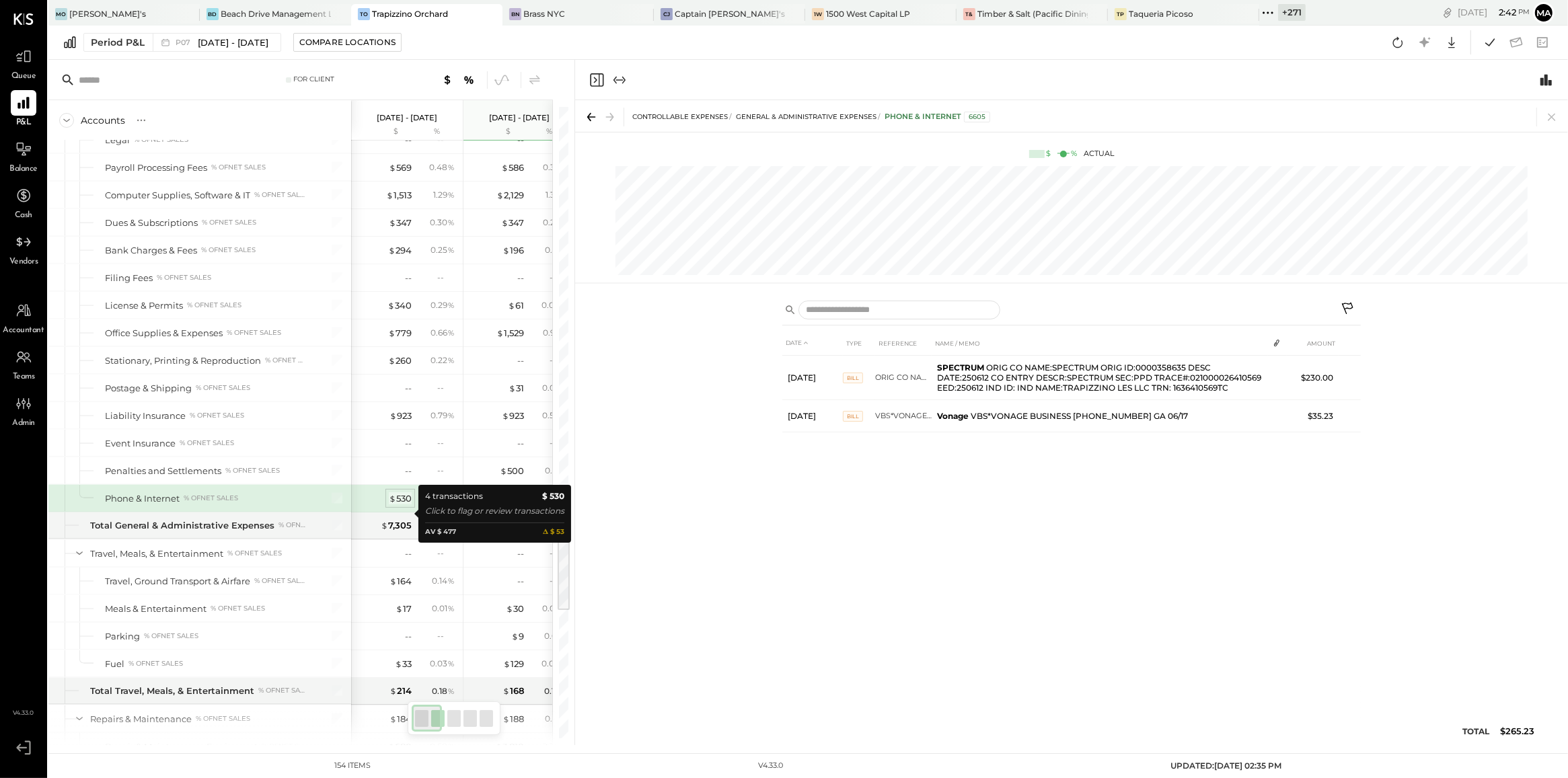
click at [395, 337] on div "$ 530" at bounding box center [400, 498] width 23 height 13
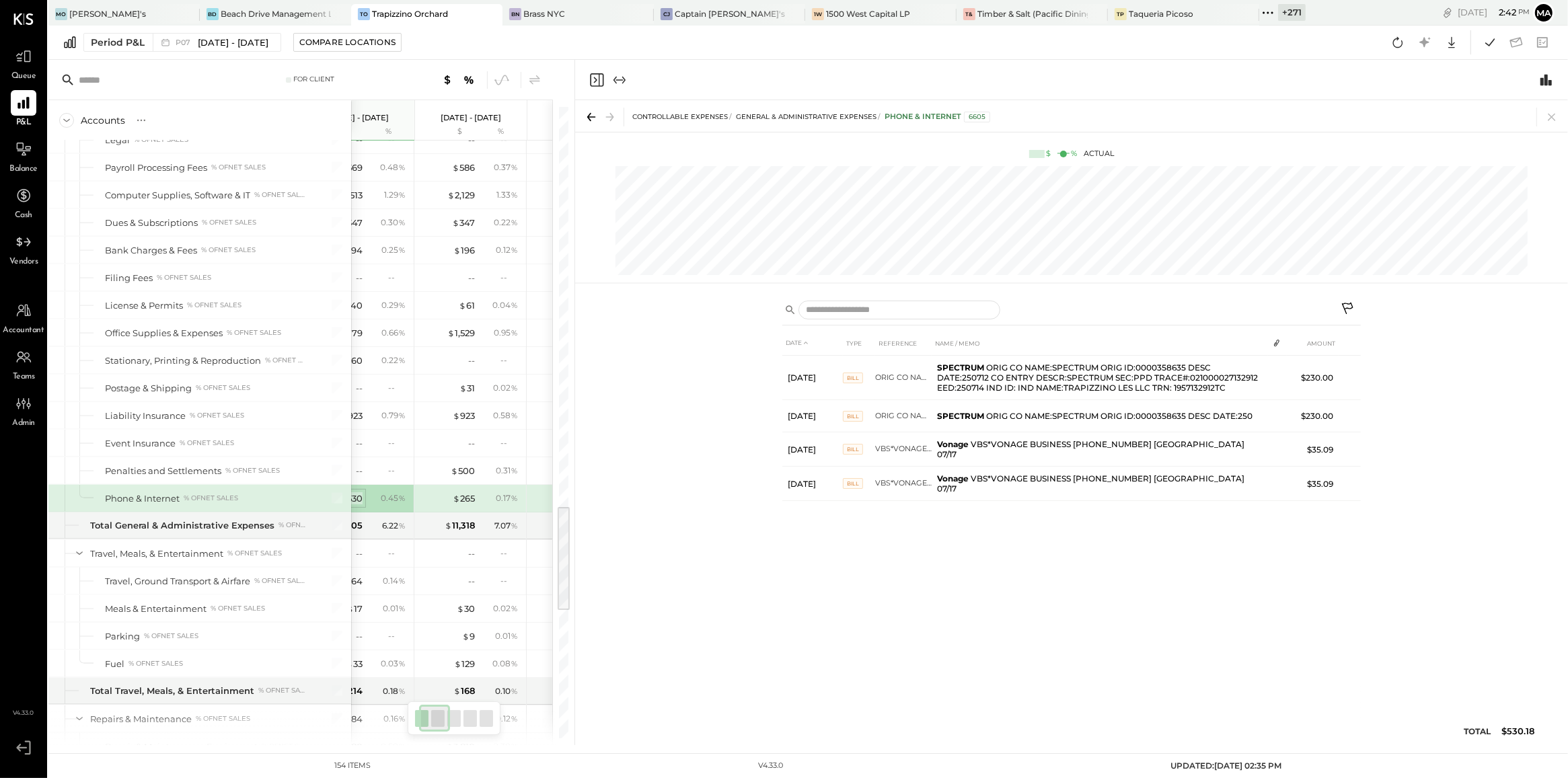
scroll to position [0, 49]
click at [460, 337] on div "$ 265" at bounding box center [464, 498] width 22 height 13
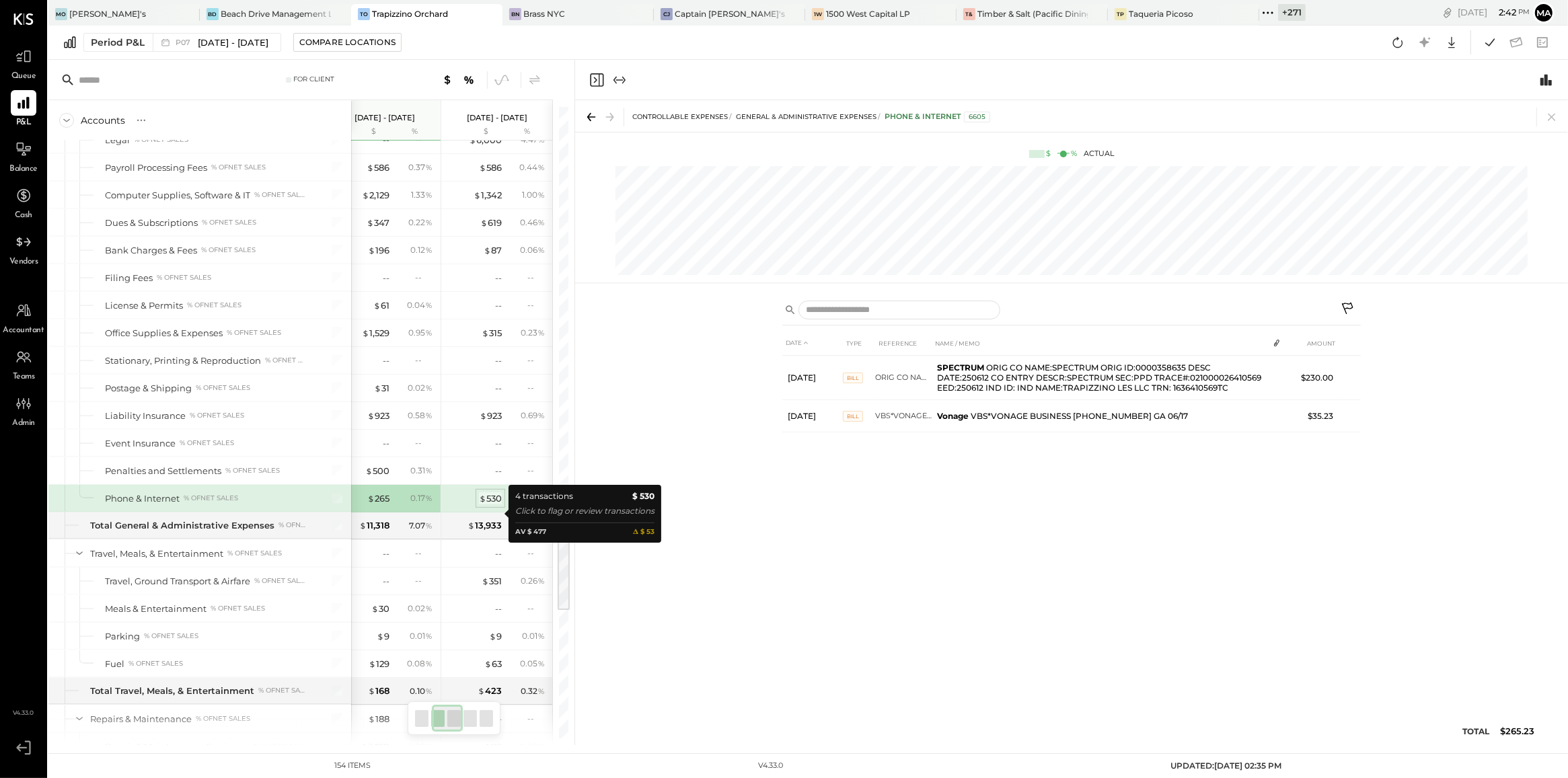
click at [483, 337] on span "$" at bounding box center [482, 498] width 8 height 11
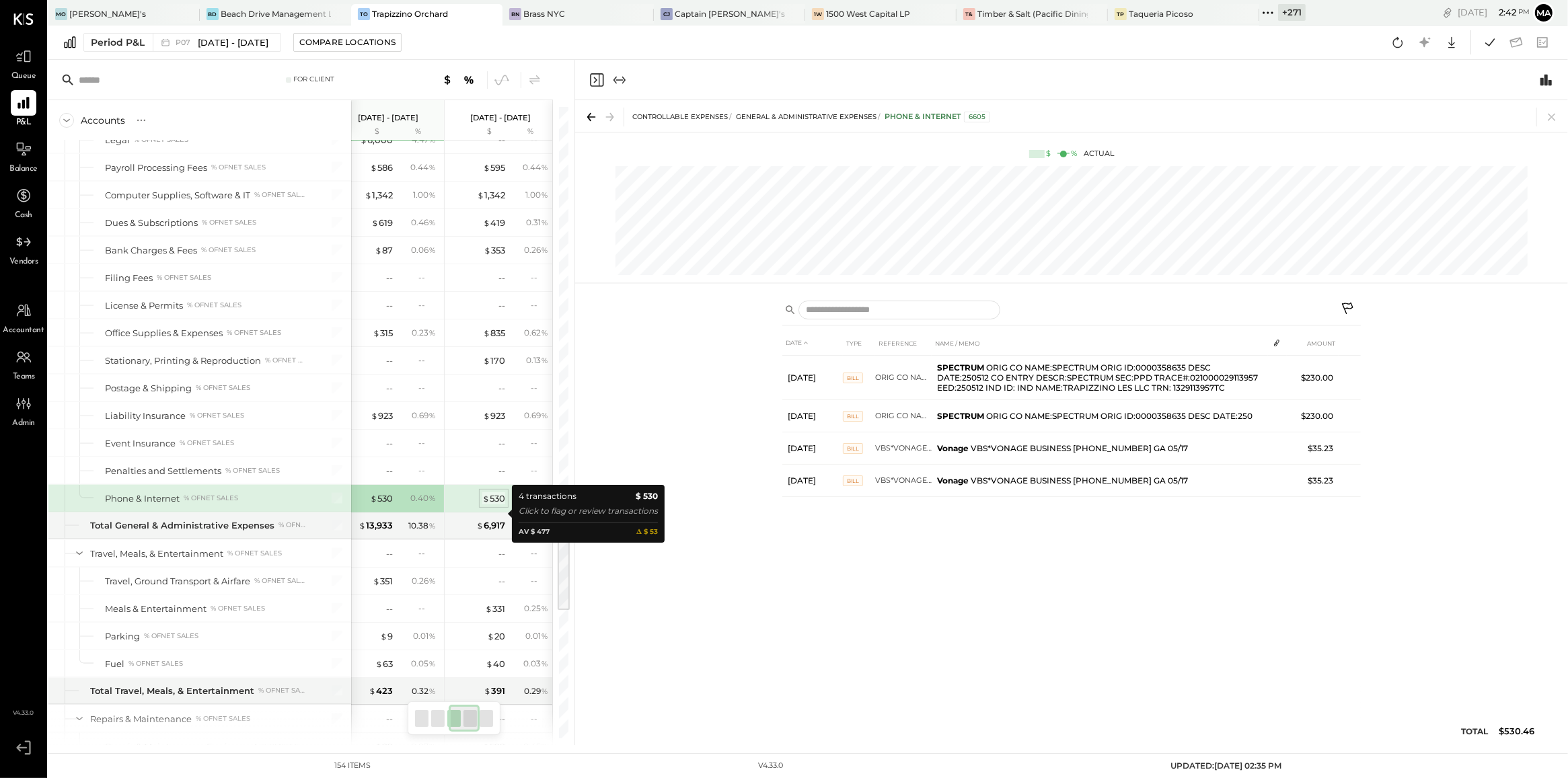
click at [492, 337] on div "$ 530" at bounding box center [493, 498] width 23 height 13
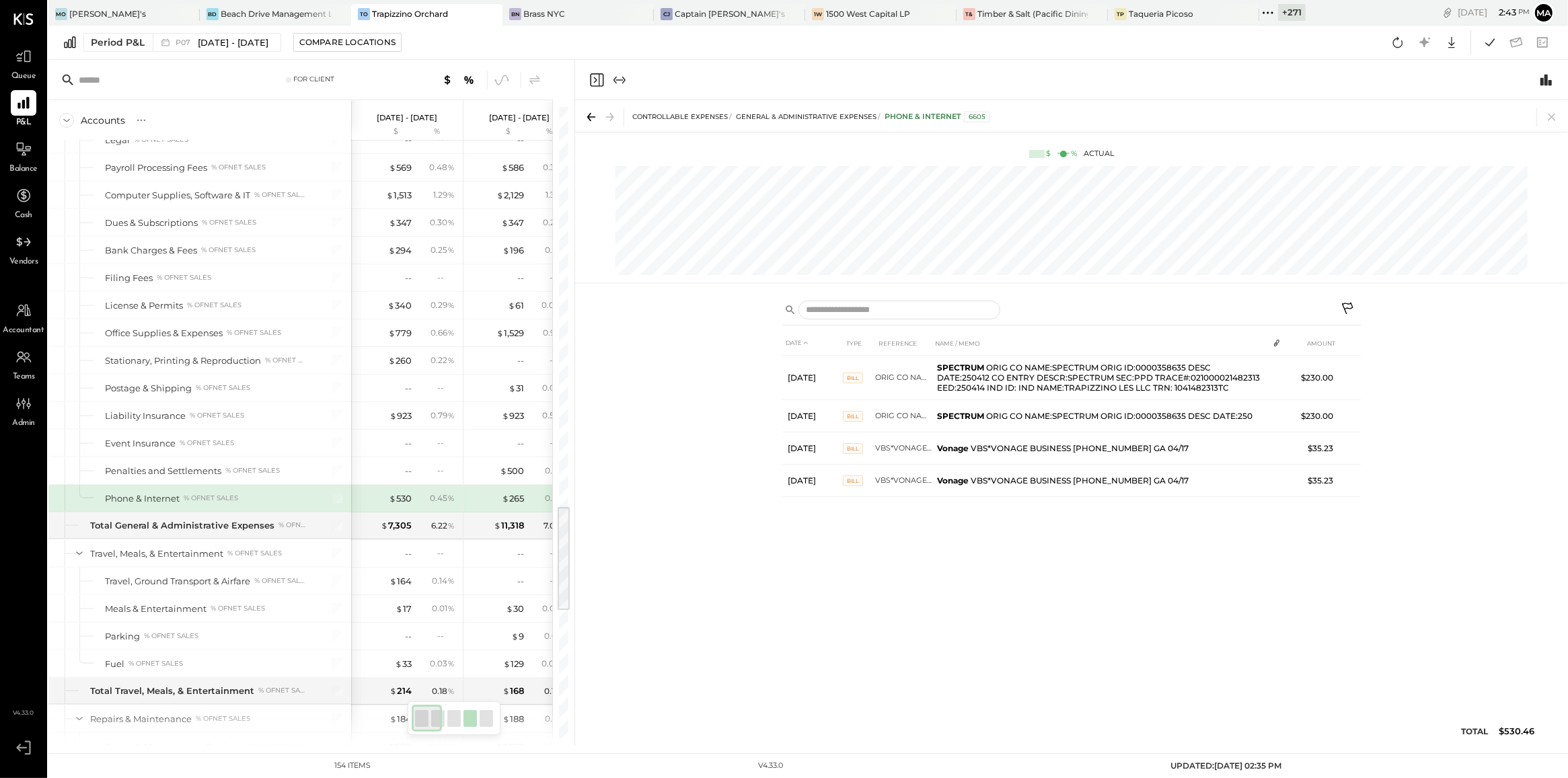
click at [620, 337] on div "DATE TYPE REFERENCE NAME / MEMO AMOUNT [DATE] BILL ORIG CO NAME:SPECTRUM ORIG I…" at bounding box center [1071, 518] width 993 height 453
click at [754, 126] on div "CONTROLLABLE EXPENSES General & Administrative Expenses Phone & Internet 6605" at bounding box center [1071, 115] width 993 height 31
click at [754, 121] on icon at bounding box center [1551, 117] width 19 height 19
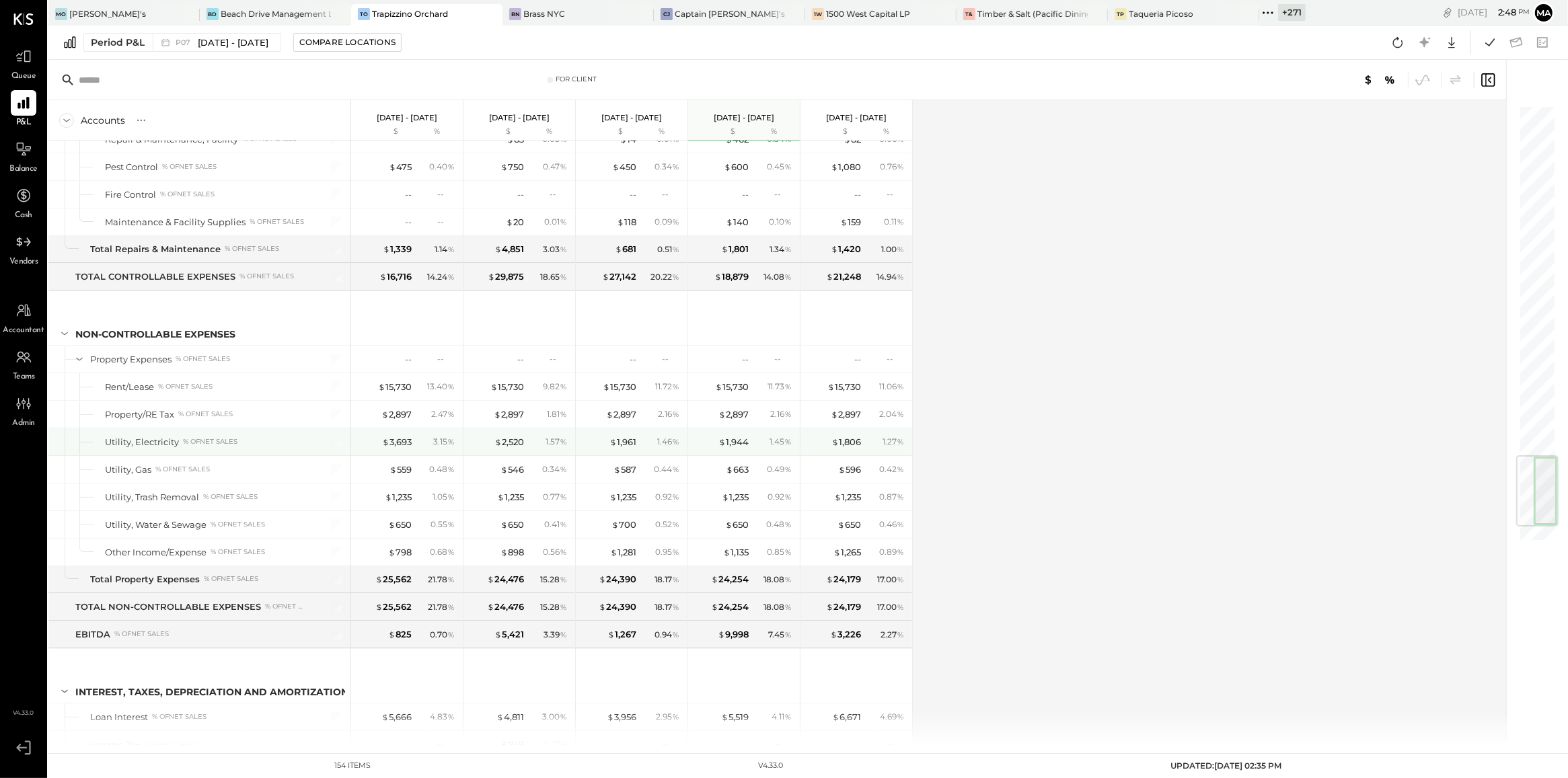
scroll to position [2990, 0]
click at [754, 337] on div "Accounts S % GL [DATE] - [DATE] $ % [DATE] - [DATE] $ % [DATE] - [DATE] $ % [DA…" at bounding box center [777, 422] width 1459 height 645
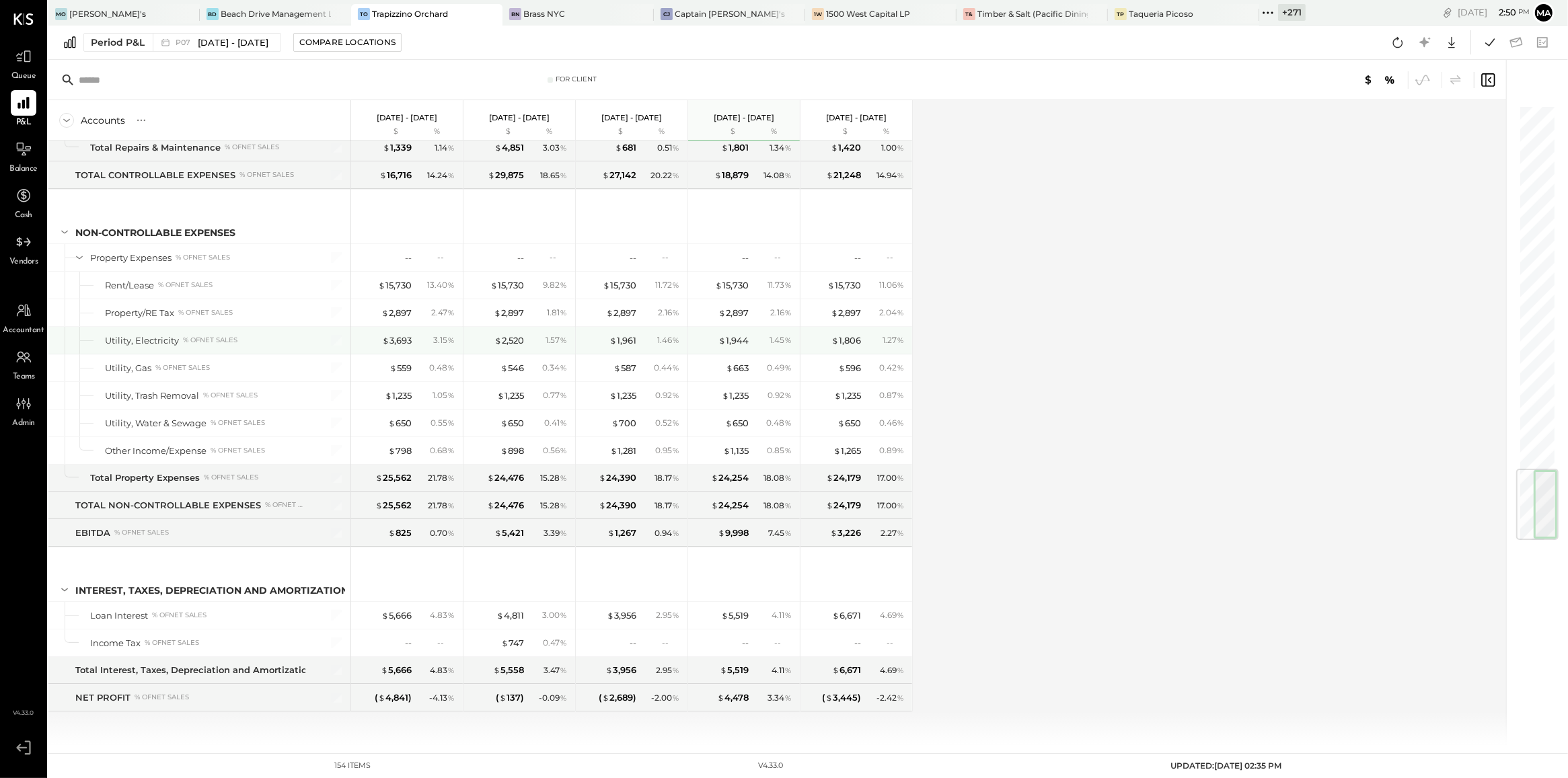
scroll to position [3111, 0]
click at [19, 157] on icon at bounding box center [24, 149] width 18 height 18
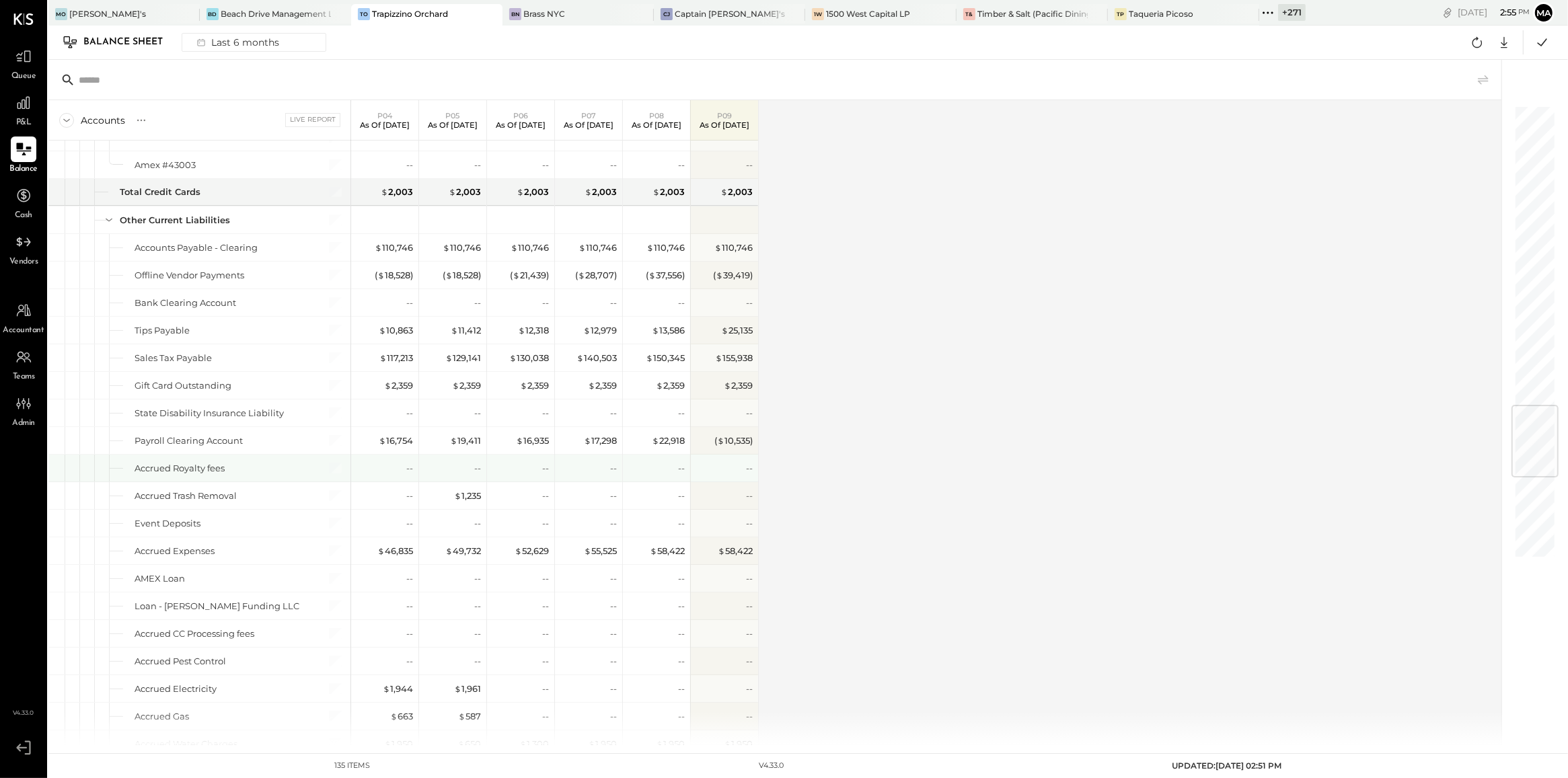
scroll to position [2506, 0]
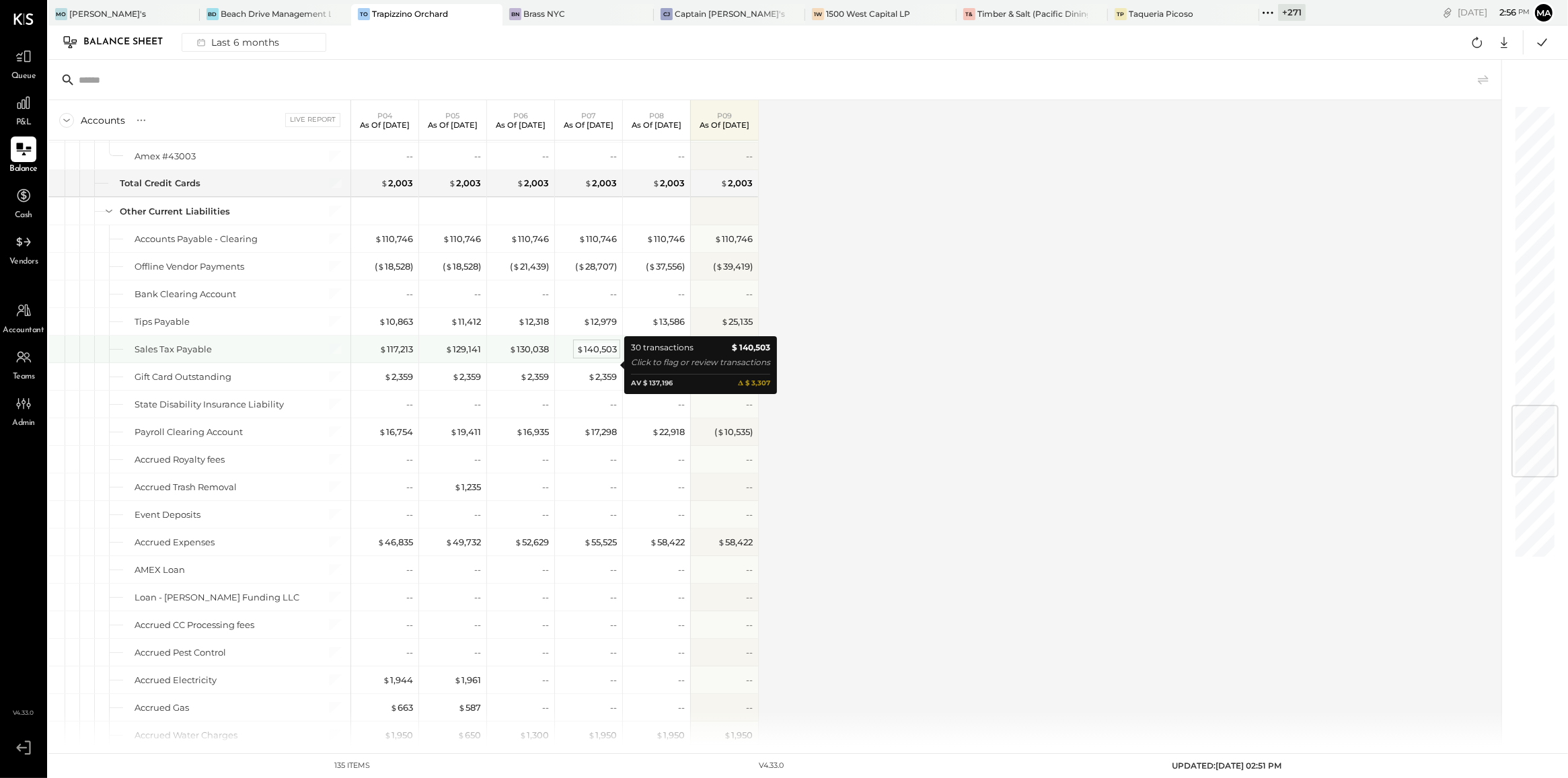
click at [586, 337] on div "$ 140,503" at bounding box center [597, 349] width 40 height 13
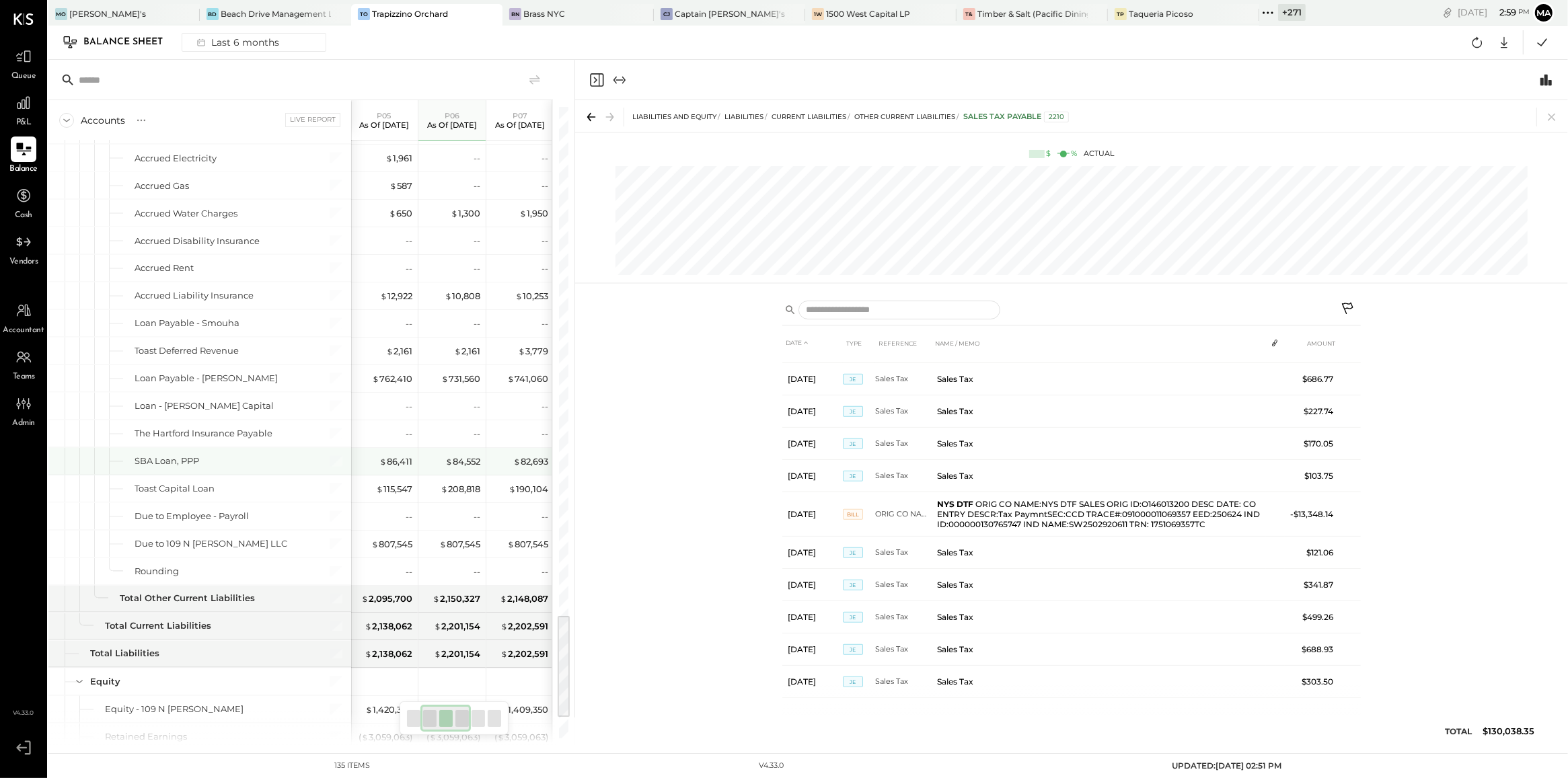
scroll to position [3046, 0]
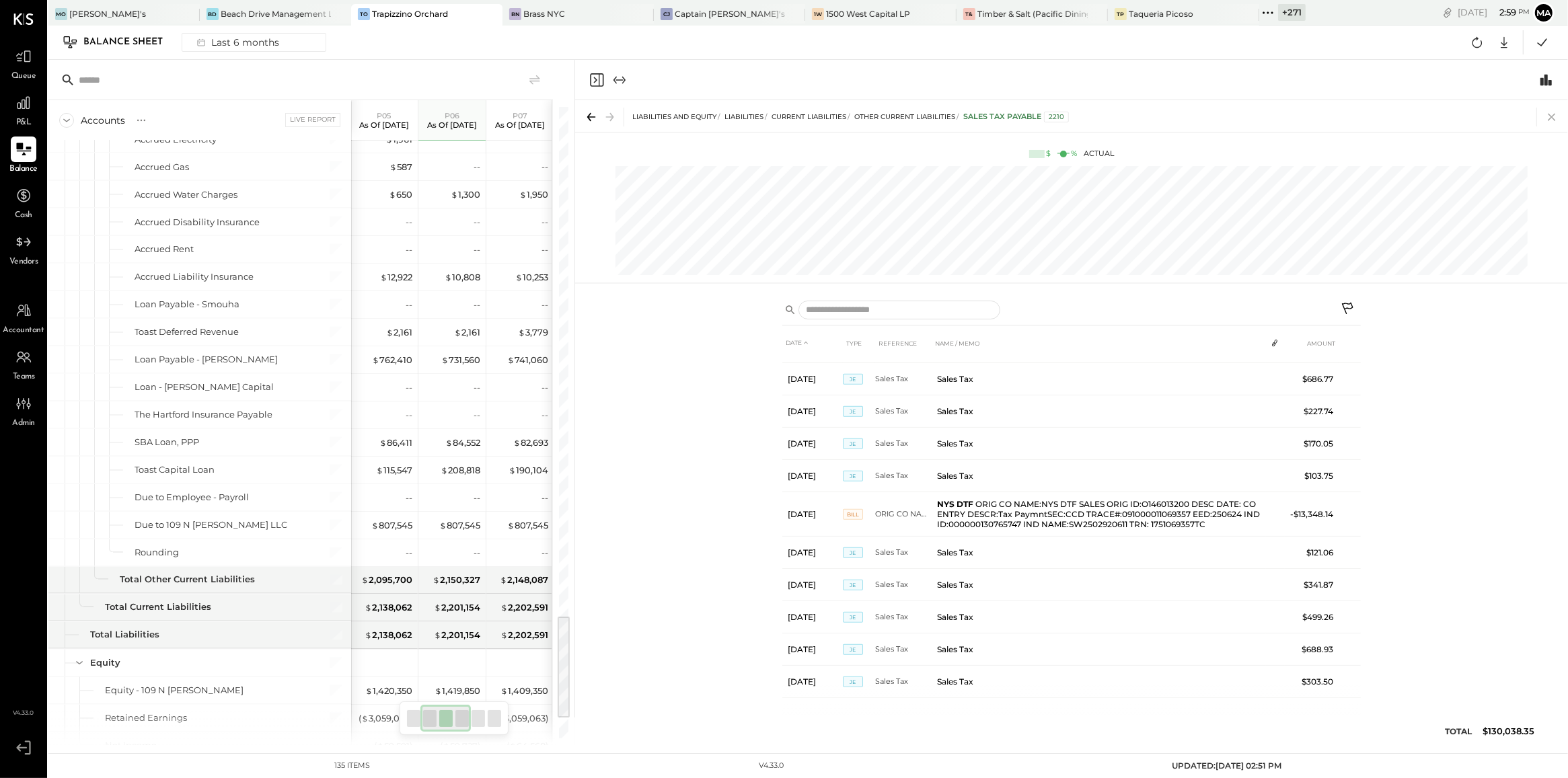
click at [754, 121] on icon at bounding box center [1551, 117] width 19 height 19
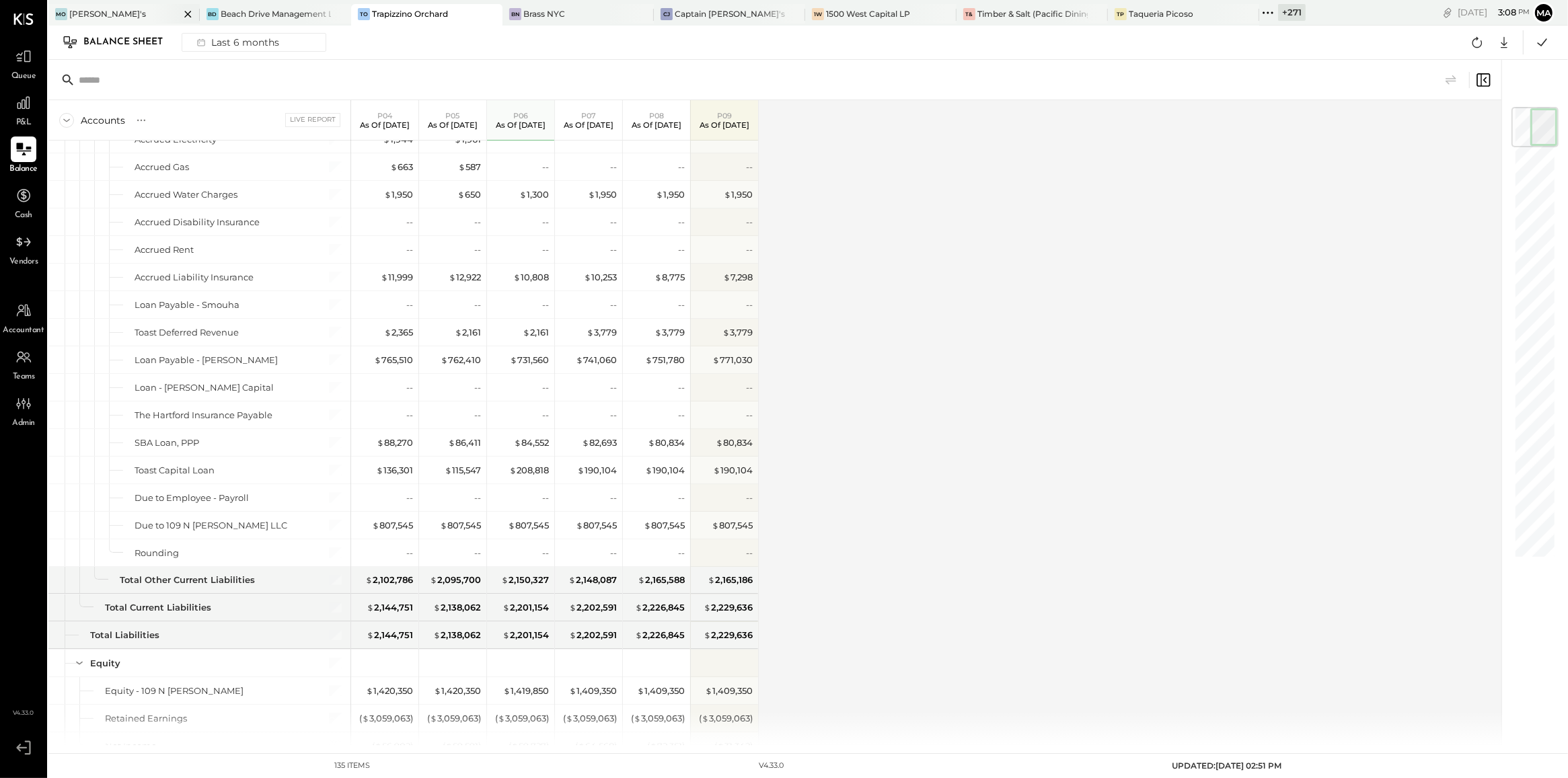
click at [122, 21] on div "[PERSON_NAME]'s" at bounding box center [123, 15] width 151 height 22
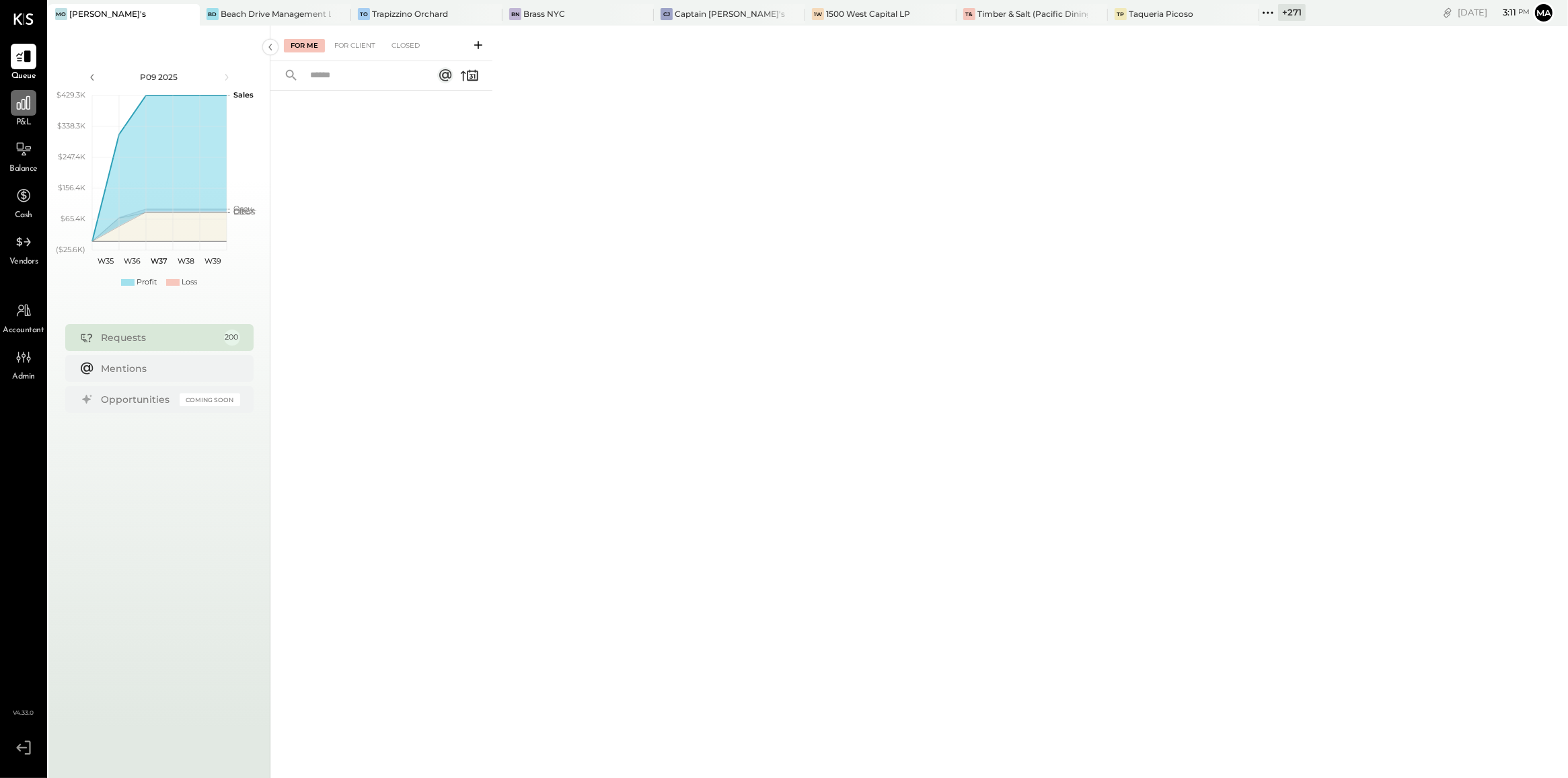
click at [25, 113] on div at bounding box center [24, 103] width 25 height 25
